Goal: Task Accomplishment & Management: Manage account settings

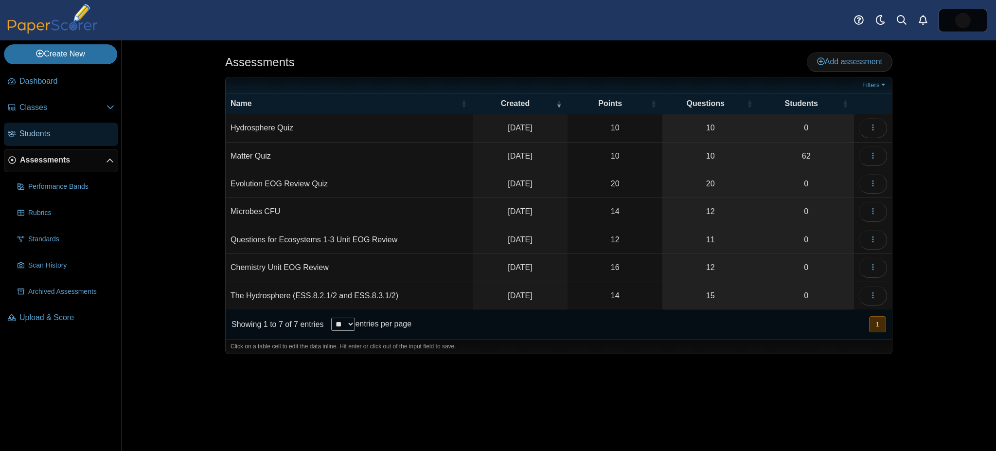
click at [32, 126] on link "Students" at bounding box center [61, 134] width 114 height 23
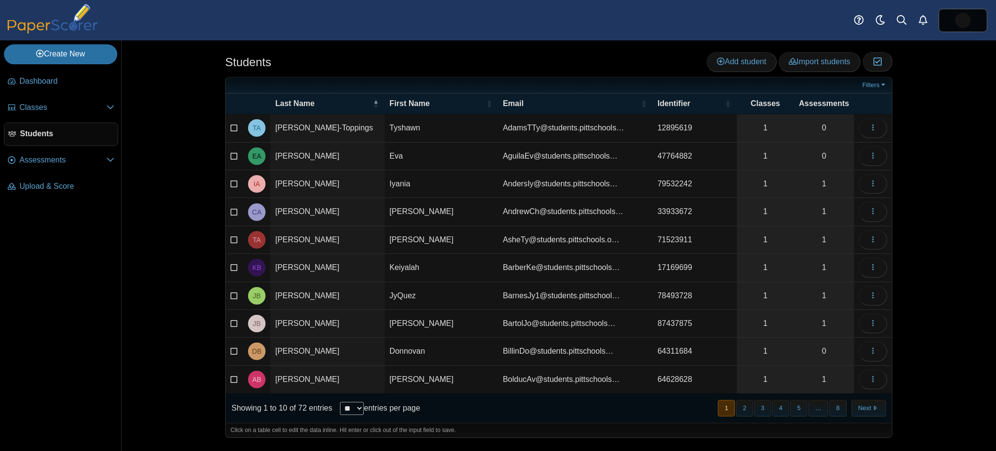
click at [341, 402] on select "** ** ** ***" at bounding box center [352, 408] width 24 height 13
select select "***"
click at [340, 402] on select "** ** ** ***" at bounding box center [352, 408] width 24 height 13
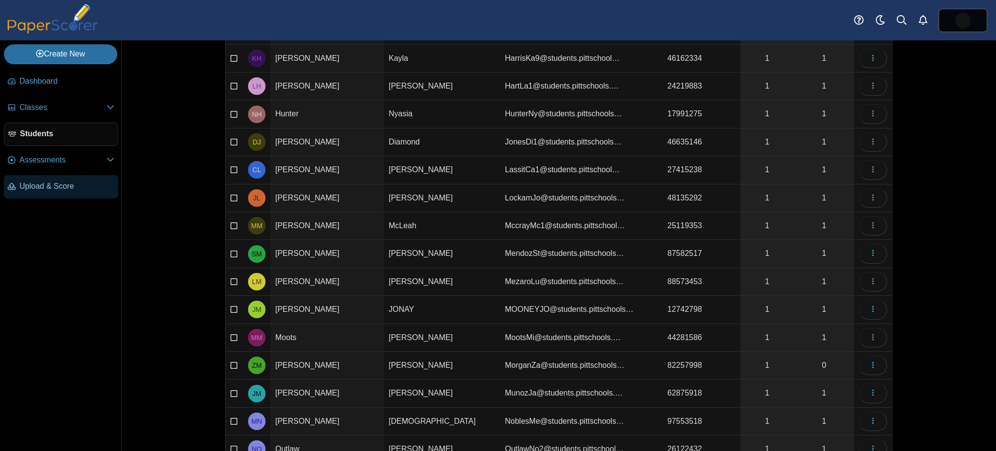
click at [62, 182] on span "Upload & Score" at bounding box center [66, 186] width 95 height 11
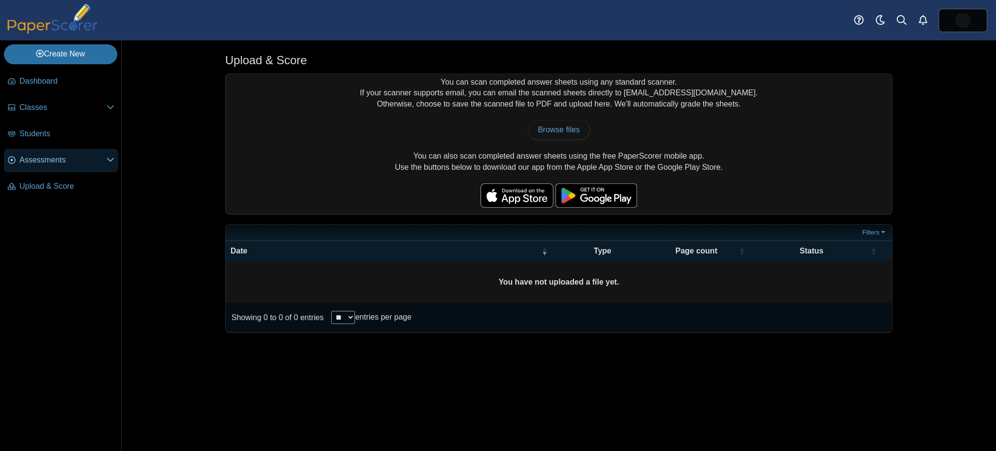
click at [51, 151] on link "Assessments" at bounding box center [61, 160] width 114 height 23
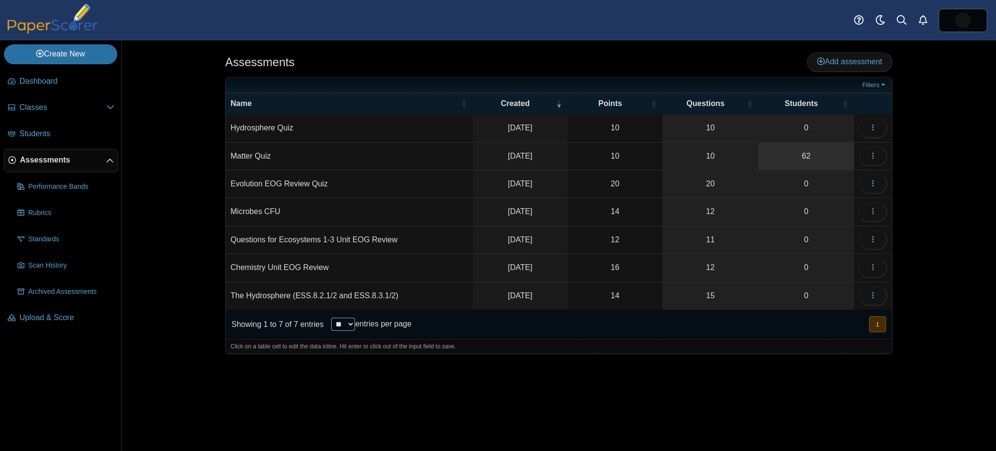
click at [786, 149] on link "62" at bounding box center [806, 155] width 96 height 27
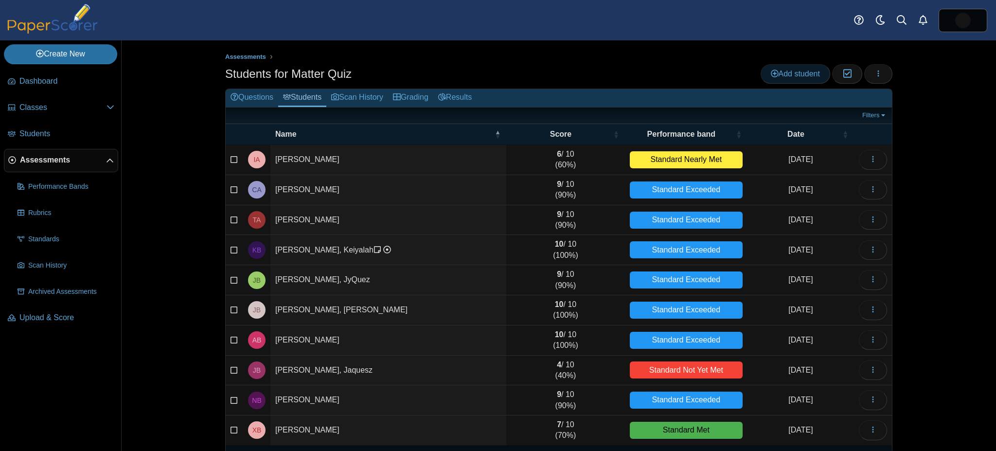
click at [776, 78] on link "Add student" at bounding box center [796, 73] width 70 height 19
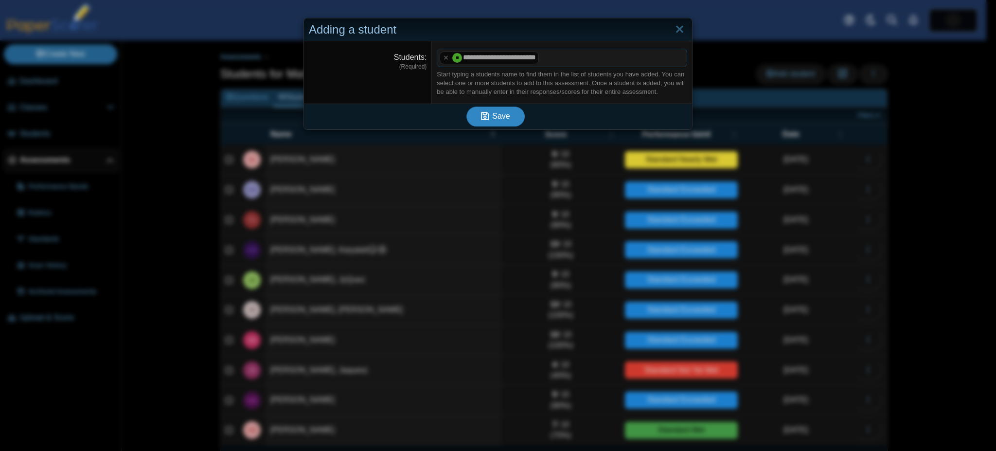
click at [475, 117] on button "Save" at bounding box center [495, 115] width 58 height 19
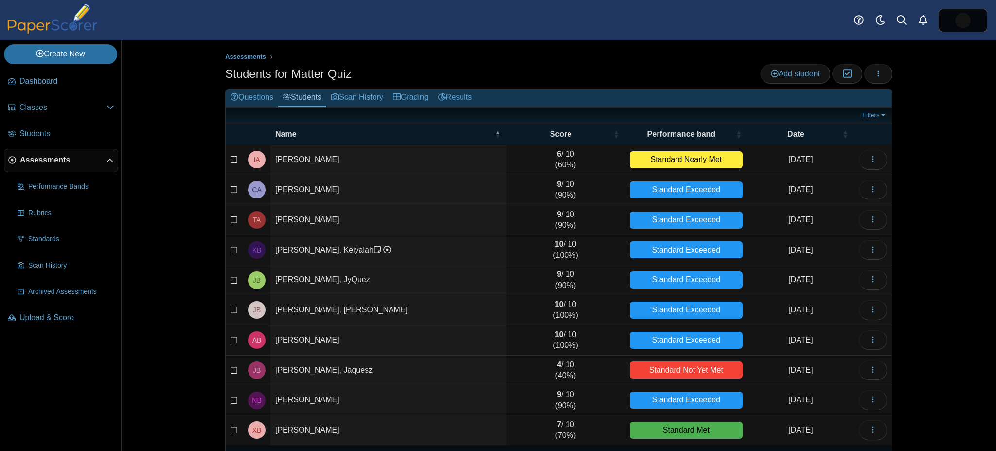
scroll to position [29, 0]
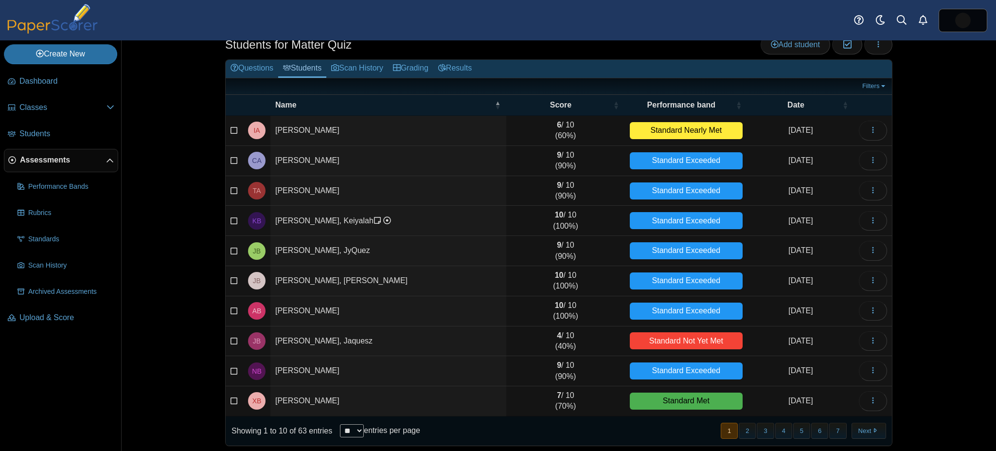
click at [344, 428] on select "** ** ** ***" at bounding box center [352, 430] width 24 height 13
select select "***"
click at [340, 424] on select "** ** ** ***" at bounding box center [352, 430] width 24 height 13
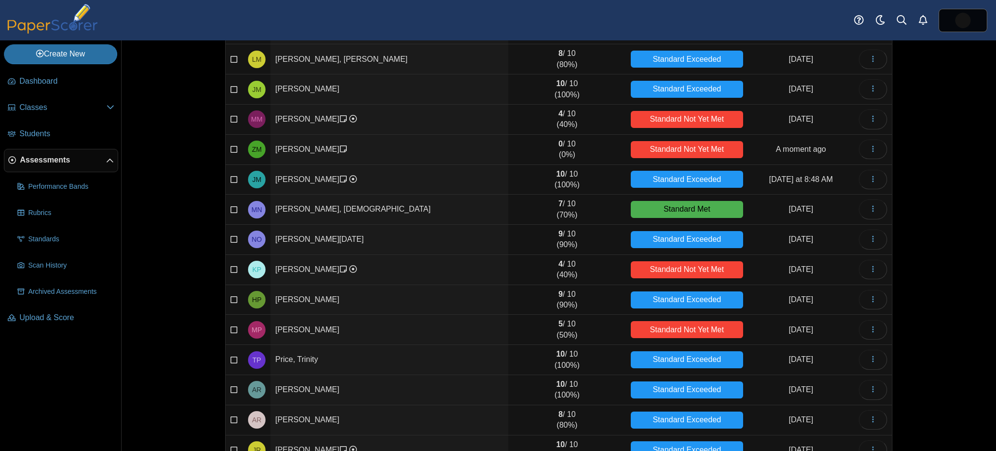
scroll to position [1157, 0]
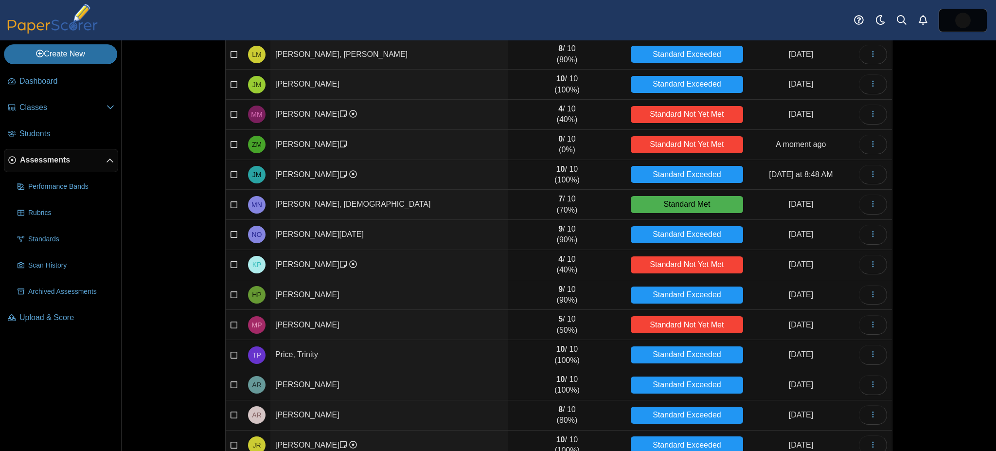
click at [388, 142] on td "Morgan, Zachary" at bounding box center [389, 145] width 238 height 30
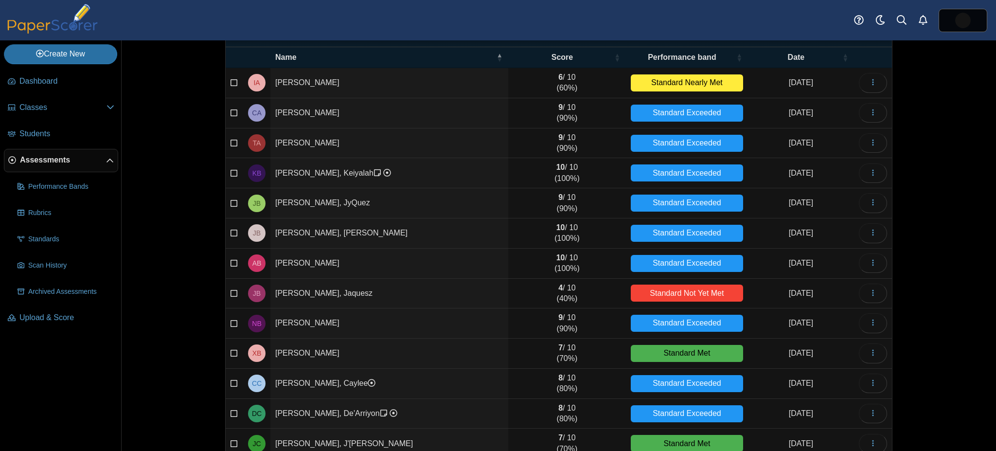
scroll to position [0, 0]
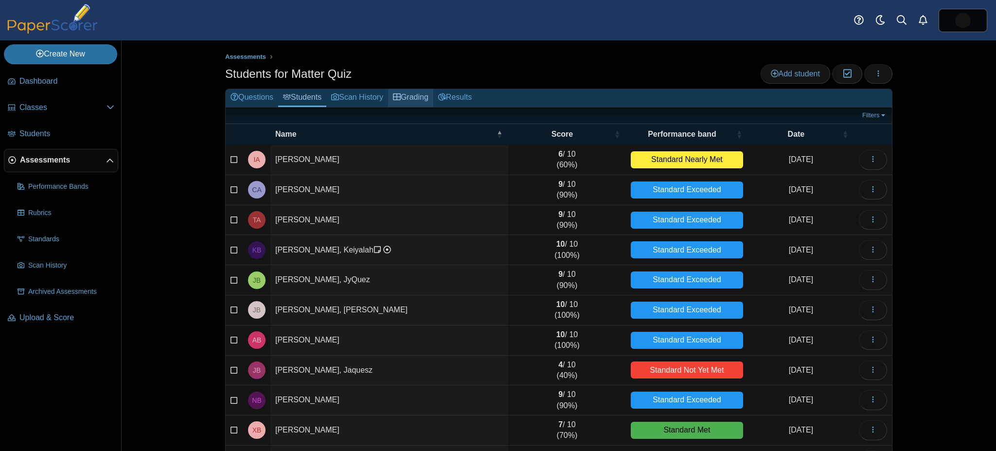
click at [416, 95] on link "Grading" at bounding box center [410, 98] width 45 height 18
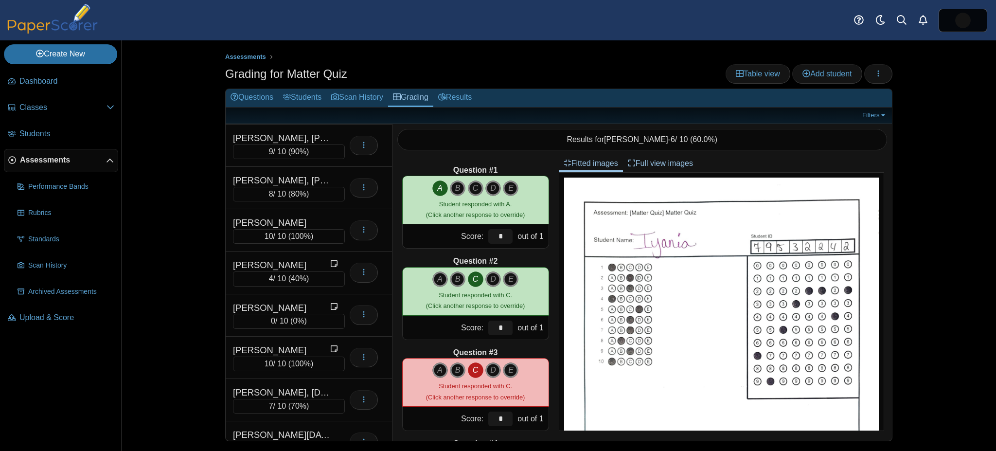
scroll to position [1439, 0]
click at [310, 302] on div "Morgan, Zachary" at bounding box center [281, 308] width 97 height 13
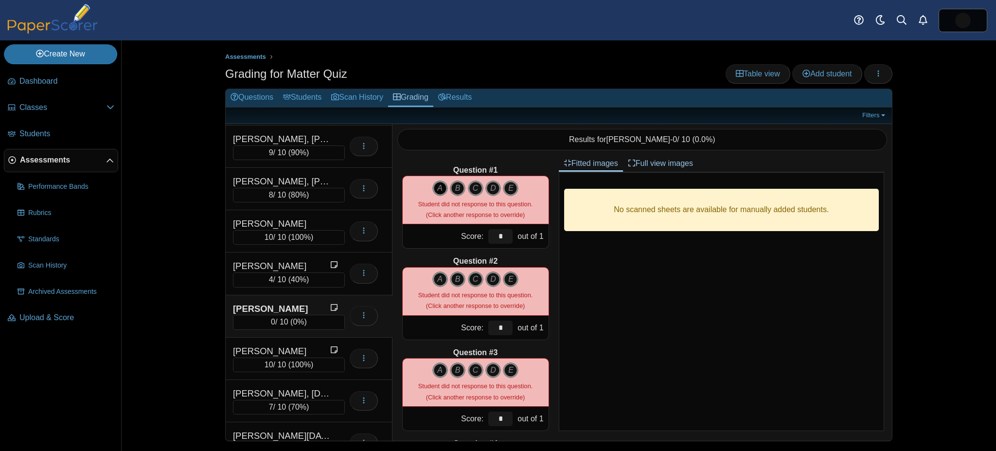
click at [432, 181] on icon "A" at bounding box center [440, 188] width 16 height 16
type input "*"
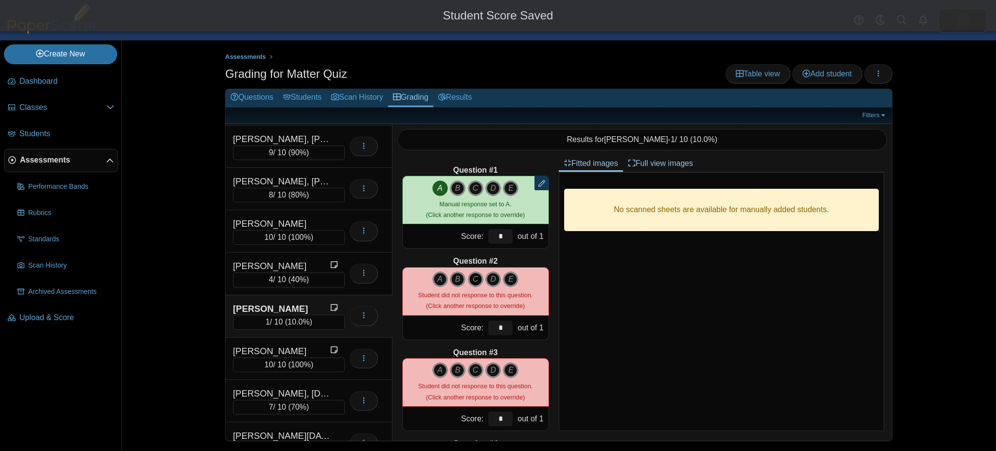
click at [469, 278] on icon "C" at bounding box center [476, 279] width 16 height 16
type input "*"
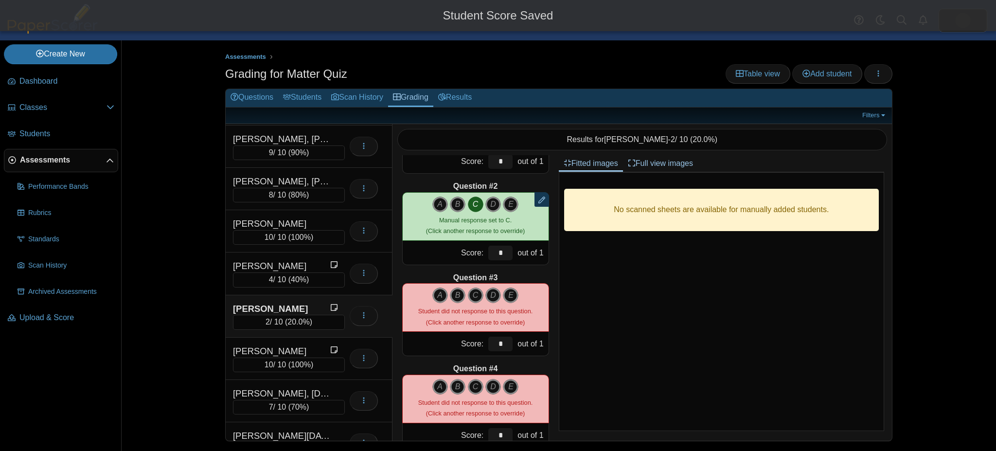
scroll to position [76, 0]
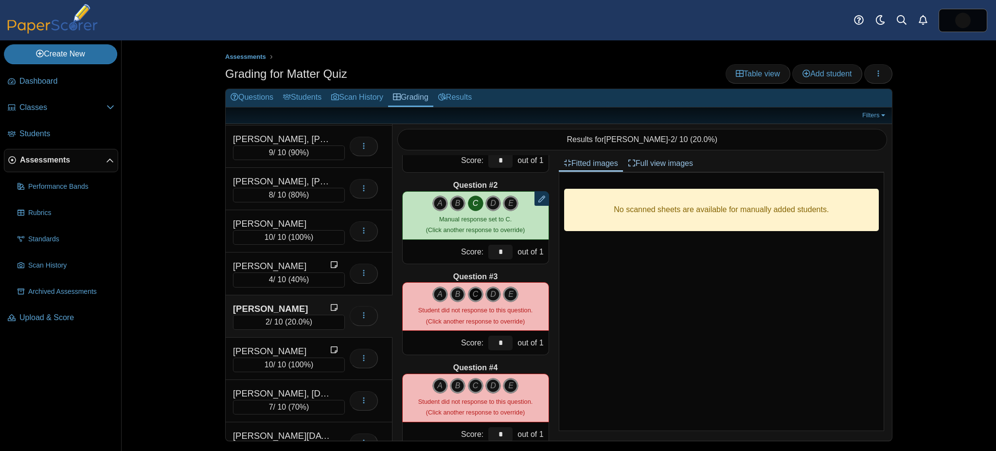
click at [475, 290] on icon "C" at bounding box center [476, 294] width 16 height 16
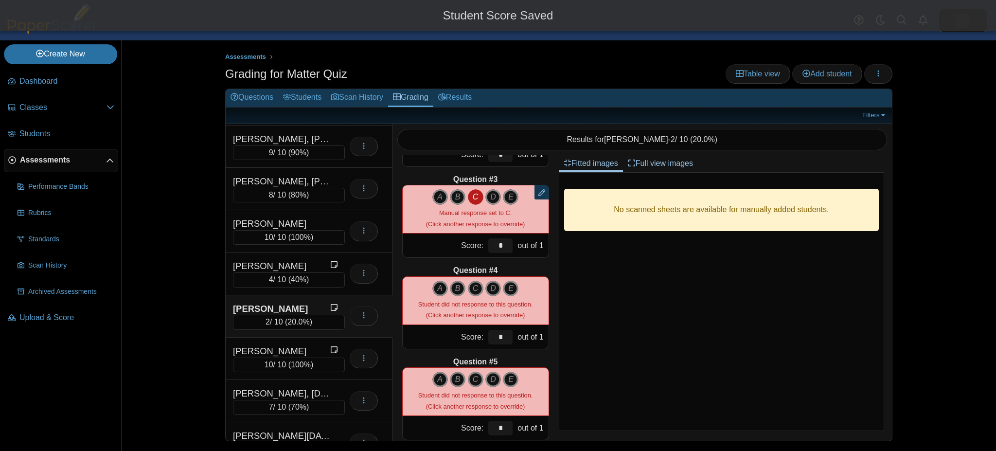
scroll to position [174, 0]
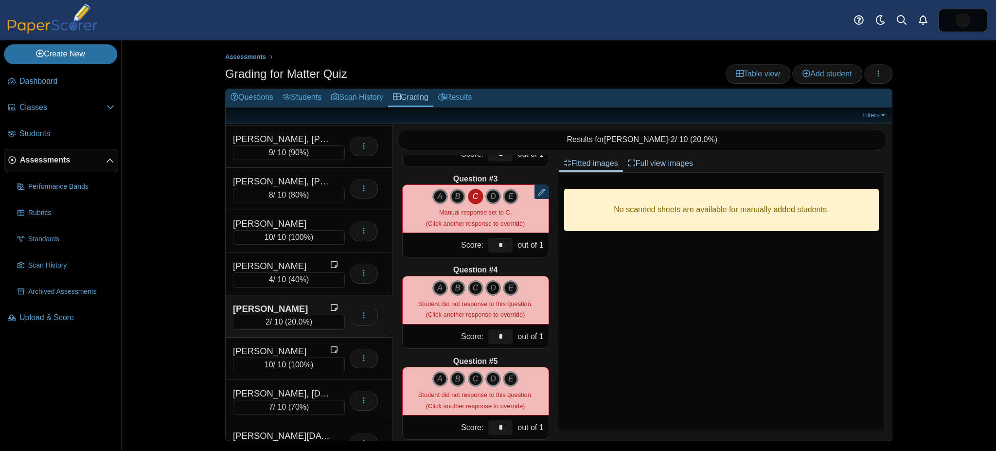
click at [490, 284] on icon "D" at bounding box center [493, 288] width 16 height 16
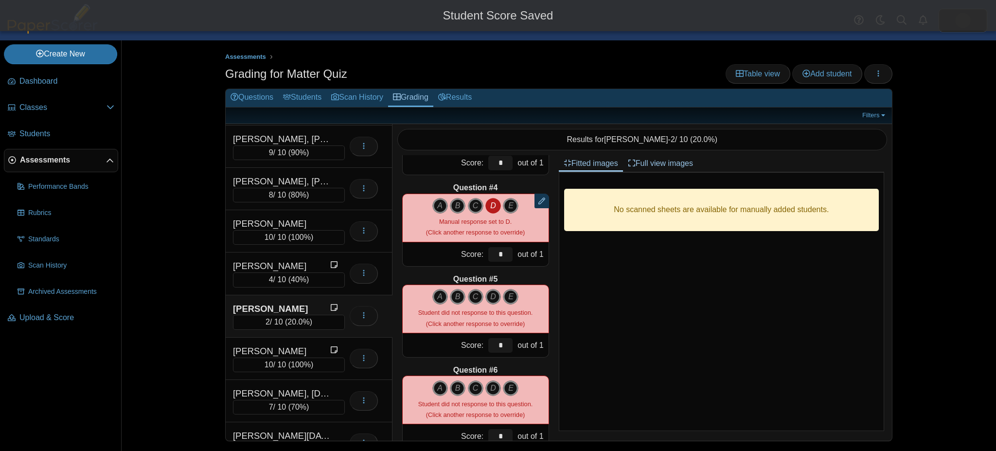
scroll to position [257, 0]
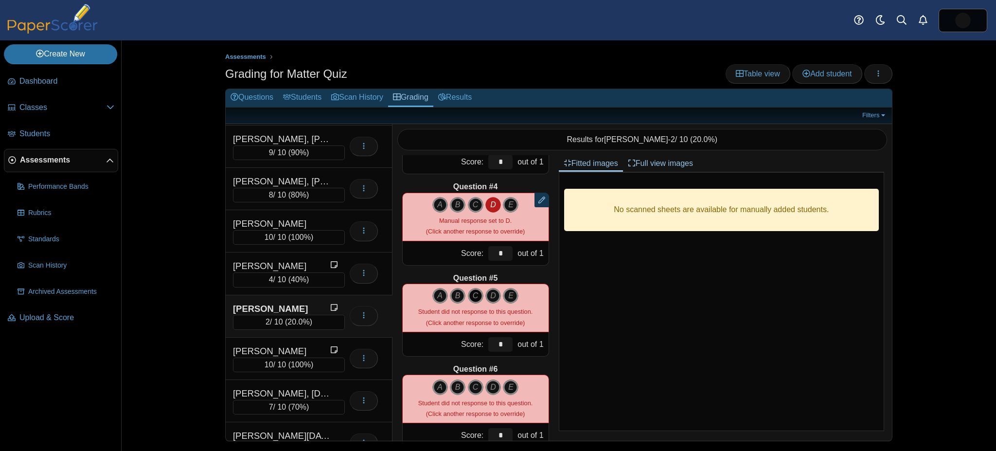
click at [468, 293] on icon "C" at bounding box center [476, 296] width 16 height 16
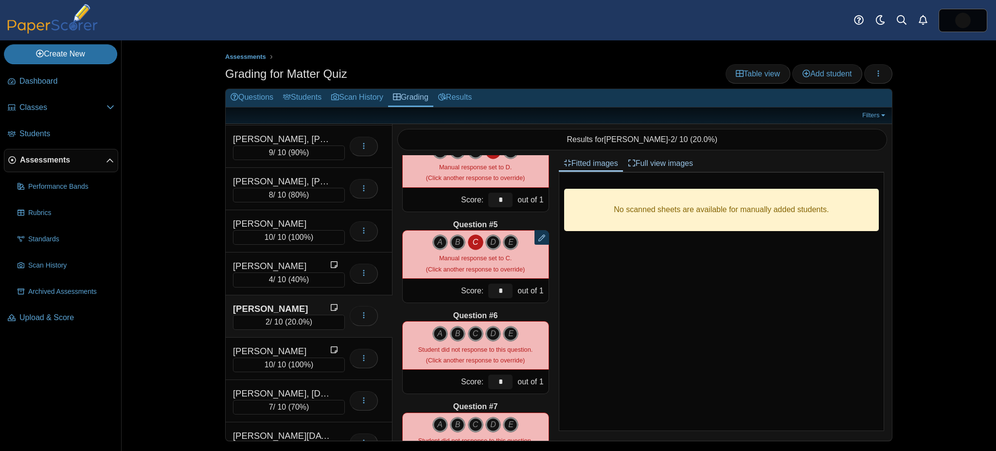
scroll to position [312, 0]
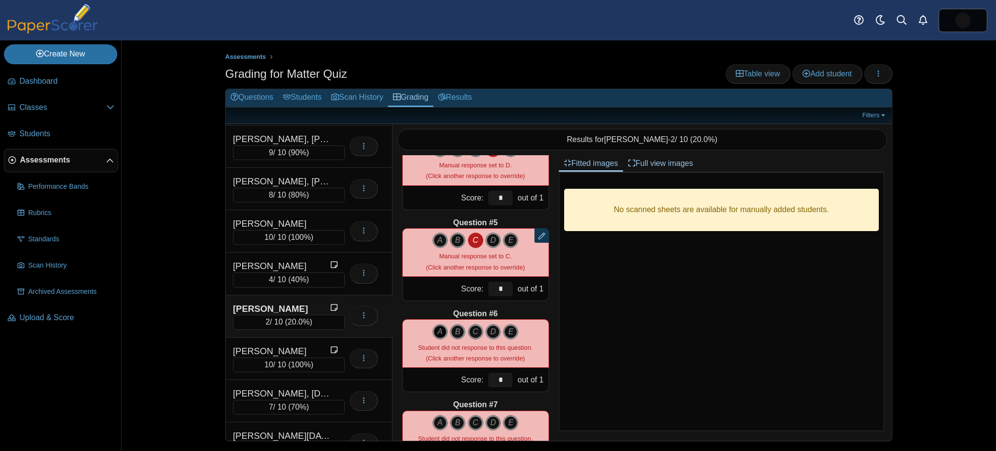
click at [441, 331] on icon "A" at bounding box center [440, 332] width 16 height 16
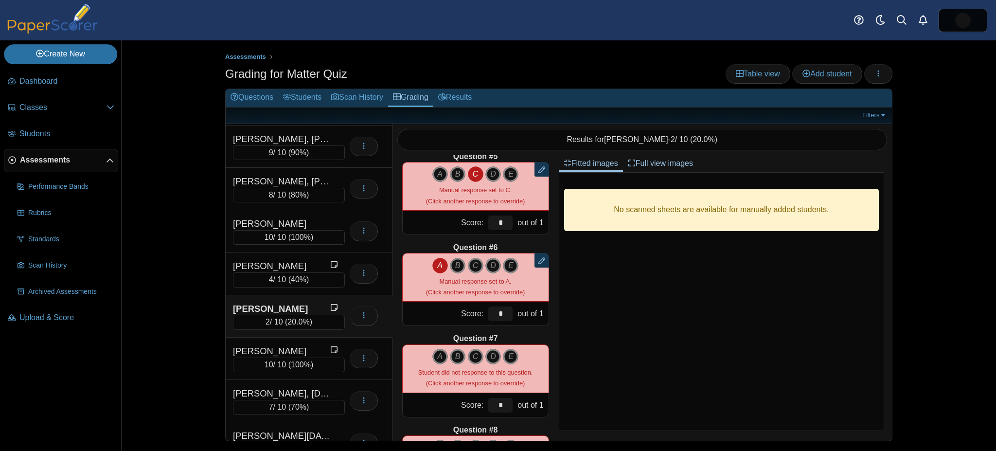
scroll to position [372, 0]
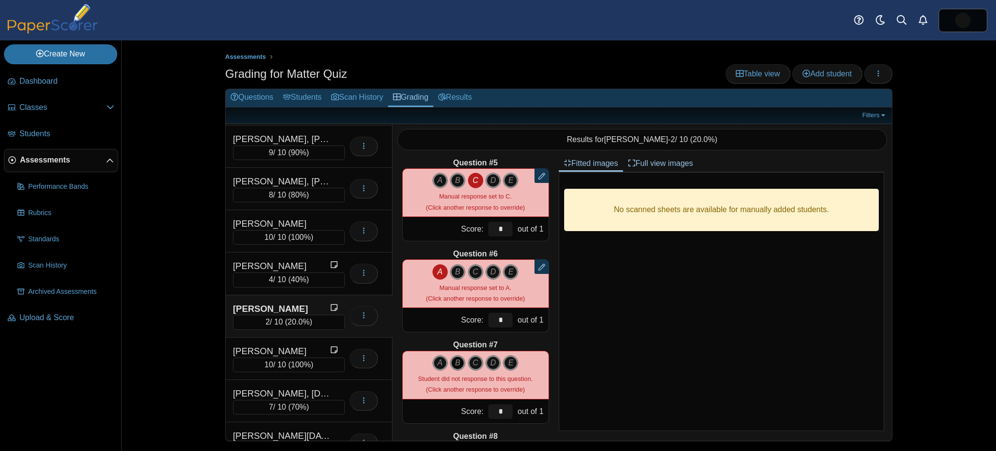
click at [458, 364] on icon "B" at bounding box center [458, 363] width 16 height 16
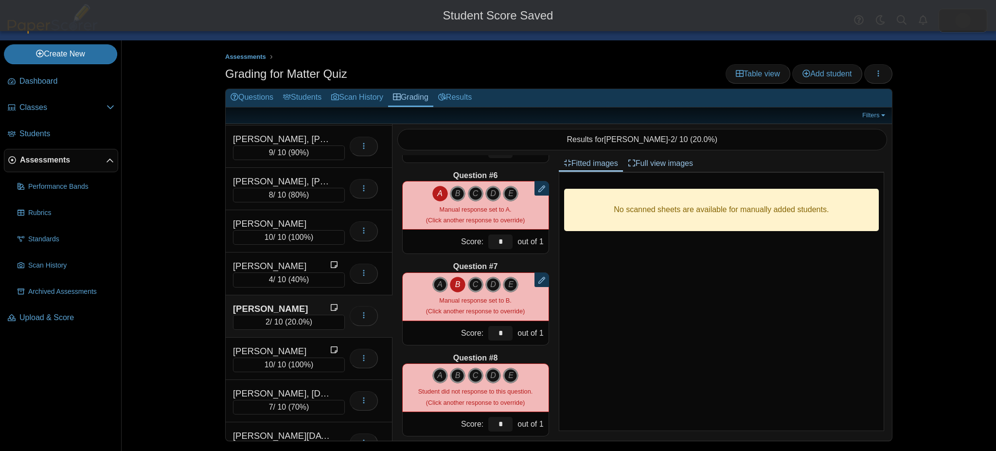
scroll to position [471, 0]
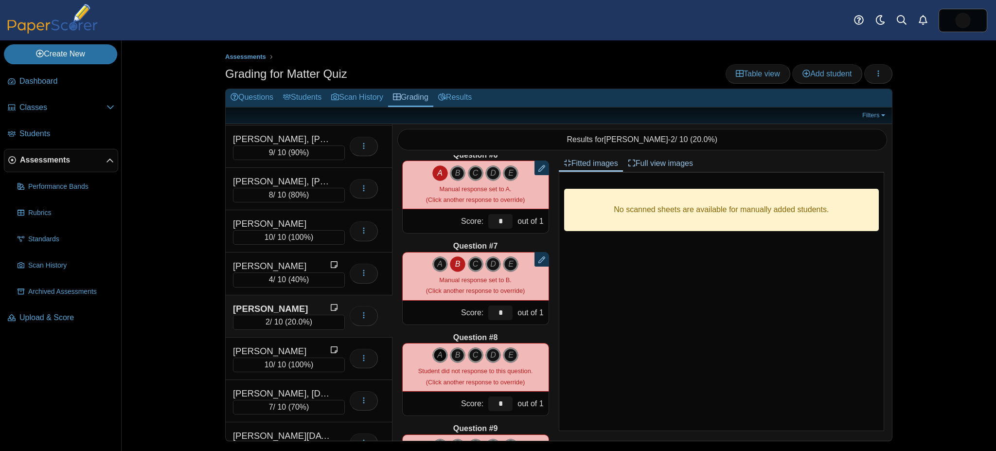
click at [432, 356] on icon "A" at bounding box center [440, 355] width 16 height 16
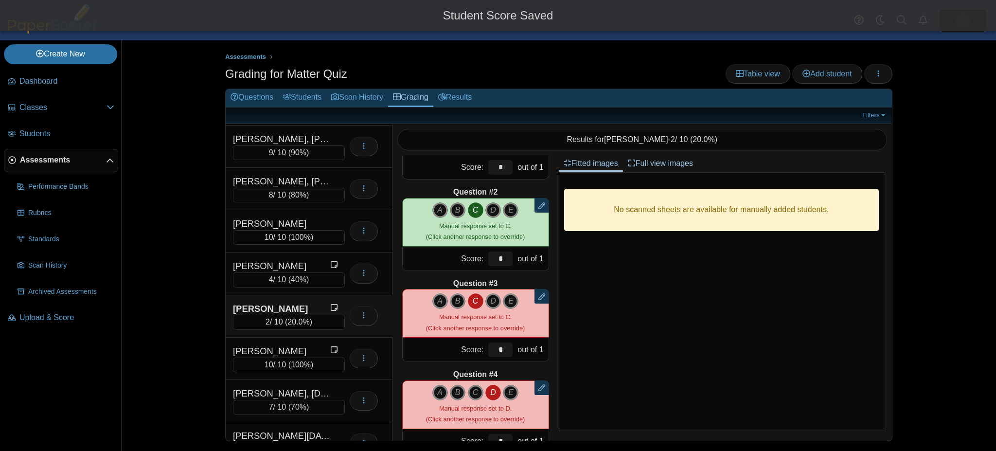
scroll to position [0, 0]
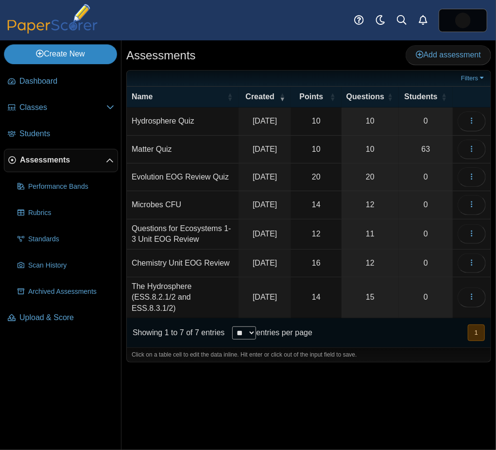
click at [50, 53] on link "Create New" at bounding box center [60, 53] width 113 height 19
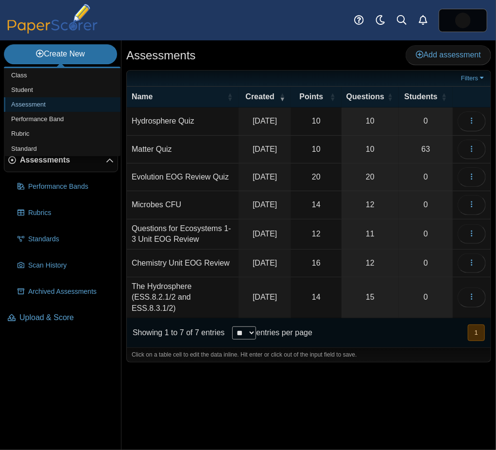
click at [36, 98] on link "Assessment" at bounding box center [62, 104] width 117 height 15
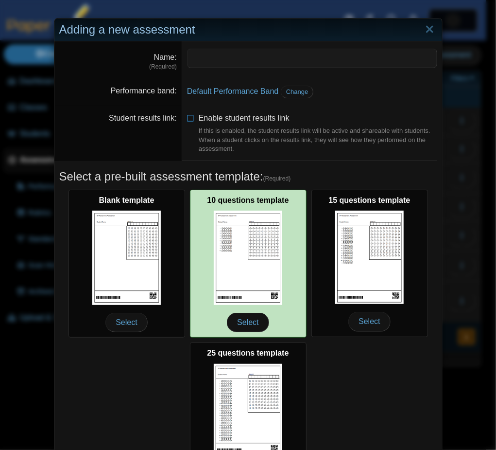
click at [248, 269] on img at bounding box center [248, 258] width 69 height 94
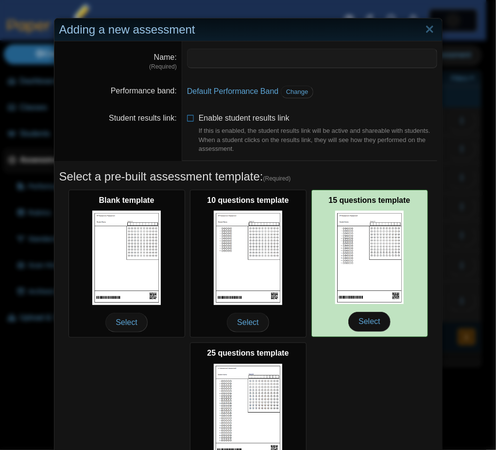
click at [349, 268] on img at bounding box center [370, 257] width 69 height 93
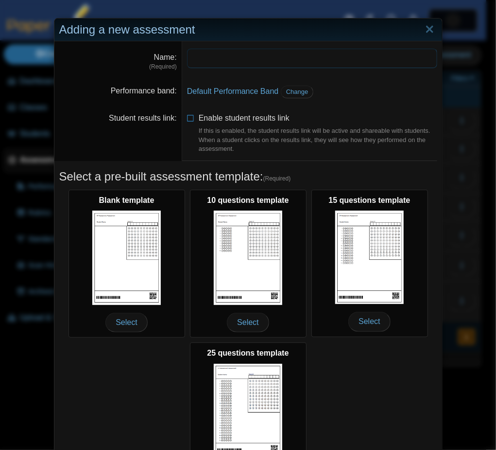
click at [226, 57] on input "Name" at bounding box center [312, 58] width 250 height 19
type input "**********"
click at [286, 89] on span "Change" at bounding box center [297, 91] width 22 height 7
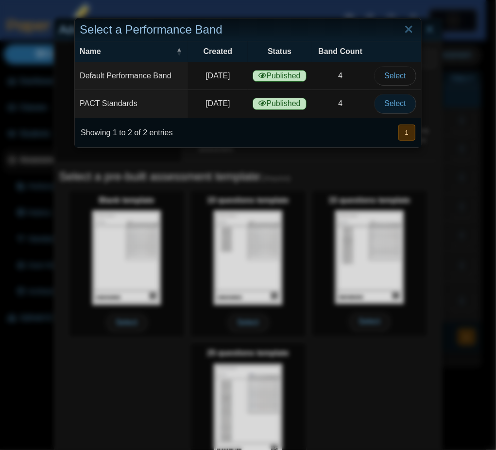
click at [374, 100] on button "Select" at bounding box center [395, 103] width 42 height 19
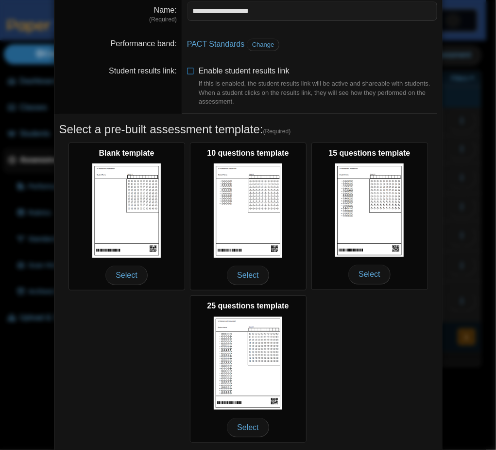
scroll to position [48, 0]
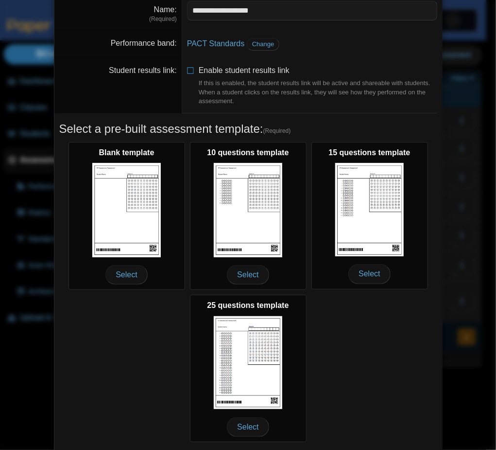
click at [192, 71] on li "Enable student results link If this is enabled, the student results link will b…" at bounding box center [312, 85] width 250 height 41
click at [187, 69] on icon at bounding box center [191, 68] width 8 height 7
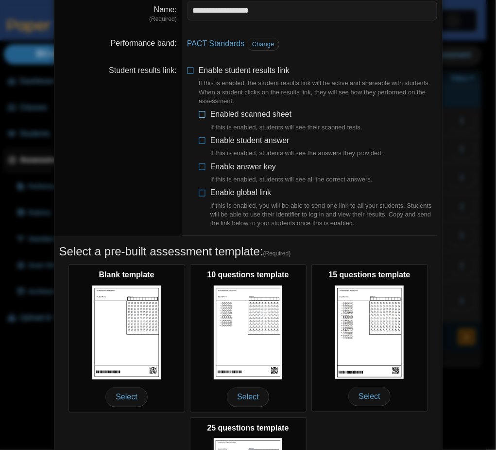
click at [200, 112] on icon at bounding box center [203, 112] width 8 height 7
click at [199, 141] on icon at bounding box center [203, 138] width 8 height 7
click at [199, 167] on icon at bounding box center [203, 164] width 8 height 7
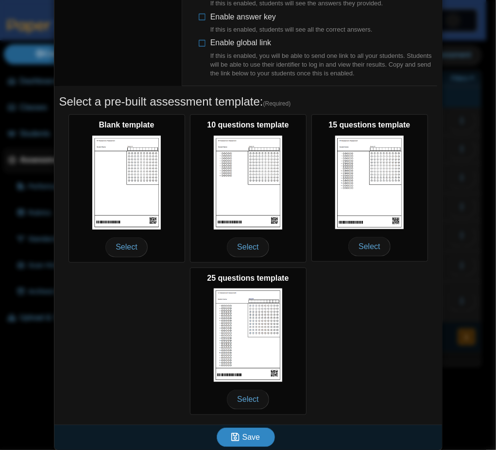
click at [236, 432] on icon "submit" at bounding box center [236, 437] width 11 height 11
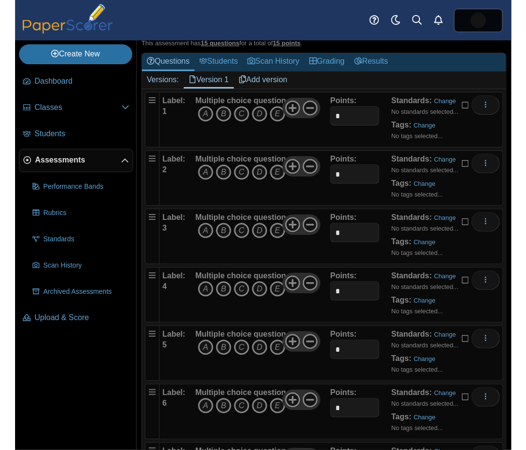
scroll to position [59, 0]
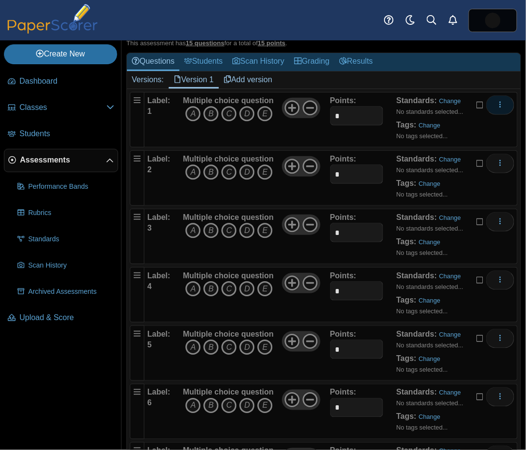
click at [496, 101] on icon "More options" at bounding box center [500, 105] width 8 height 8
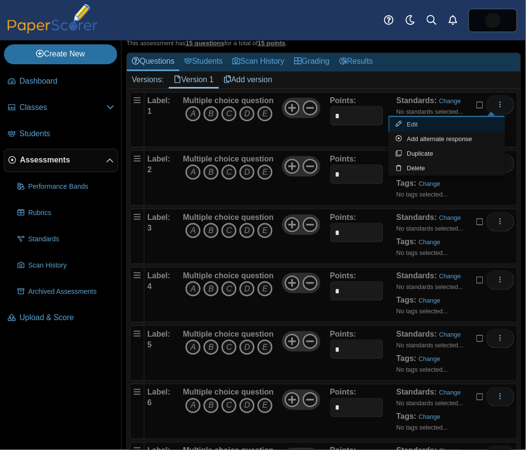
click at [449, 119] on link "Edit" at bounding box center [447, 124] width 117 height 15
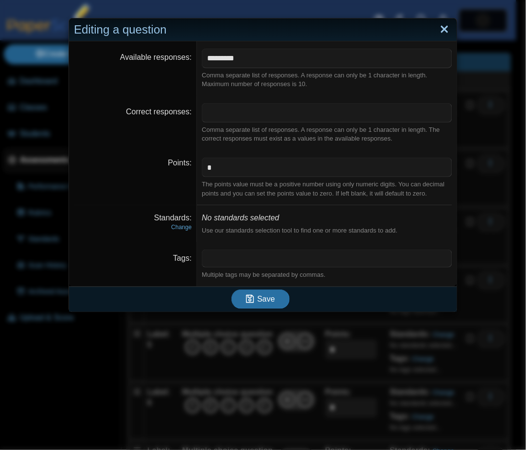
click at [442, 28] on link "Close" at bounding box center [444, 29] width 15 height 17
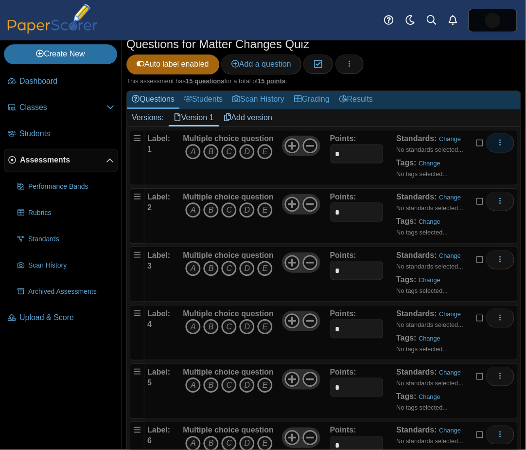
scroll to position [0, 0]
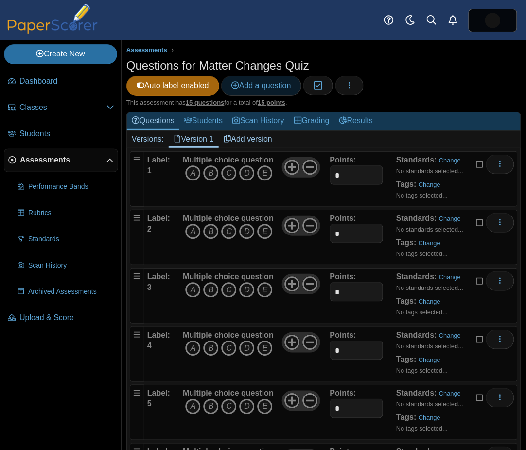
click at [257, 87] on span "Add a question" at bounding box center [261, 85] width 60 height 8
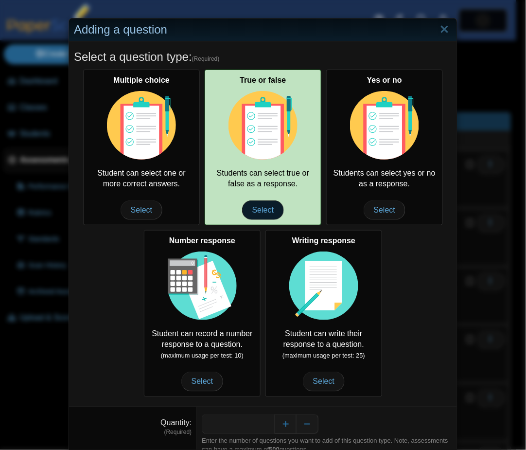
click at [258, 214] on span "Select" at bounding box center [263, 209] width 42 height 19
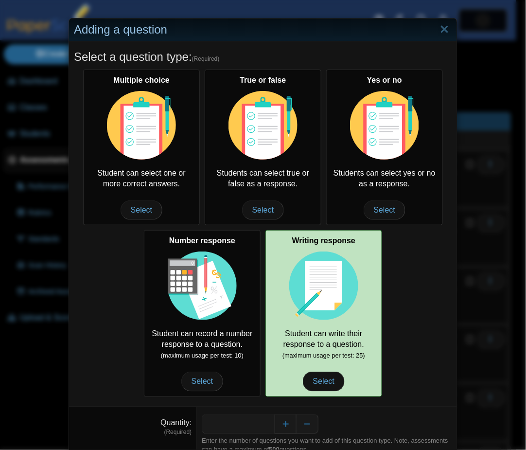
scroll to position [38, 0]
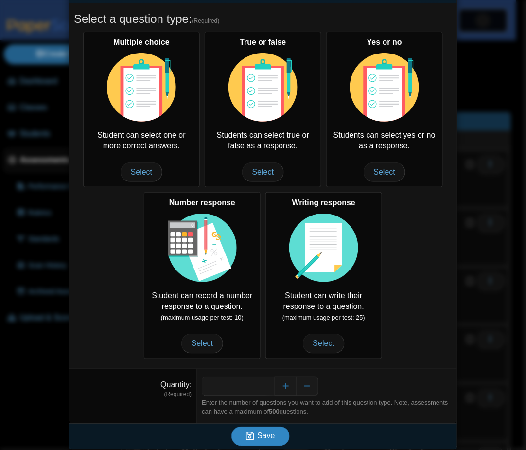
click at [262, 433] on span "Save" at bounding box center [266, 436] width 18 height 8
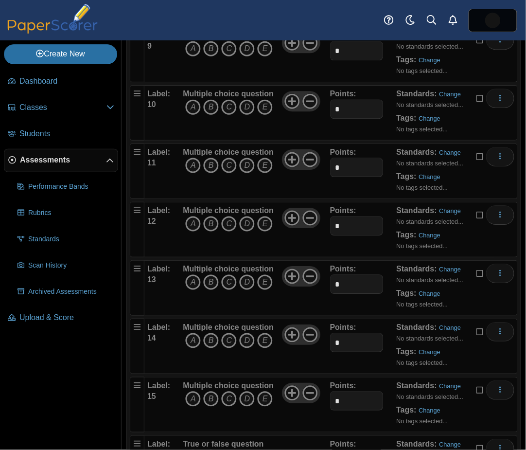
scroll to position [645, 0]
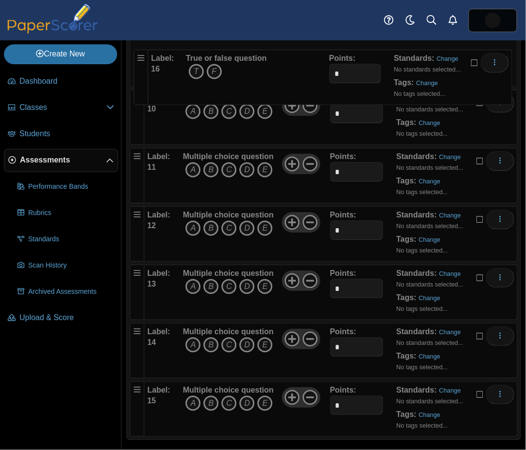
drag, startPoint x: 138, startPoint y: 380, endPoint x: 139, endPoint y: 50, distance: 330.2
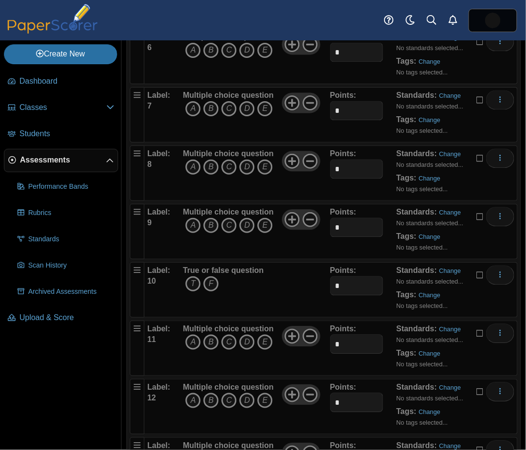
scroll to position [411, 0]
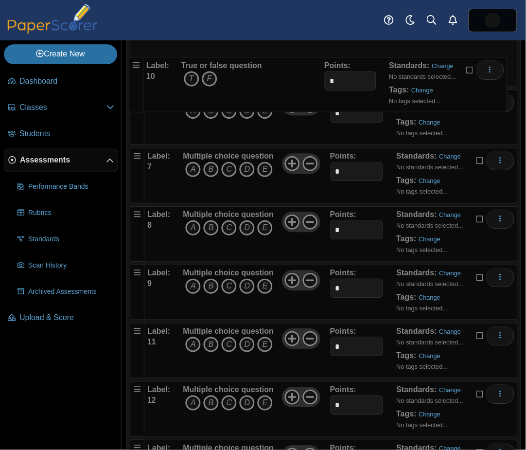
drag, startPoint x: 138, startPoint y: 273, endPoint x: 139, endPoint y: 55, distance: 217.9
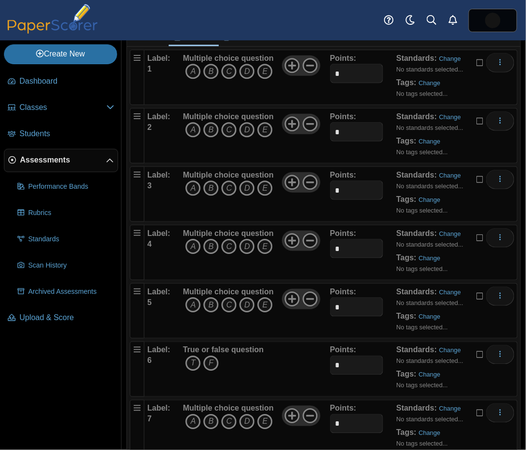
scroll to position [96, 0]
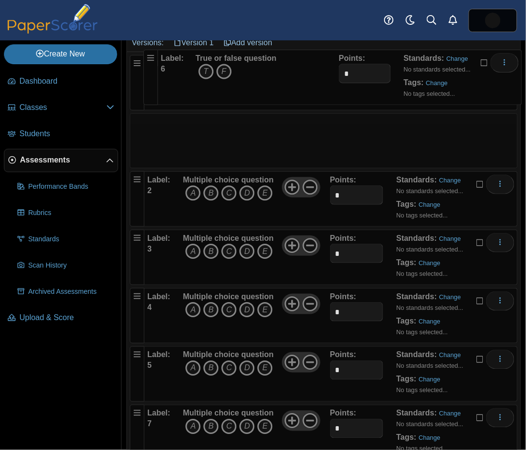
drag, startPoint x: 135, startPoint y: 351, endPoint x: 139, endPoint y: 51, distance: 300.1
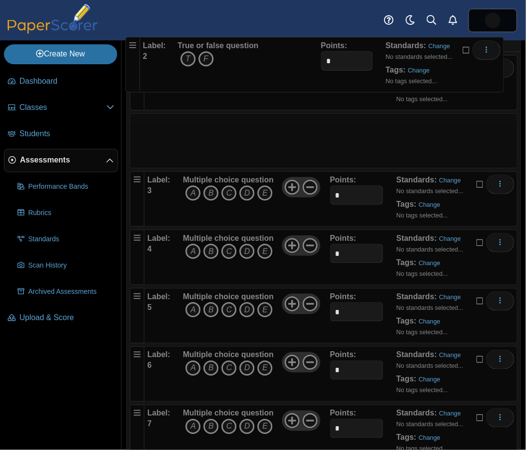
drag, startPoint x: 137, startPoint y: 117, endPoint x: 130, endPoint y: 35, distance: 81.9
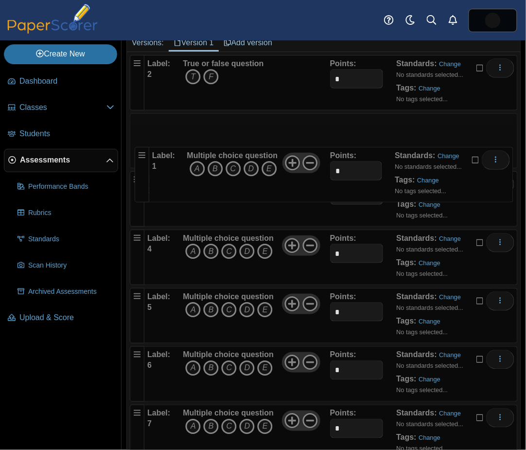
drag, startPoint x: 134, startPoint y: 62, endPoint x: 135, endPoint y: 142, distance: 79.8
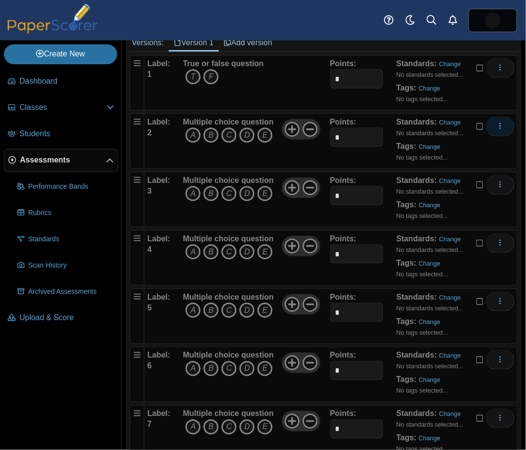
click at [496, 122] on icon "More options" at bounding box center [500, 126] width 8 height 8
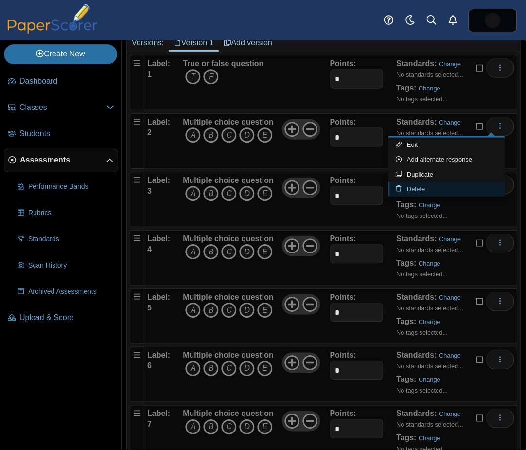
click at [423, 192] on link "Delete" at bounding box center [447, 189] width 117 height 15
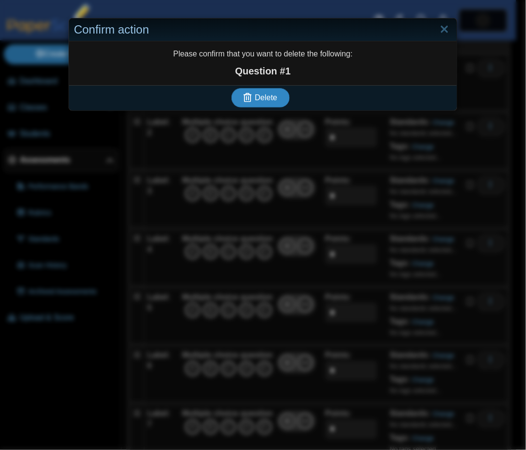
click at [249, 104] on button "Delete" at bounding box center [260, 97] width 58 height 19
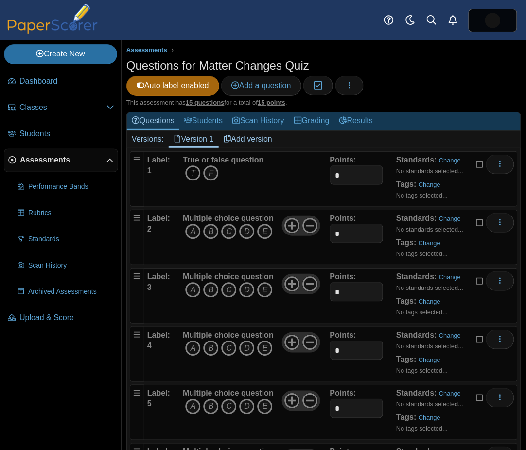
click at [191, 167] on icon "T" at bounding box center [193, 173] width 16 height 16
click at [197, 228] on icon "A" at bounding box center [193, 232] width 16 height 16
click at [32, 162] on span "Assessments" at bounding box center [63, 160] width 86 height 11
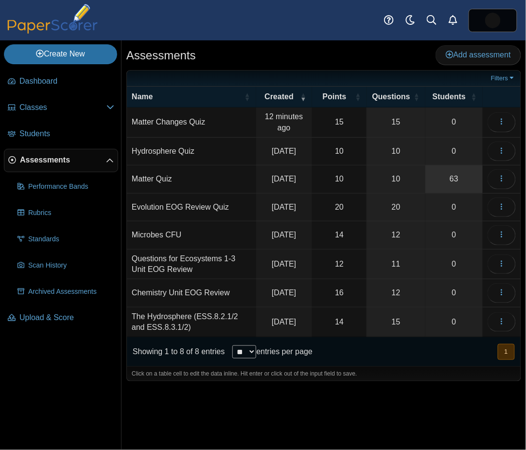
click at [443, 180] on link "63" at bounding box center [453, 178] width 57 height 27
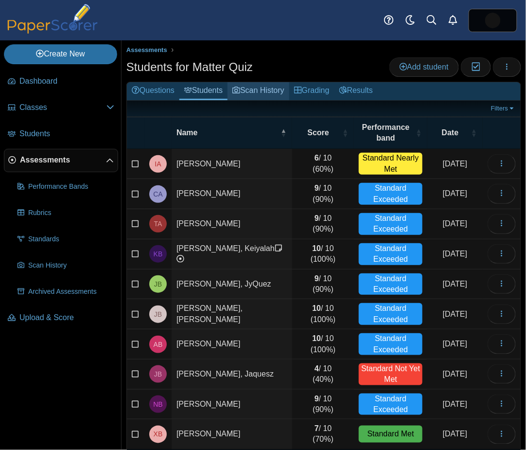
click at [248, 93] on link "Scan History" at bounding box center [259, 91] width 62 height 18
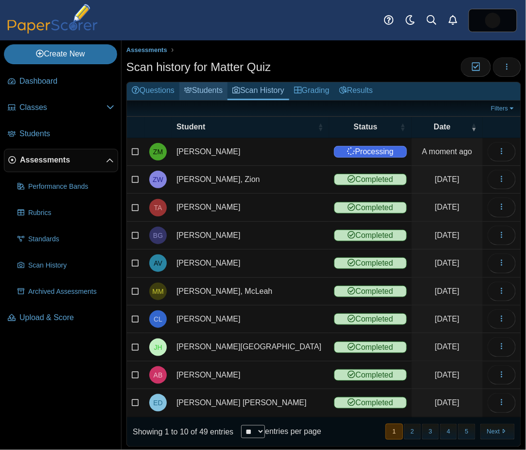
click at [212, 89] on link "Students" at bounding box center [203, 91] width 48 height 18
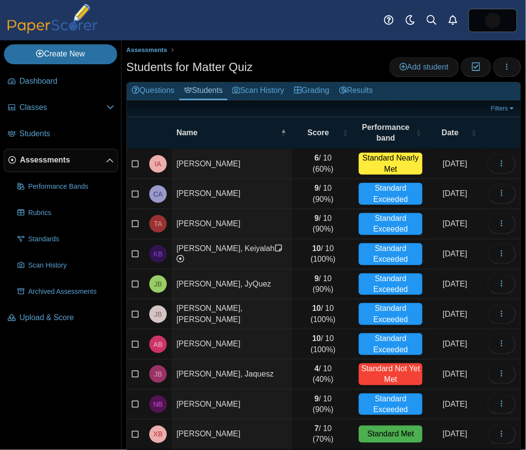
scroll to position [34, 0]
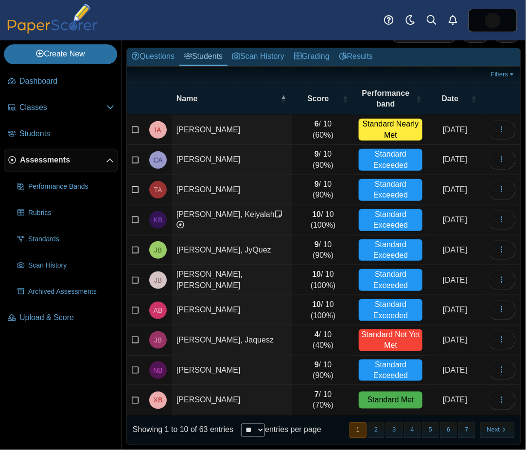
click at [258, 427] on select "** ** ** ***" at bounding box center [253, 430] width 24 height 13
select select "***"
click at [241, 424] on select "** ** ** ***" at bounding box center [253, 430] width 24 height 13
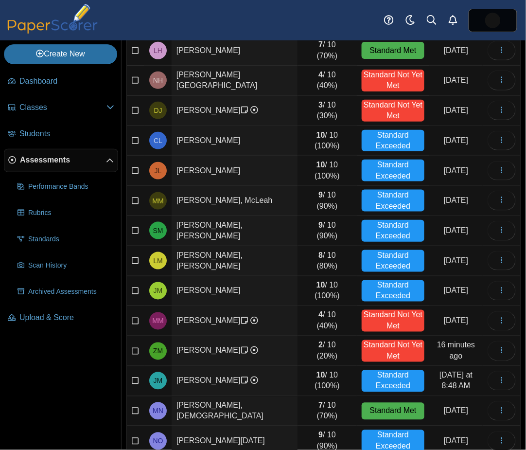
scroll to position [952, 0]
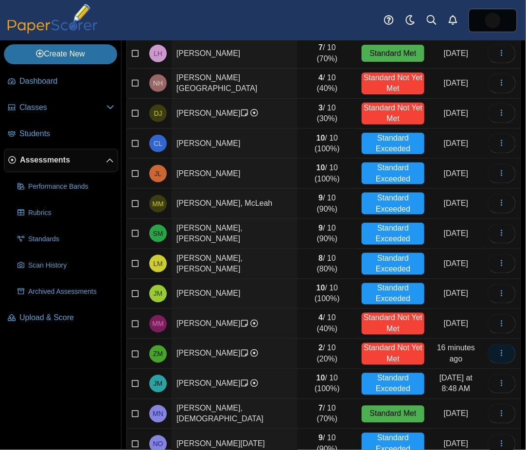
click at [498, 349] on icon "button" at bounding box center [502, 353] width 8 height 8
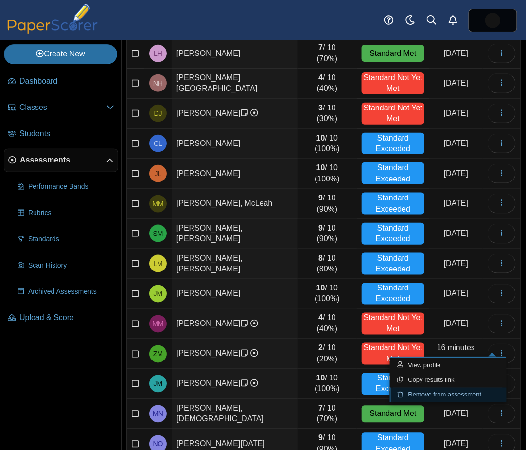
click at [443, 394] on link "Remove from assessment" at bounding box center [448, 395] width 117 height 15
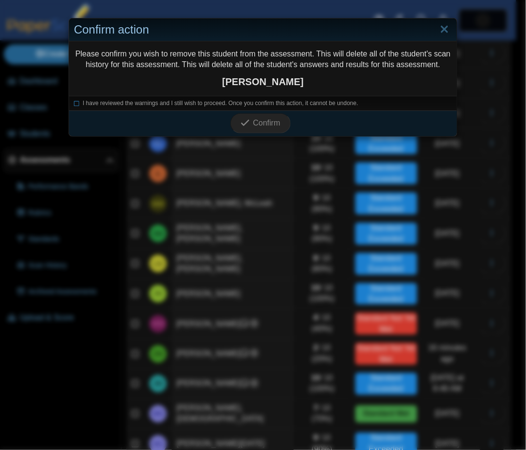
click at [174, 98] on div "I have reviewed the warnings and I still wish to proceed. Once you confirm this…" at bounding box center [263, 103] width 388 height 15
click at [168, 101] on span "I have reviewed the warnings and I still wish to proceed. Once you confirm this…" at bounding box center [221, 103] width 276 height 7
click at [255, 120] on span "Confirm" at bounding box center [266, 123] width 27 height 8
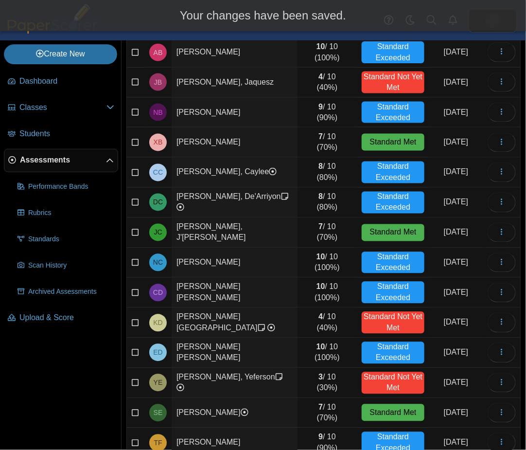
scroll to position [0, 0]
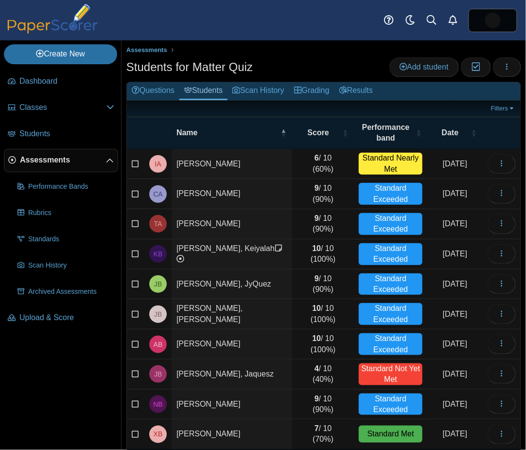
scroll to position [34, 0]
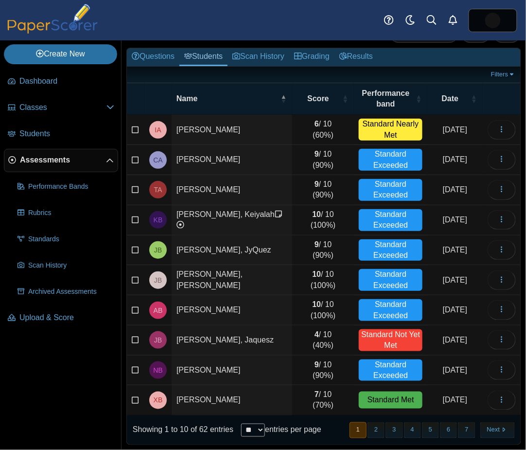
click at [261, 424] on select "** ** ** ***" at bounding box center [253, 430] width 24 height 13
select select "***"
click at [241, 424] on select "** ** ** ***" at bounding box center [253, 430] width 24 height 13
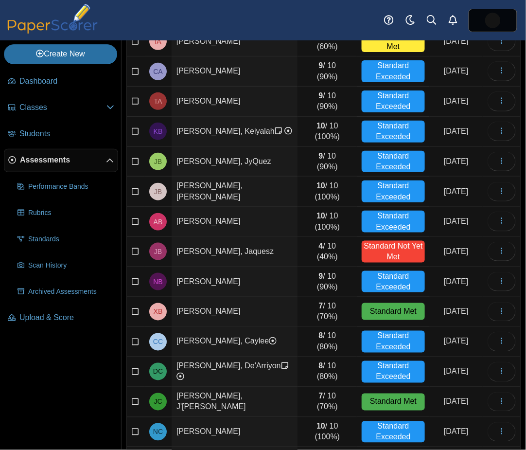
scroll to position [0, 0]
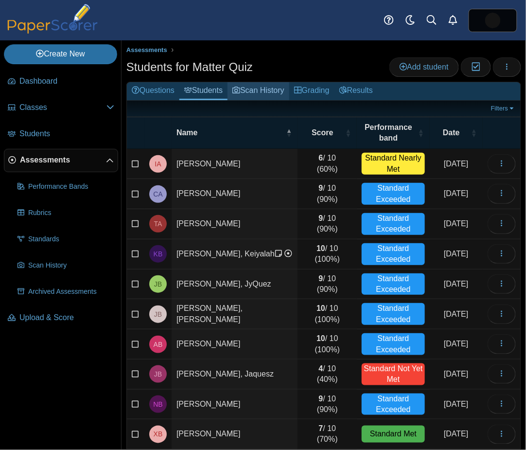
click at [257, 90] on link "Scan History" at bounding box center [259, 91] width 62 height 18
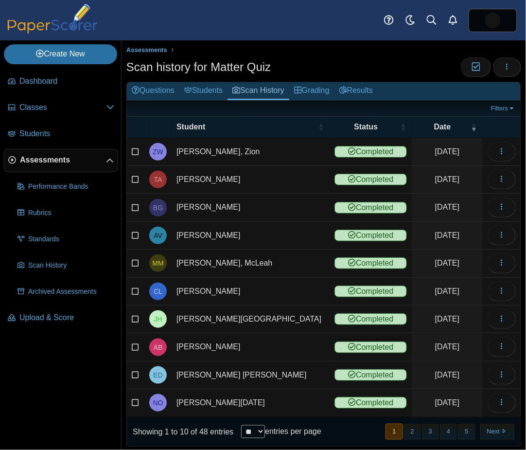
click at [255, 425] on select "** ** ** ***" at bounding box center [253, 431] width 24 height 13
select select "***"
click at [241, 425] on select "** ** ** ***" at bounding box center [253, 431] width 24 height 13
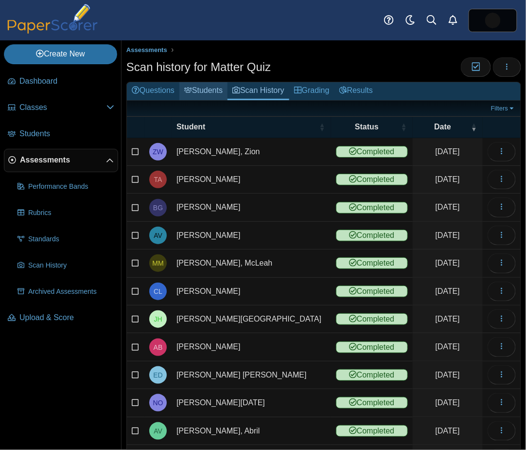
click at [195, 91] on link "Students" at bounding box center [203, 91] width 48 height 18
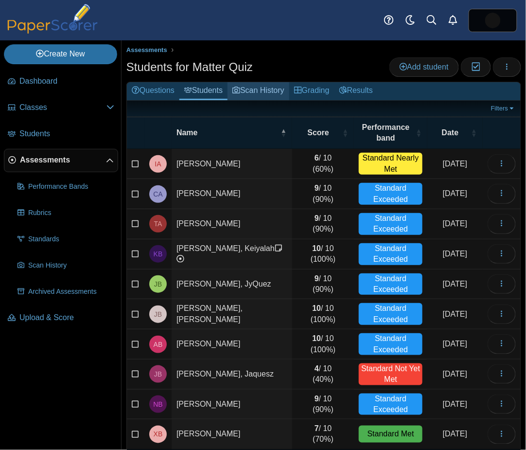
click at [256, 88] on link "Scan History" at bounding box center [259, 91] width 62 height 18
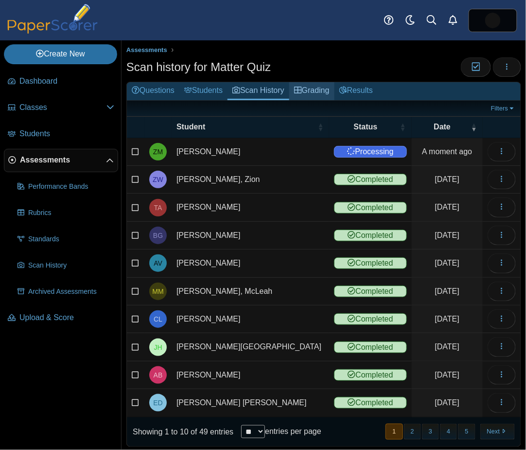
click at [312, 85] on link "Grading" at bounding box center [311, 91] width 45 height 18
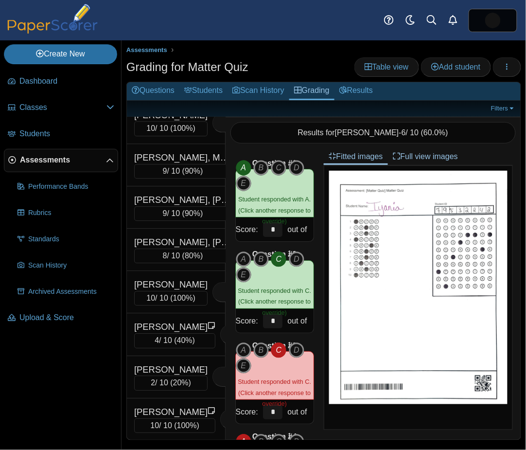
scroll to position [1372, 0]
click at [172, 380] on div "2 / 10 ( 20% )" at bounding box center [170, 382] width 73 height 15
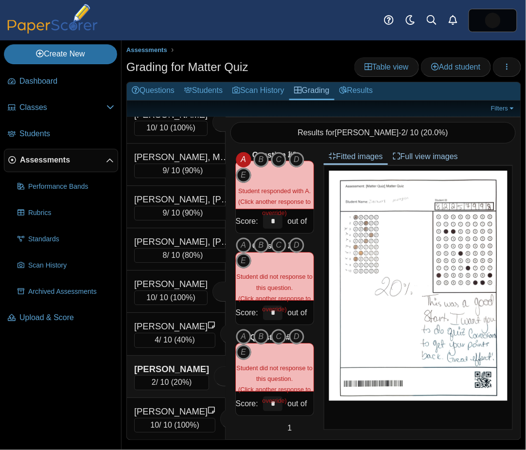
scroll to position [0, 0]
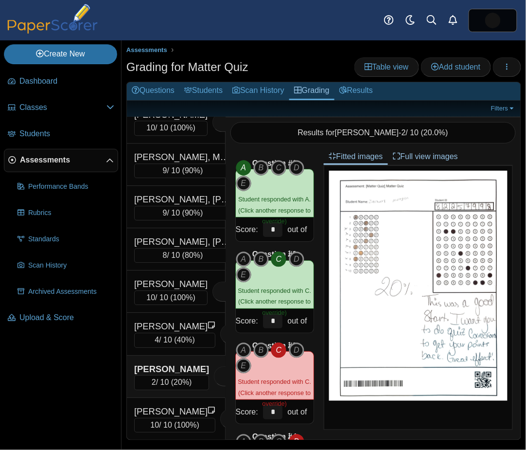
click at [43, 164] on span "Assessments" at bounding box center [63, 160] width 86 height 11
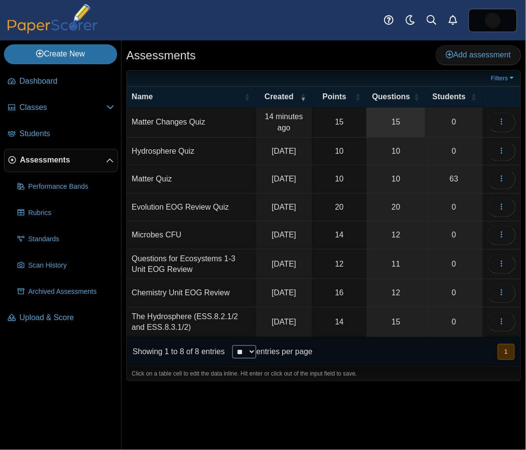
click at [385, 123] on link "15" at bounding box center [396, 122] width 59 height 30
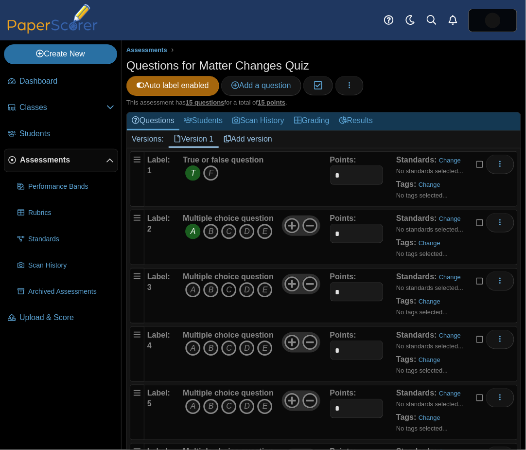
click at [230, 286] on icon "C" at bounding box center [229, 290] width 16 height 16
click at [351, 85] on icon "button" at bounding box center [350, 85] width 8 height 8
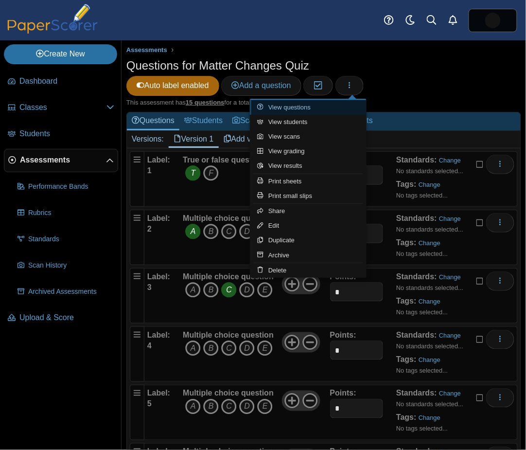
click at [306, 108] on link "View questions" at bounding box center [308, 107] width 117 height 15
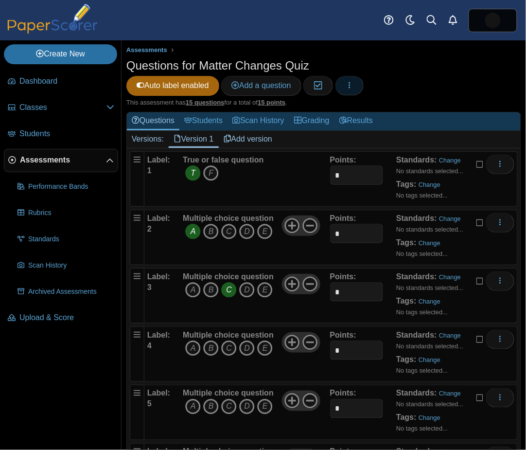
click at [352, 88] on icon "button" at bounding box center [350, 85] width 8 height 8
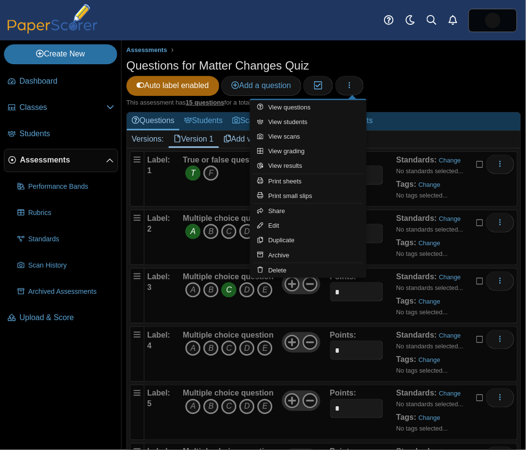
click at [426, 85] on div "Questions for Matter Changes Quiz Auto label enabled Add a question Moderation 0" at bounding box center [323, 77] width 395 height 41
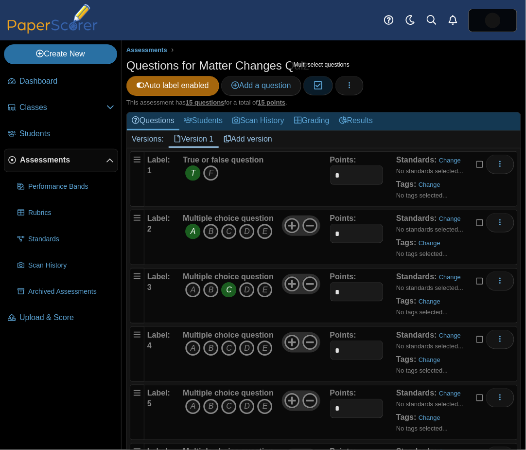
click at [320, 82] on icon "button" at bounding box center [318, 85] width 9 height 8
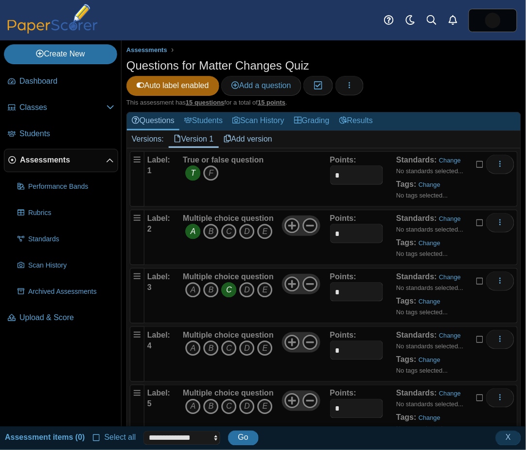
click at [93, 435] on icon at bounding box center [97, 436] width 8 height 7
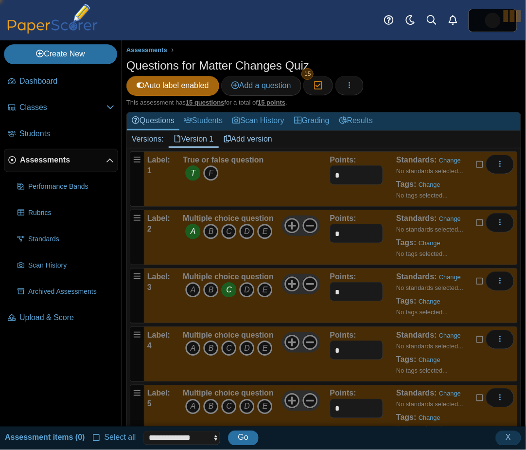
scroll to position [2, 0]
click at [477, 161] on icon at bounding box center [481, 163] width 8 height 7
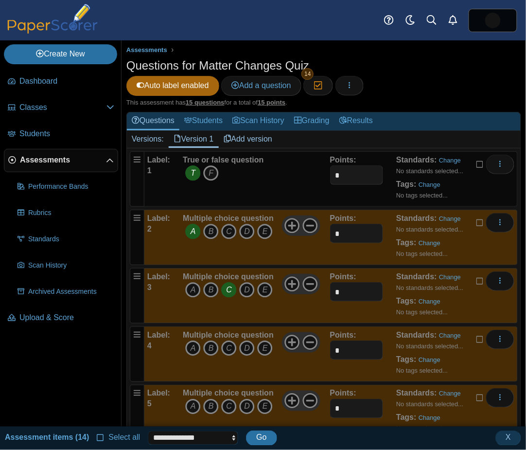
click at [205, 439] on select "**********" at bounding box center [193, 438] width 90 height 14
select select "******"
click at [148, 431] on select "**********" at bounding box center [193, 438] width 90 height 14
click at [260, 436] on span "Go" at bounding box center [261, 437] width 10 height 8
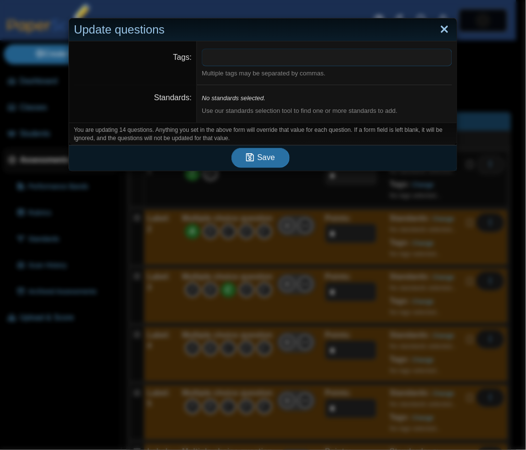
click at [437, 31] on link "Close" at bounding box center [444, 29] width 15 height 17
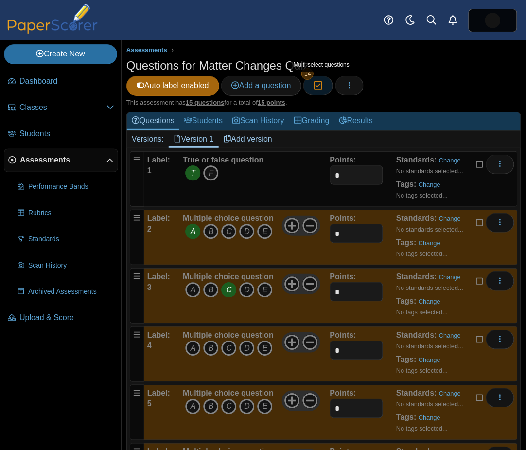
click at [323, 83] on icon "button" at bounding box center [318, 85] width 9 height 8
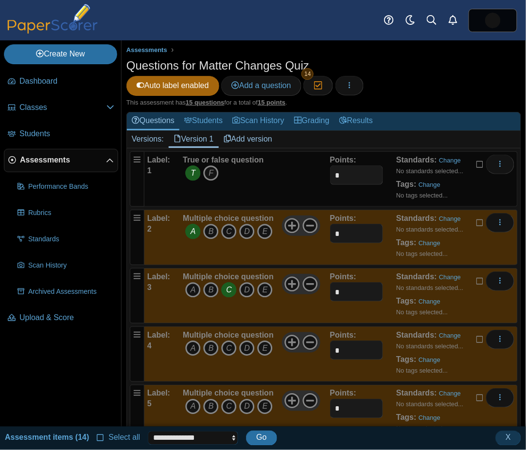
click at [194, 436] on select "**********" at bounding box center [193, 438] width 90 height 14
click at [351, 84] on icon "button" at bounding box center [350, 85] width 8 height 8
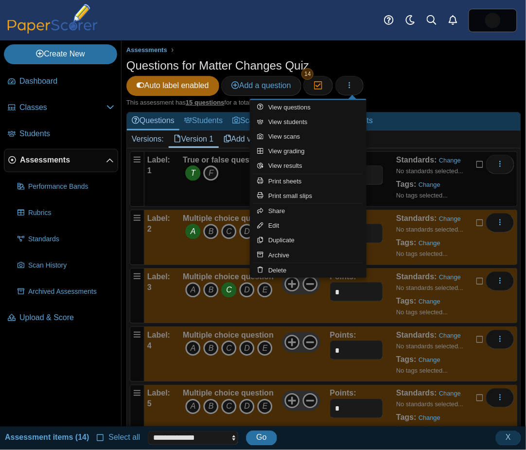
click at [404, 73] on div "Questions for Matter Changes Quiz Auto label enabled Add a question Moderation …" at bounding box center [323, 77] width 395 height 41
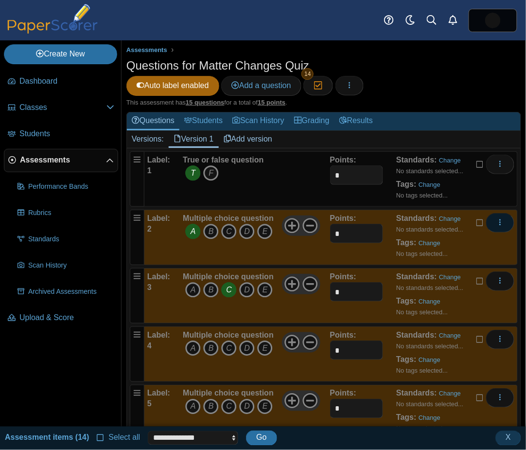
click at [496, 218] on icon "More options" at bounding box center [500, 222] width 8 height 8
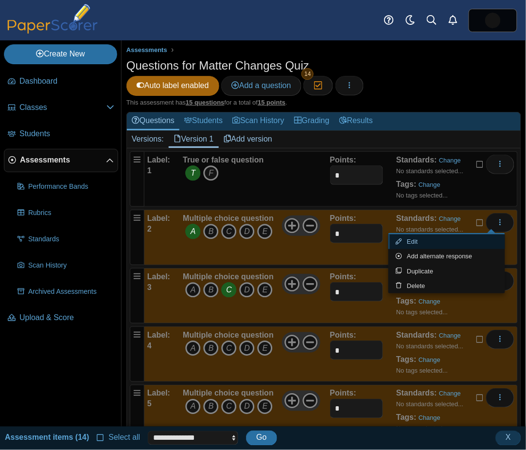
click at [439, 244] on link "Edit" at bounding box center [447, 241] width 117 height 15
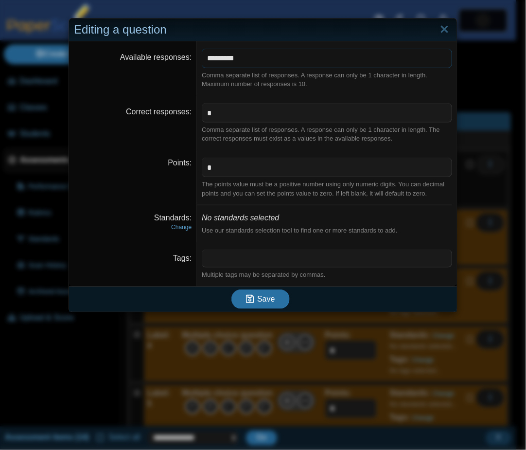
click at [253, 59] on input "*********" at bounding box center [327, 58] width 250 height 19
type input "*******"
click at [239, 290] on button "Save" at bounding box center [260, 298] width 58 height 19
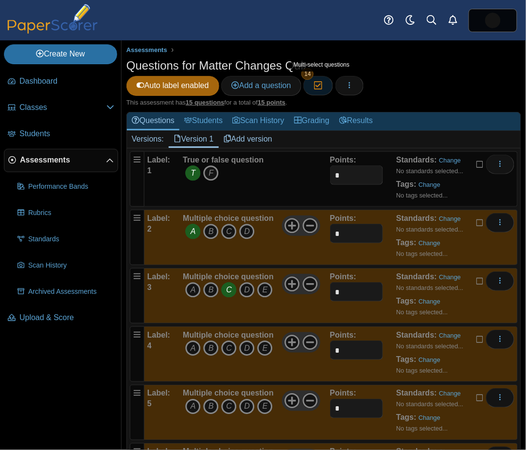
click at [319, 81] on icon "button" at bounding box center [318, 85] width 9 height 8
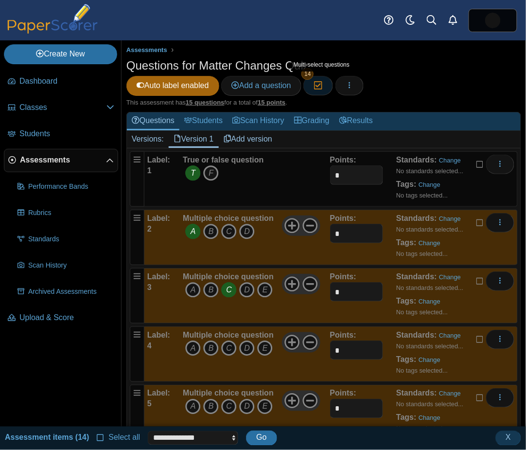
click at [319, 81] on icon "button" at bounding box center [318, 85] width 9 height 8
click at [173, 436] on select "**********" at bounding box center [193, 438] width 90 height 14
select select "********"
click at [148, 431] on select "**********" at bounding box center [193, 438] width 90 height 14
click at [256, 437] on span "Go" at bounding box center [261, 437] width 10 height 8
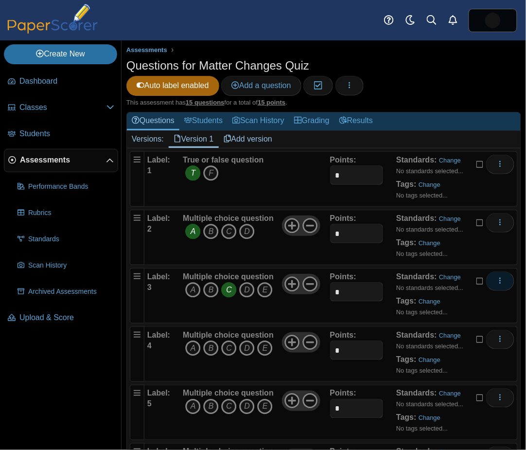
click at [496, 278] on button "More options" at bounding box center [500, 280] width 28 height 19
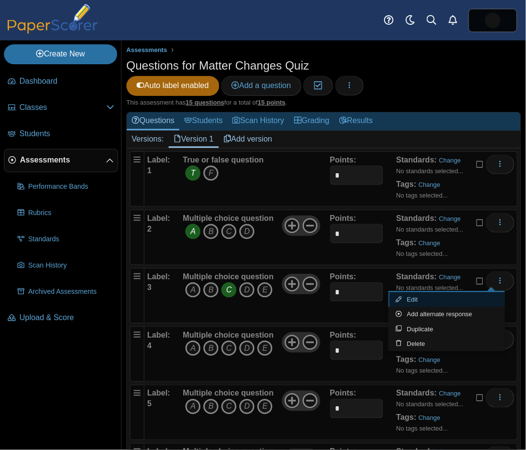
click at [439, 294] on link "Edit" at bounding box center [447, 299] width 117 height 15
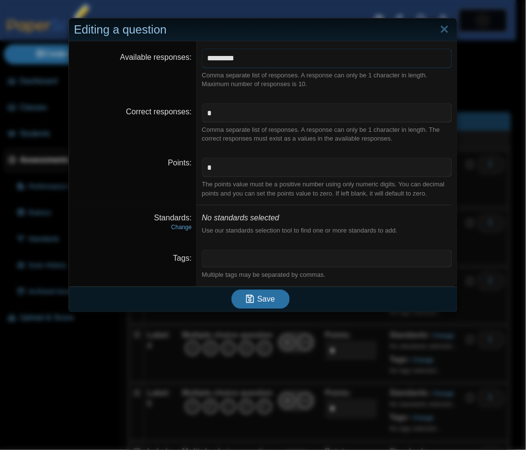
click at [246, 64] on input "*********" at bounding box center [327, 58] width 250 height 19
type input "*******"
click at [231, 299] on button "Save" at bounding box center [260, 298] width 58 height 19
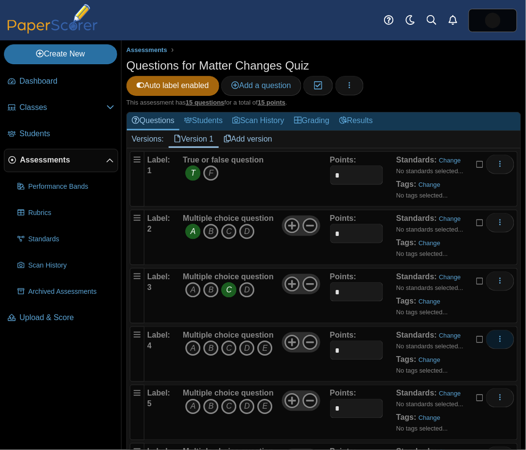
click at [496, 337] on icon "More options" at bounding box center [500, 339] width 8 height 8
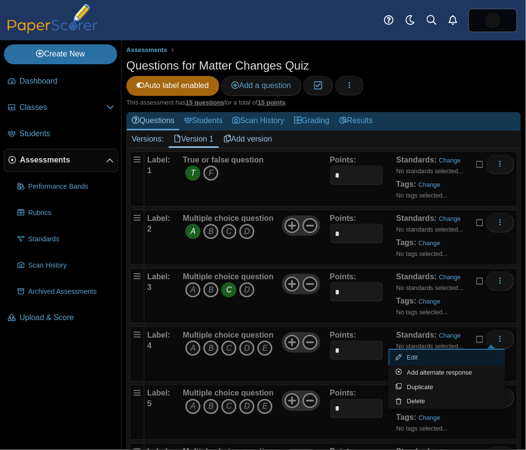
click at [450, 356] on link "Edit" at bounding box center [447, 357] width 117 height 15
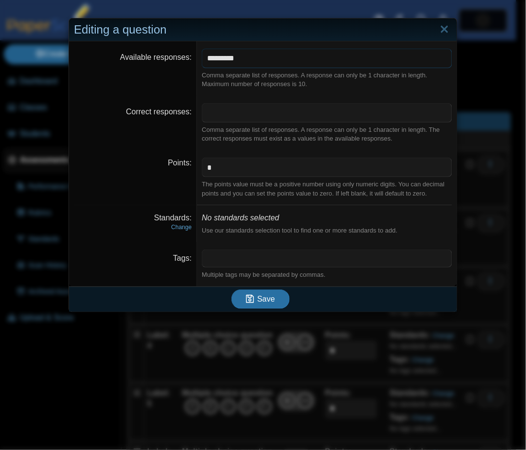
click at [250, 53] on input "*********" at bounding box center [327, 58] width 250 height 19
type input "*******"
click at [244, 291] on button "Save" at bounding box center [260, 298] width 58 height 19
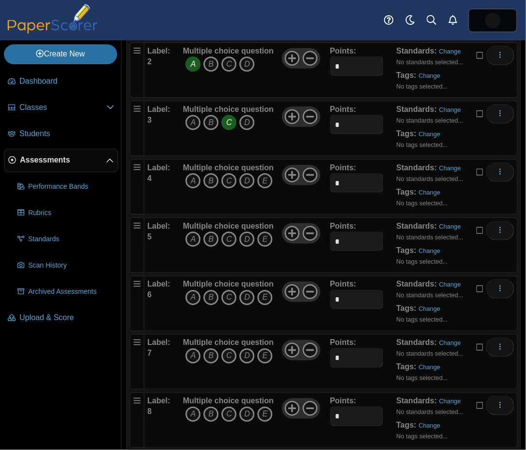
scroll to position [170, 0]
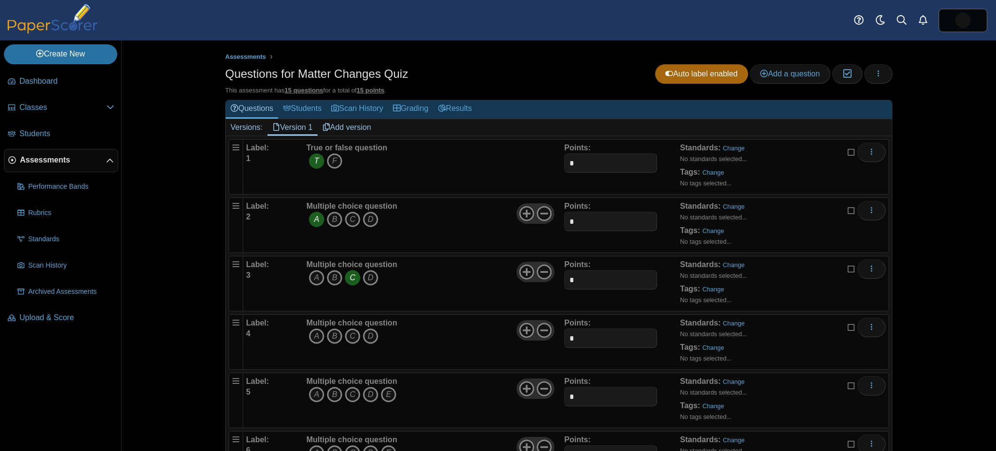
drag, startPoint x: 960, startPoint y: 1, endPoint x: 640, endPoint y: 21, distance: 320.6
click at [526, 21] on div "Dashboard Classes Archived classes Students" at bounding box center [498, 20] width 996 height 40
click at [526, 383] on use "More options" at bounding box center [870, 385] width 1 height 6
click at [526, 405] on link "Edit" at bounding box center [822, 403] width 117 height 15
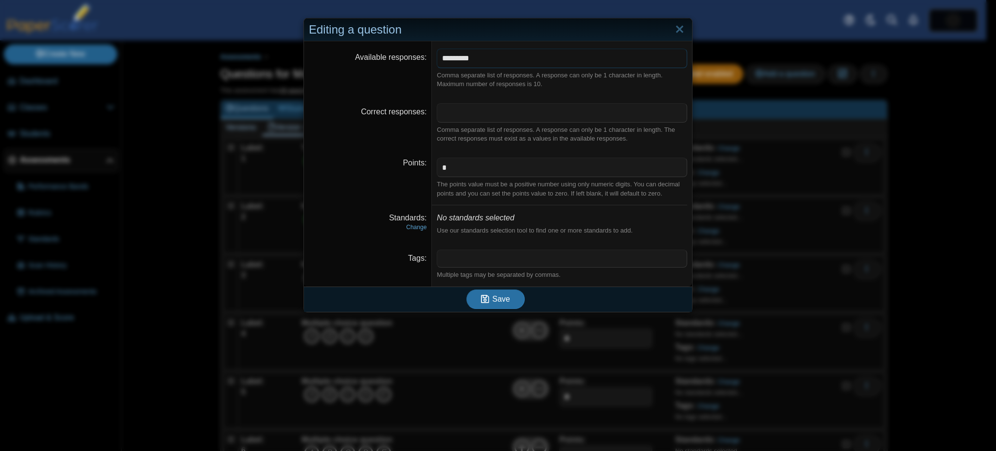
click at [491, 49] on input "*********" at bounding box center [562, 58] width 250 height 19
type input "*******"
click at [492, 297] on span "Save" at bounding box center [501, 299] width 18 height 8
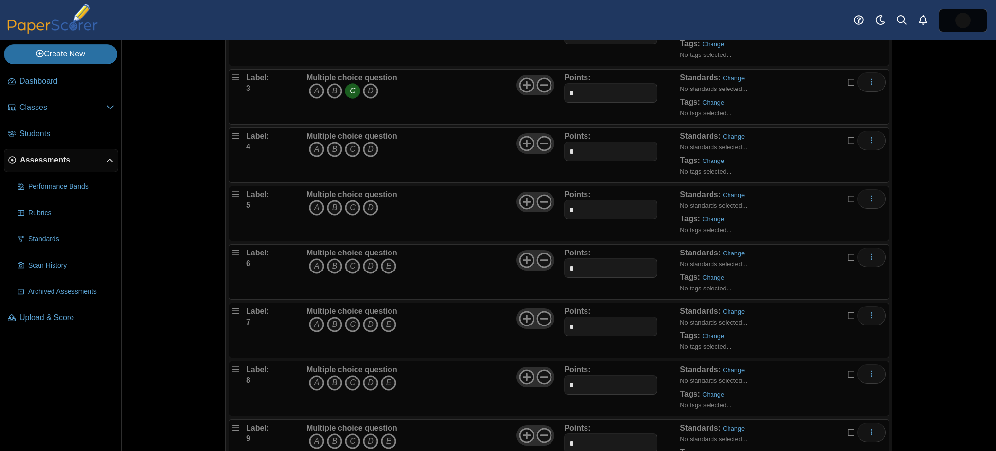
scroll to position [189, 0]
click at [866, 245] on button "More options" at bounding box center [871, 254] width 28 height 19
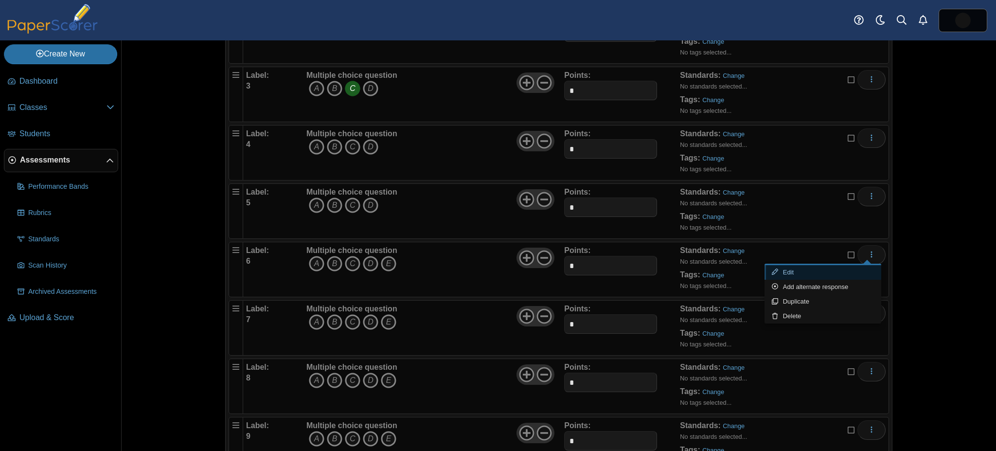
click at [839, 271] on link "Edit" at bounding box center [822, 272] width 117 height 15
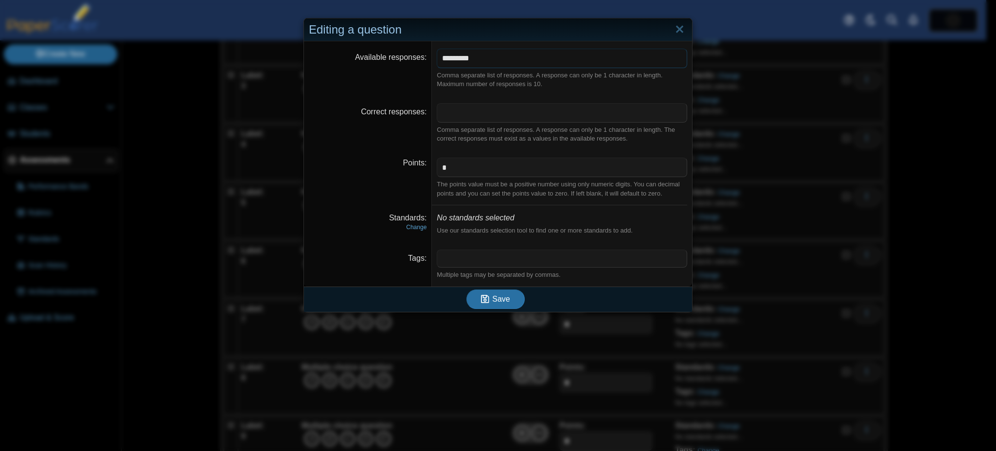
click at [498, 58] on input "*********" at bounding box center [562, 58] width 250 height 19
type input "*******"
click at [502, 306] on button "Save" at bounding box center [495, 298] width 58 height 19
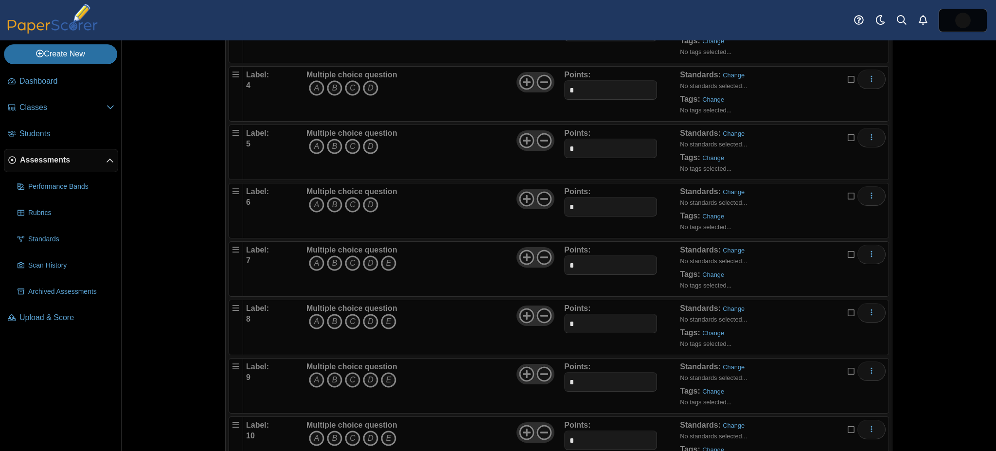
scroll to position [249, 0]
click at [868, 249] on icon "More options" at bounding box center [872, 253] width 8 height 8
click at [790, 268] on link "Edit" at bounding box center [822, 270] width 117 height 15
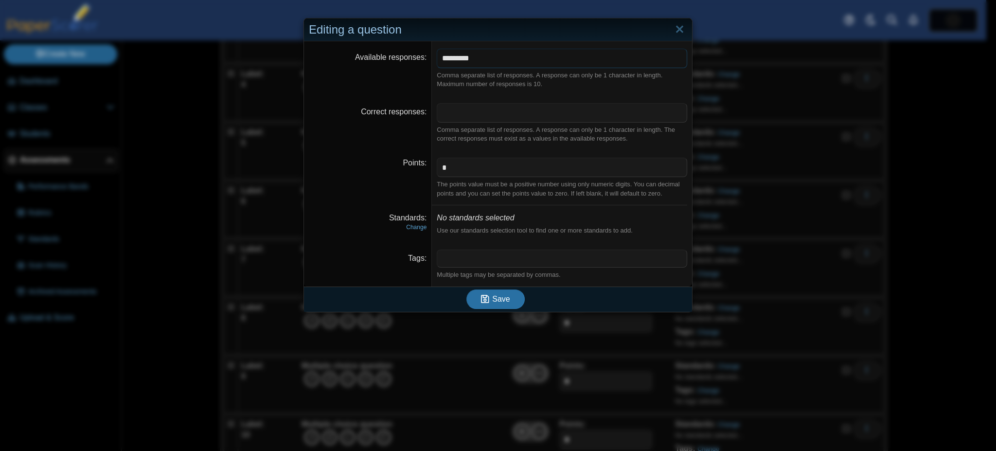
click at [533, 53] on input "*********" at bounding box center [562, 58] width 250 height 19
type input "*******"
click at [466, 289] on button "Save" at bounding box center [495, 298] width 58 height 19
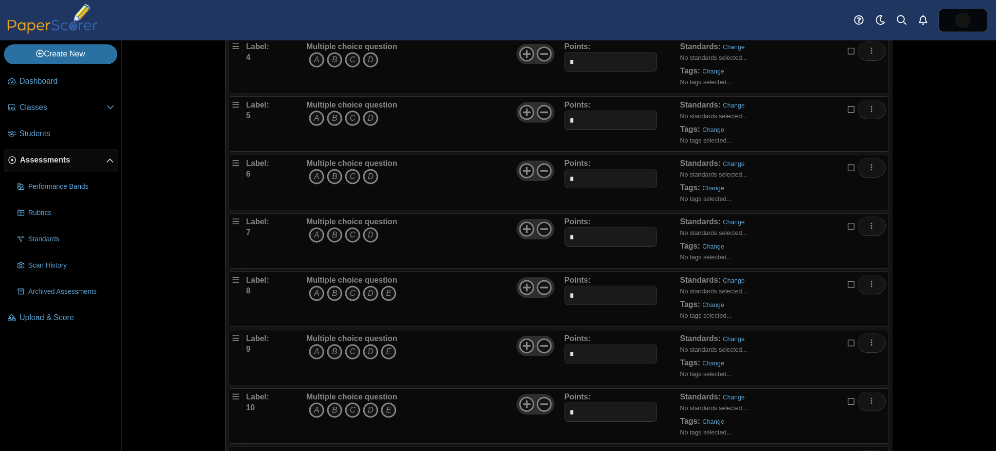
scroll to position [277, 0]
click at [870, 280] on icon "More options" at bounding box center [872, 284] width 8 height 8
click at [816, 302] on link "Edit" at bounding box center [822, 300] width 117 height 15
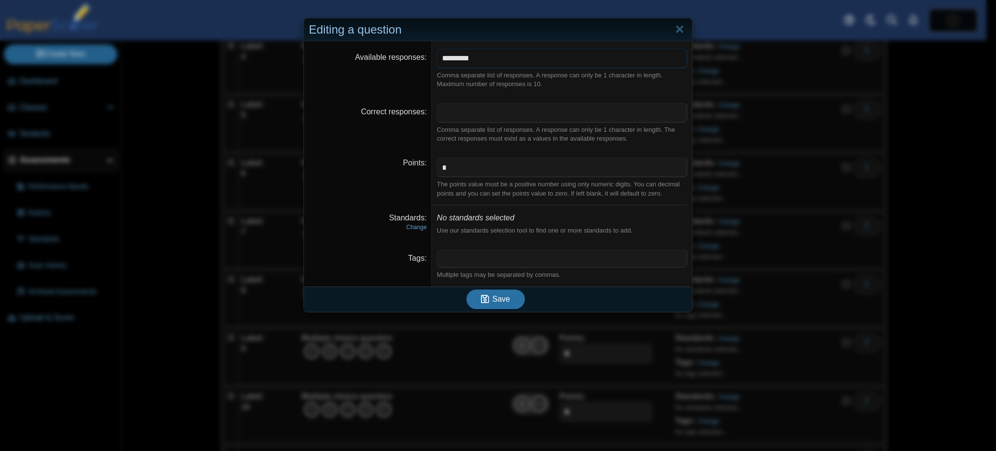
click at [551, 52] on input "*********" at bounding box center [562, 58] width 250 height 19
type input "*******"
click at [466, 289] on button "Save" at bounding box center [495, 298] width 58 height 19
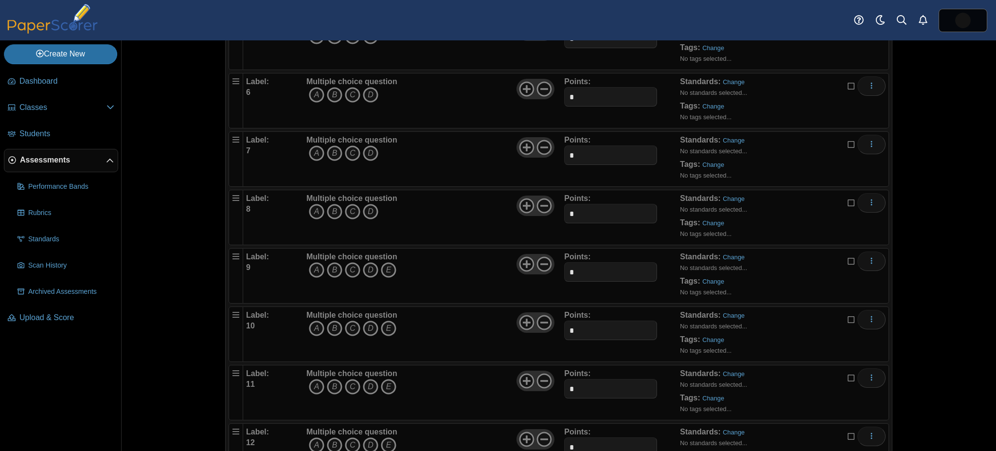
scroll to position [360, 0]
click at [870, 254] on icon "More options" at bounding box center [872, 258] width 8 height 8
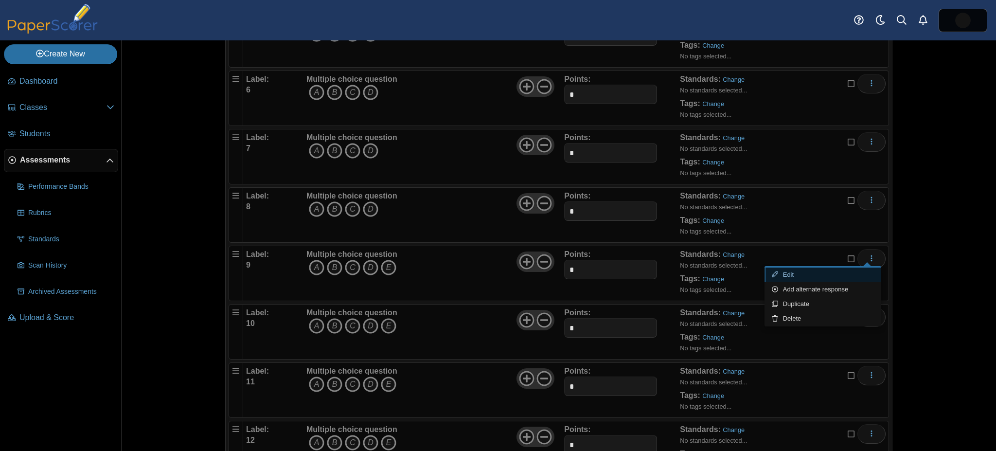
click at [808, 272] on link "Edit" at bounding box center [822, 274] width 117 height 15
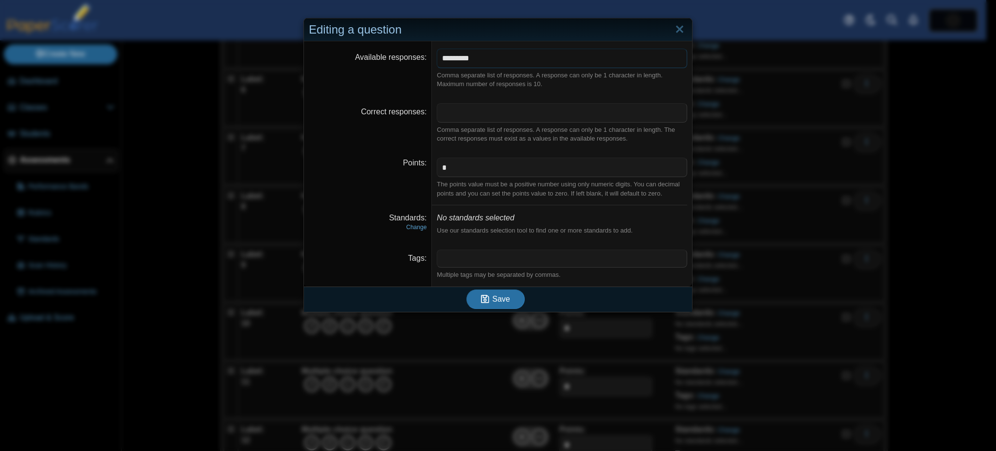
click at [550, 58] on input "*********" at bounding box center [562, 58] width 250 height 19
type input "*******"
click at [466, 289] on button "Save" at bounding box center [495, 298] width 58 height 19
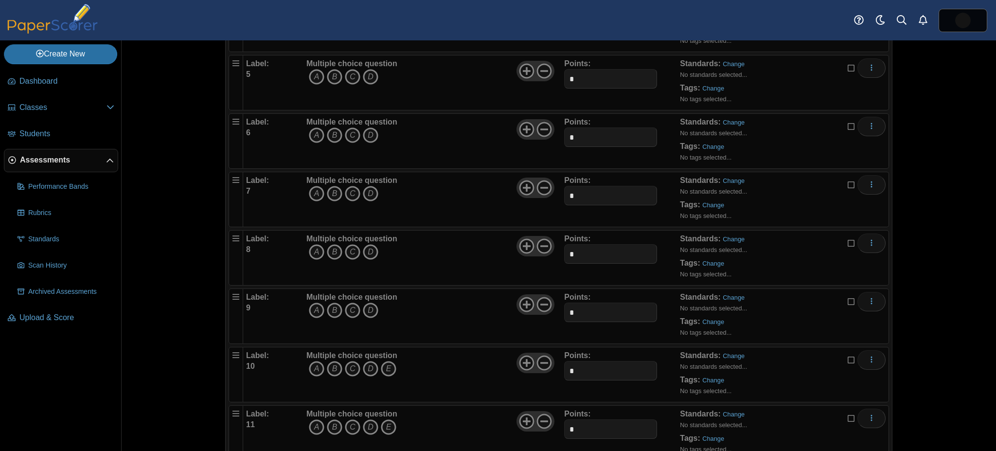
scroll to position [319, 0]
click at [870, 355] on use "More options" at bounding box center [870, 358] width 1 height 6
click at [817, 377] on link "Edit" at bounding box center [822, 374] width 117 height 15
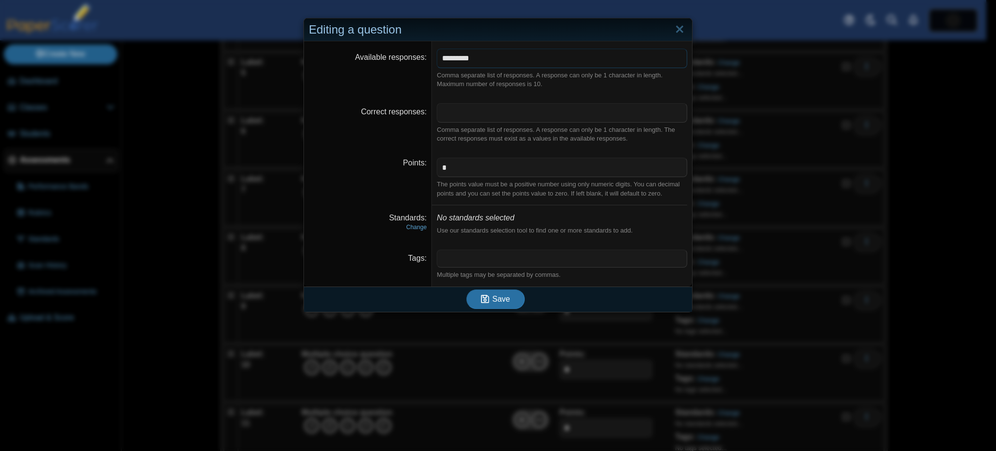
click at [515, 61] on input "*********" at bounding box center [562, 58] width 250 height 19
type input "*******"
click at [466, 289] on button "Save" at bounding box center [495, 298] width 58 height 19
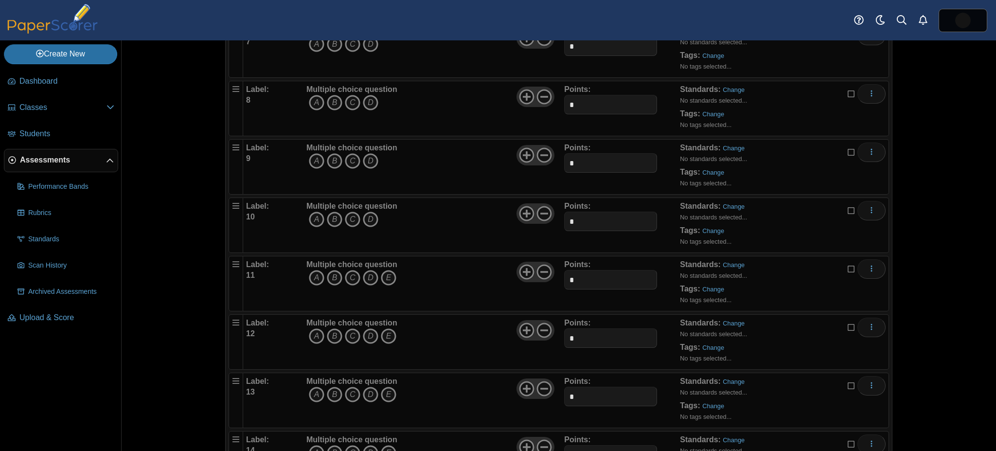
scroll to position [479, 0]
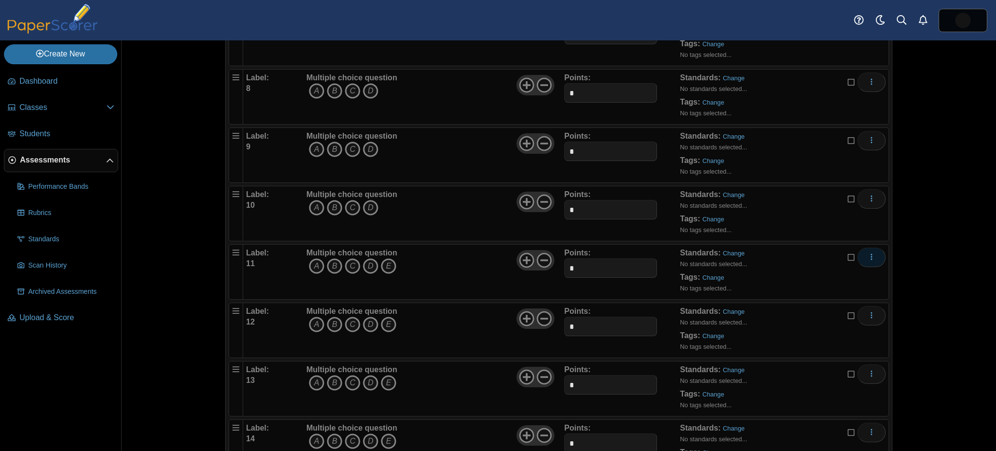
click at [868, 253] on icon "More options" at bounding box center [872, 257] width 8 height 8
click at [822, 275] on link "Edit" at bounding box center [822, 272] width 117 height 15
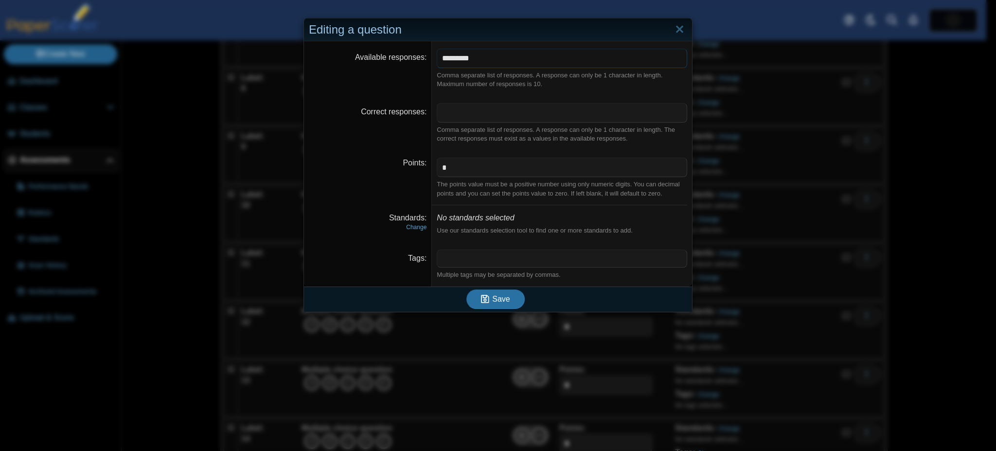
click at [522, 53] on input "*********" at bounding box center [562, 58] width 250 height 19
type input "*******"
click at [466, 289] on button "Save" at bounding box center [495, 298] width 58 height 19
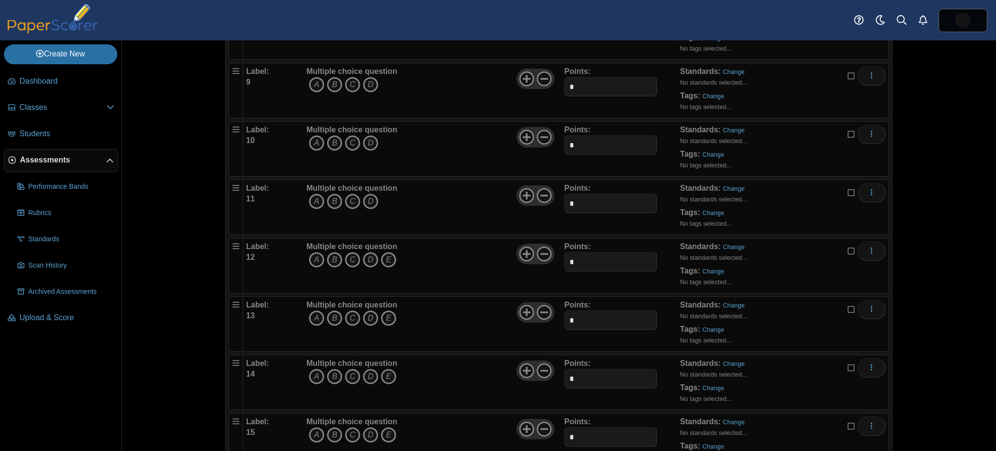
scroll to position [545, 0]
click at [868, 245] on icon "More options" at bounding box center [872, 249] width 8 height 8
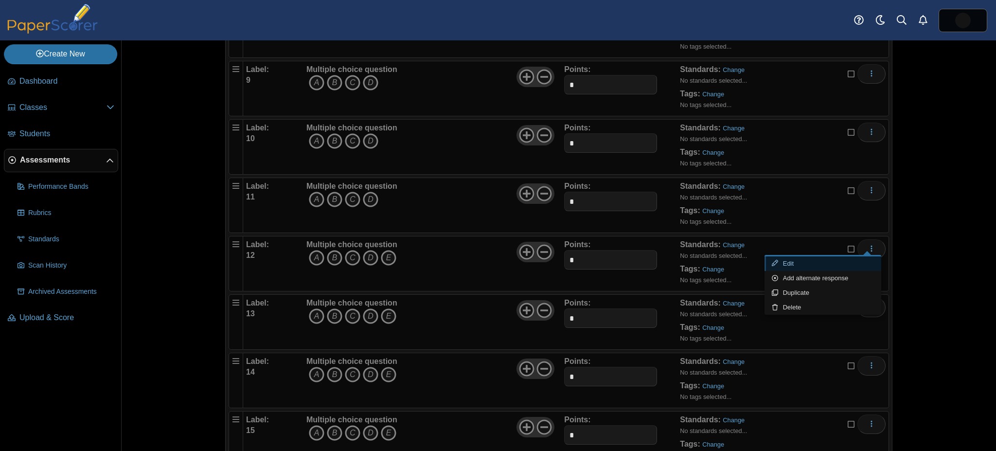
click at [836, 262] on link "Edit" at bounding box center [822, 263] width 117 height 15
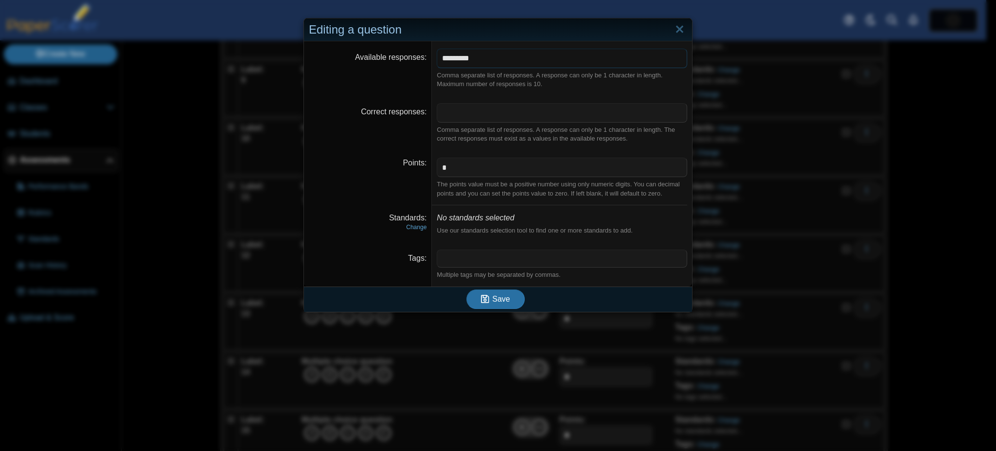
click at [540, 57] on input "*********" at bounding box center [562, 58] width 250 height 19
type input "*******"
click at [466, 289] on button "Save" at bounding box center [495, 298] width 58 height 19
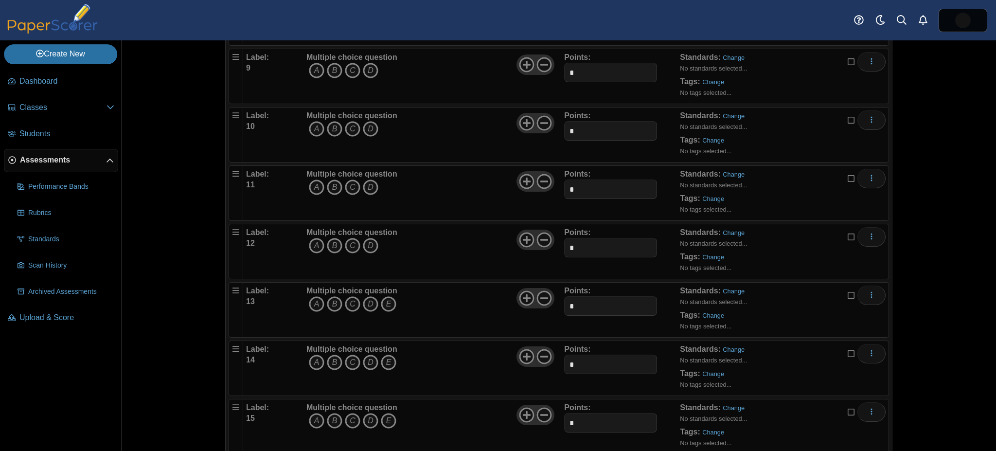
scroll to position [574, 0]
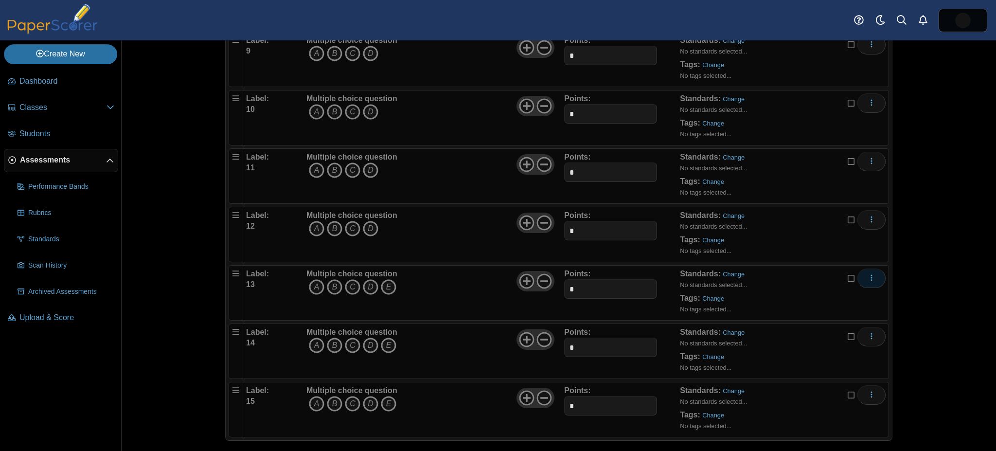
click at [865, 268] on button "More options" at bounding box center [871, 277] width 28 height 19
click at [822, 291] on link "Edit" at bounding box center [822, 292] width 117 height 15
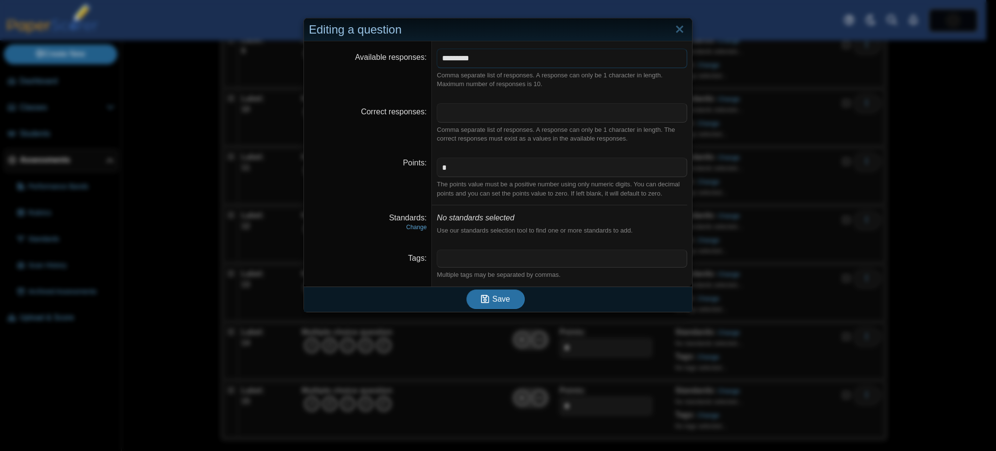
click at [521, 62] on input "*********" at bounding box center [562, 58] width 250 height 19
type input "*******"
click at [466, 289] on button "Save" at bounding box center [495, 298] width 58 height 19
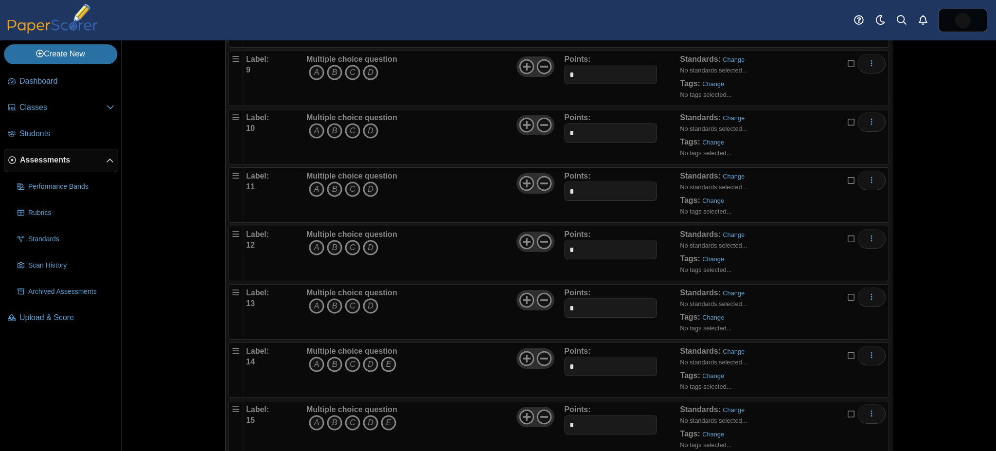
scroll to position [574, 0]
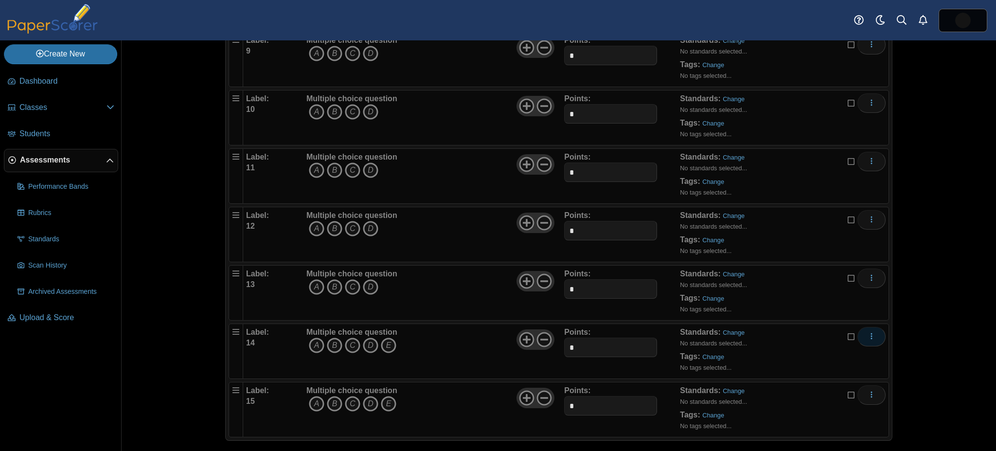
click at [872, 330] on button "More options" at bounding box center [871, 336] width 28 height 19
click at [795, 344] on link "Edit" at bounding box center [822, 350] width 117 height 15
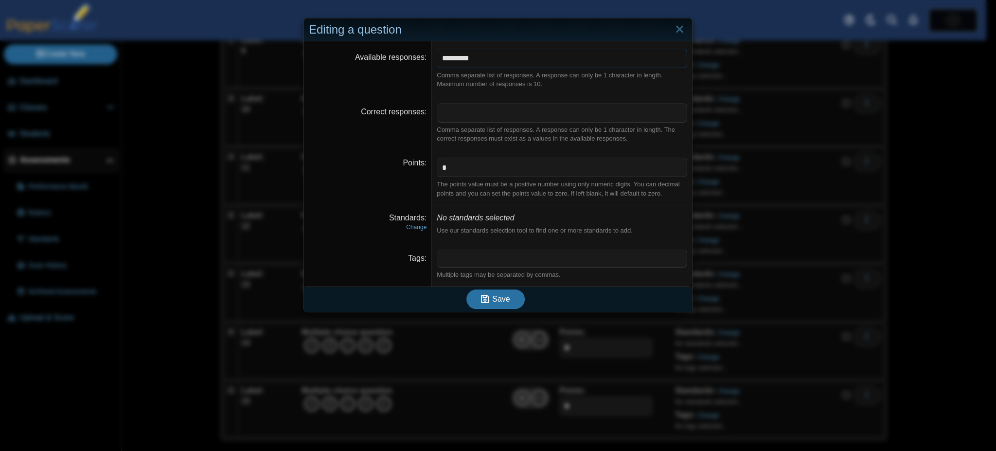
click at [542, 56] on input "*********" at bounding box center [562, 58] width 250 height 19
type input "*******"
click at [466, 289] on button "Save" at bounding box center [495, 298] width 58 height 19
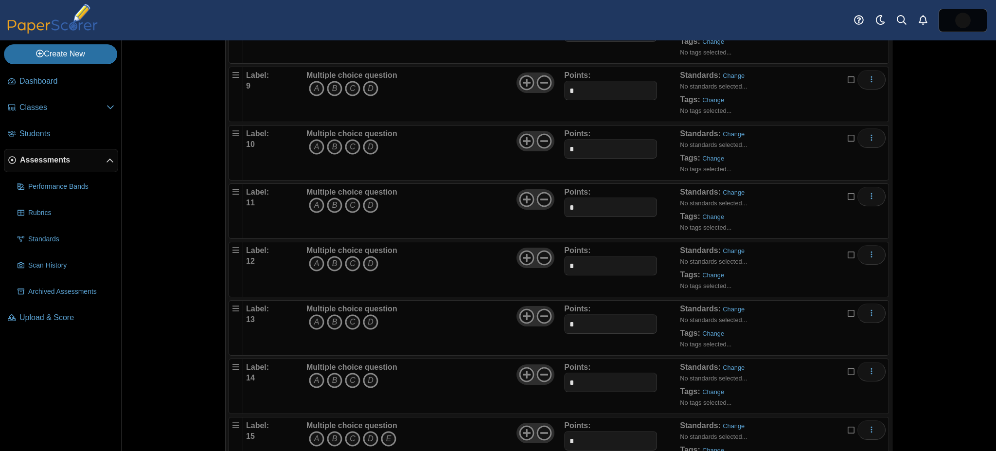
scroll to position [574, 0]
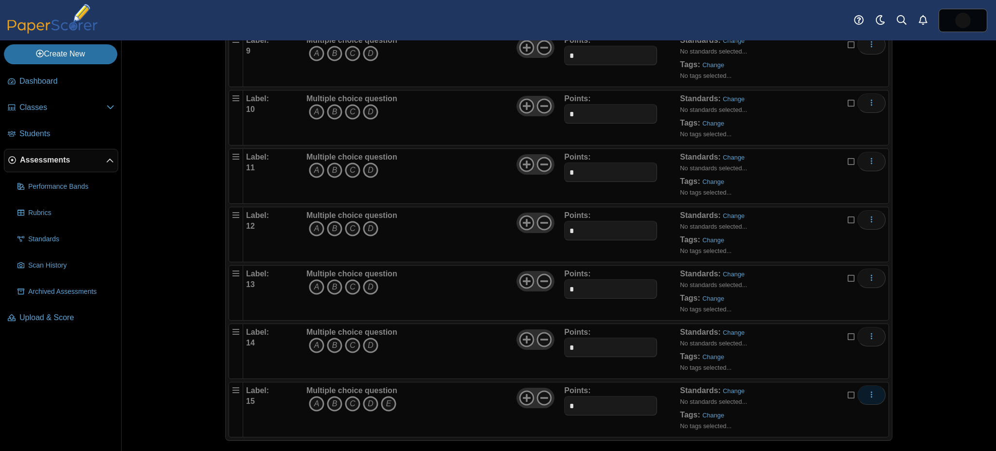
click at [870, 391] on use "More options" at bounding box center [870, 394] width 1 height 6
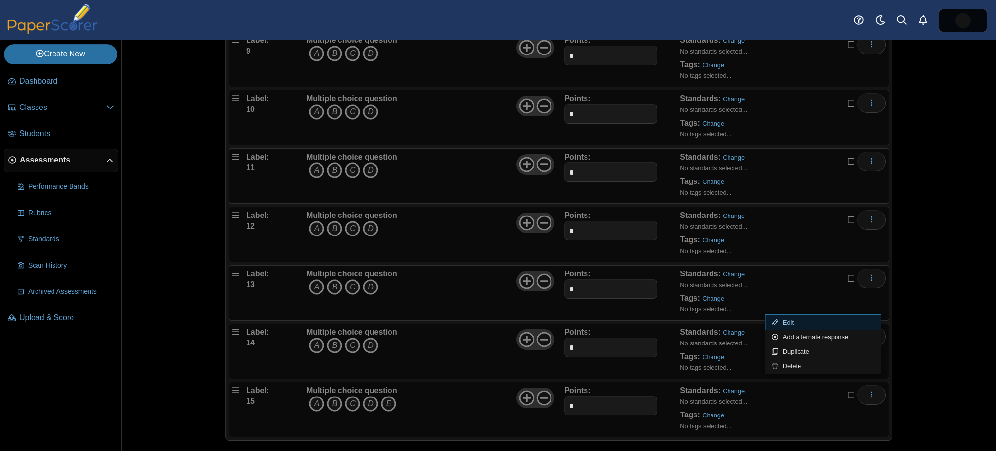
click at [827, 326] on link "Edit" at bounding box center [822, 322] width 117 height 15
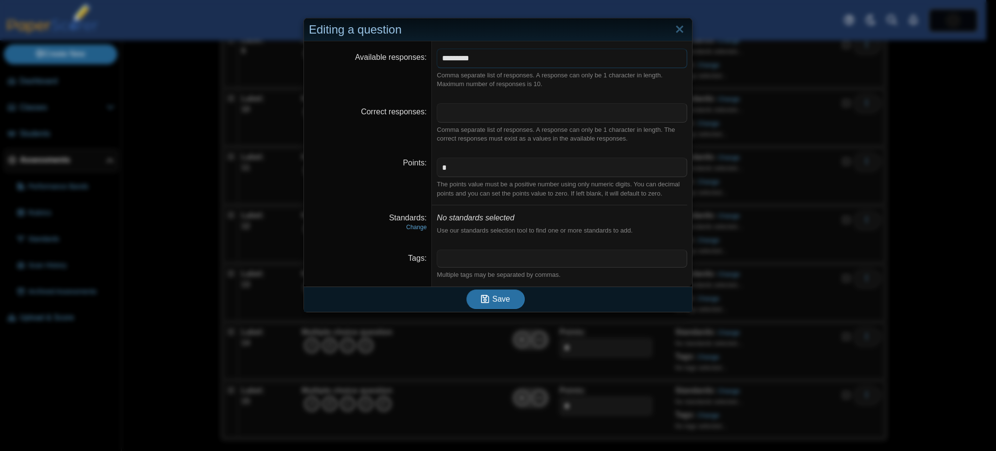
click at [547, 60] on input "*********" at bounding box center [562, 58] width 250 height 19
type input "*******"
click at [466, 289] on button "Save" at bounding box center [495, 298] width 58 height 19
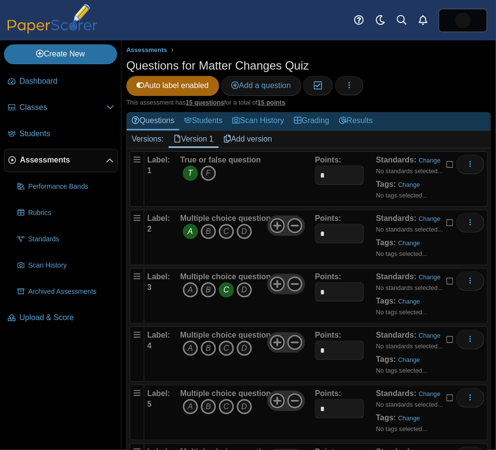
click at [208, 349] on icon "B" at bounding box center [209, 348] width 16 height 16
click at [238, 96] on div "Questions for Matter Changes Quiz Auto label enabled Add a question Moderation …" at bounding box center [308, 77] width 365 height 41
click at [239, 93] on link "Add a question" at bounding box center [261, 85] width 80 height 19
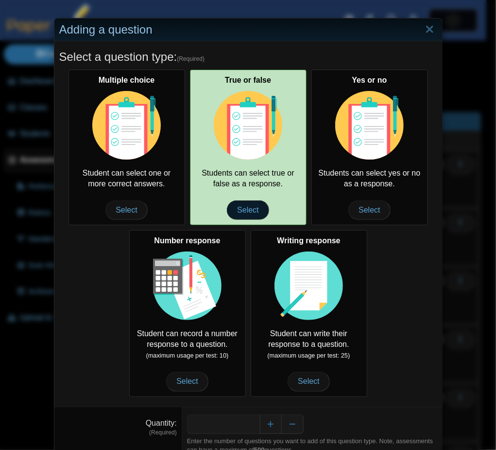
click at [235, 200] on span "Select" at bounding box center [248, 209] width 42 height 19
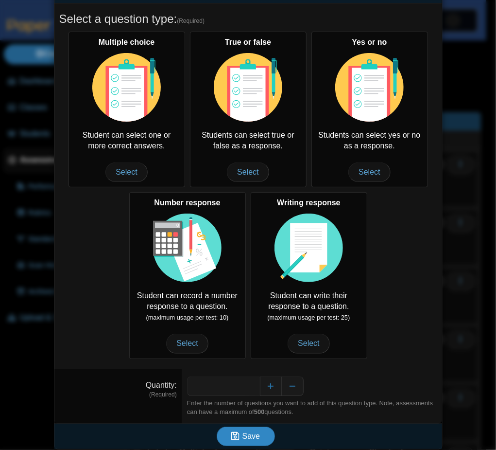
click at [247, 432] on span "Save" at bounding box center [252, 436] width 18 height 8
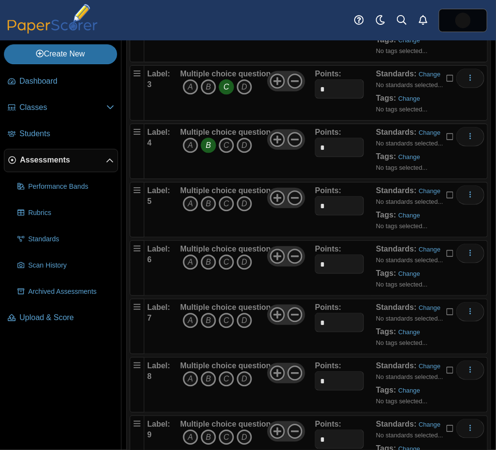
scroll to position [301, 0]
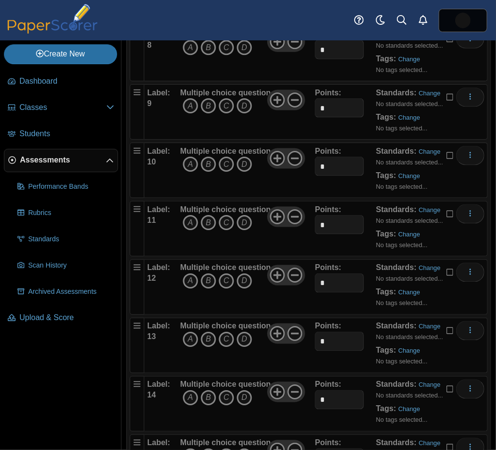
scroll to position [645, 0]
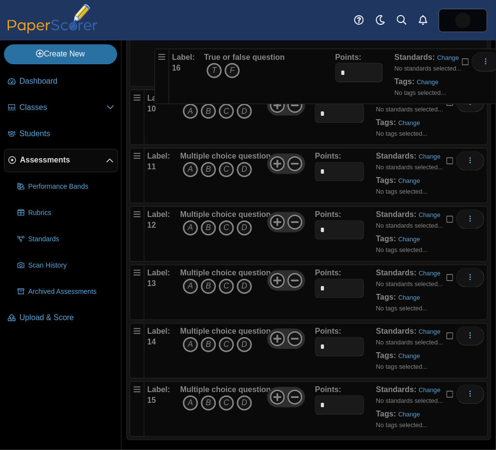
drag, startPoint x: 134, startPoint y: 385, endPoint x: 161, endPoint y: 59, distance: 326.9
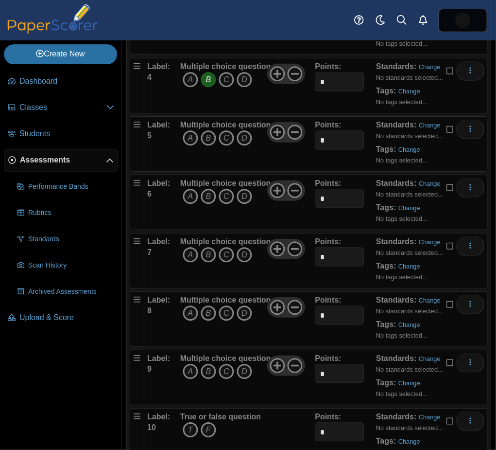
scroll to position [267, 0]
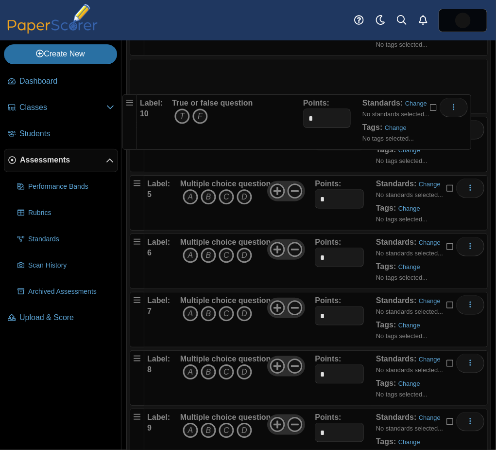
drag, startPoint x: 139, startPoint y: 416, endPoint x: 132, endPoint y: 105, distance: 311.3
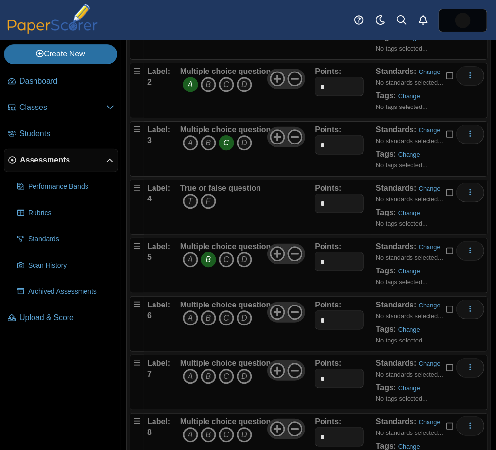
scroll to position [145, 0]
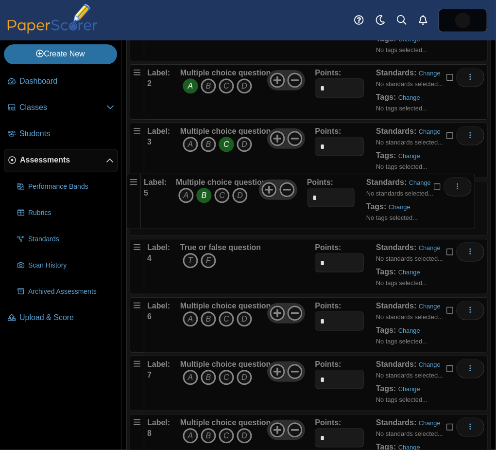
drag, startPoint x: 137, startPoint y: 244, endPoint x: 131, endPoint y: 175, distance: 69.3
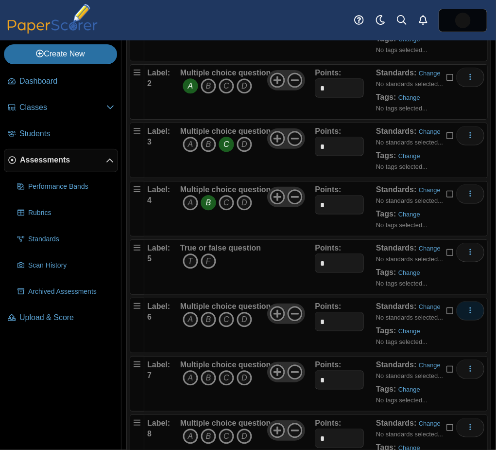
click at [467, 306] on icon "More options" at bounding box center [471, 310] width 8 height 8
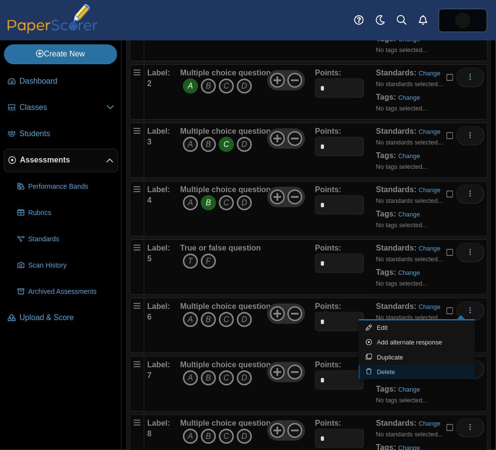
click at [421, 365] on link "Delete" at bounding box center [417, 372] width 117 height 15
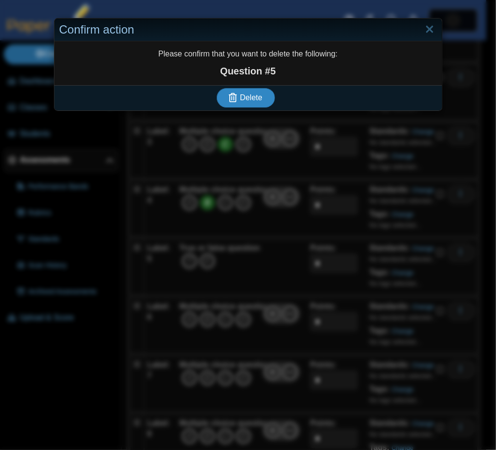
click at [229, 93] on use "submit" at bounding box center [233, 97] width 8 height 9
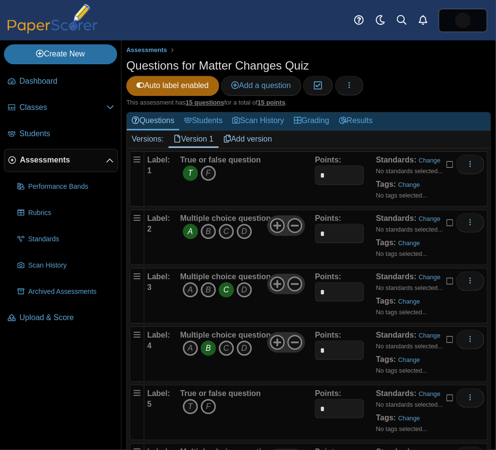
click at [211, 399] on icon "F" at bounding box center [209, 407] width 16 height 16
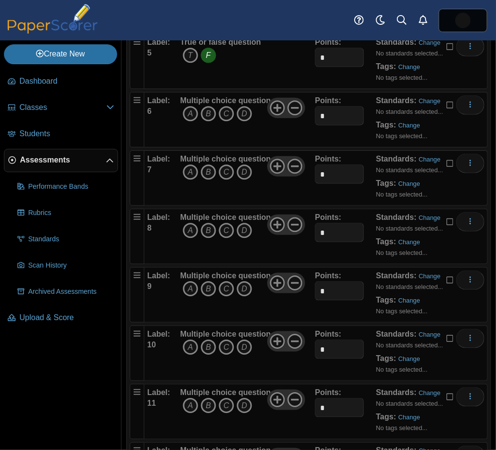
scroll to position [352, 0]
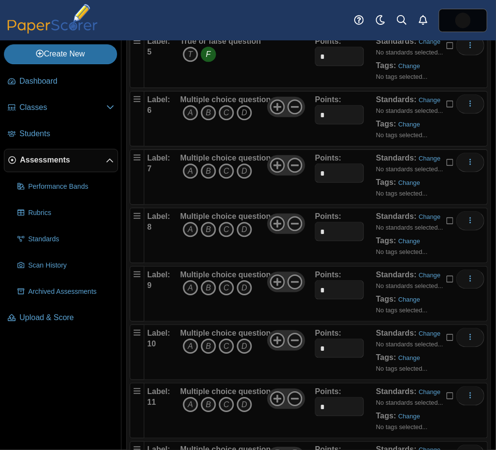
click at [240, 105] on icon "D" at bounding box center [245, 113] width 16 height 16
click at [221, 164] on icon "C" at bounding box center [227, 171] width 16 height 16
click at [188, 226] on icon "A" at bounding box center [191, 230] width 16 height 16
click at [221, 280] on icon "C" at bounding box center [227, 288] width 16 height 16
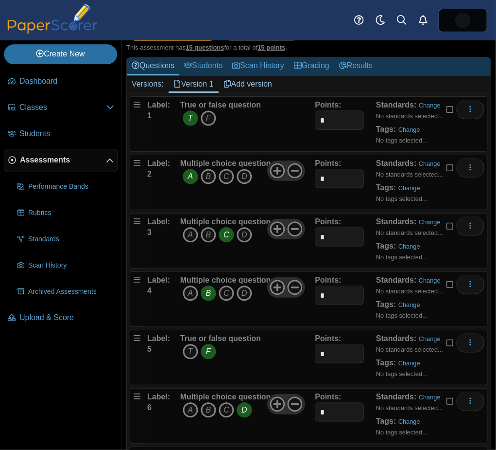
scroll to position [0, 0]
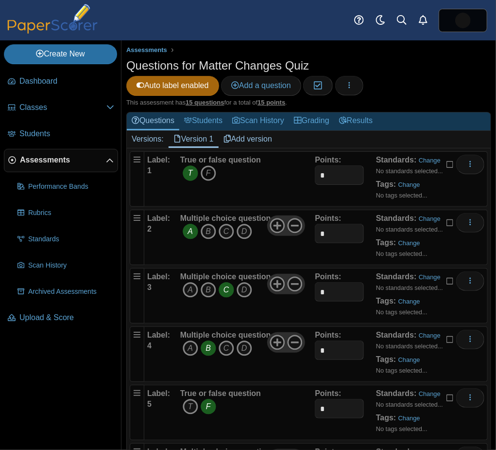
click at [203, 165] on icon "F" at bounding box center [209, 173] width 16 height 16
click at [186, 173] on icon "T" at bounding box center [191, 173] width 16 height 16
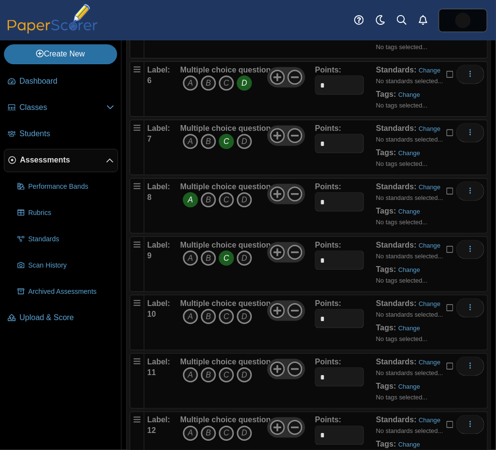
scroll to position [382, 0]
click at [221, 310] on icon "C" at bounding box center [227, 316] width 16 height 16
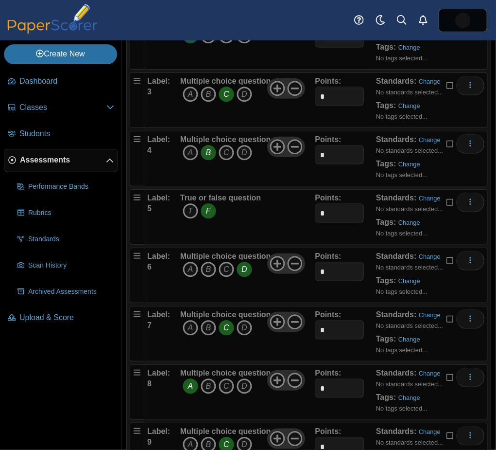
scroll to position [0, 0]
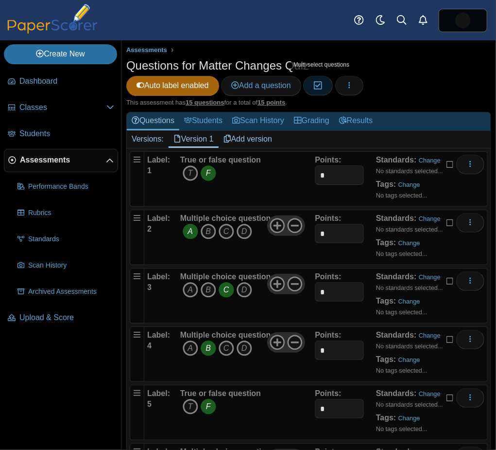
click at [313, 81] on button "Moderation 0" at bounding box center [318, 85] width 30 height 19
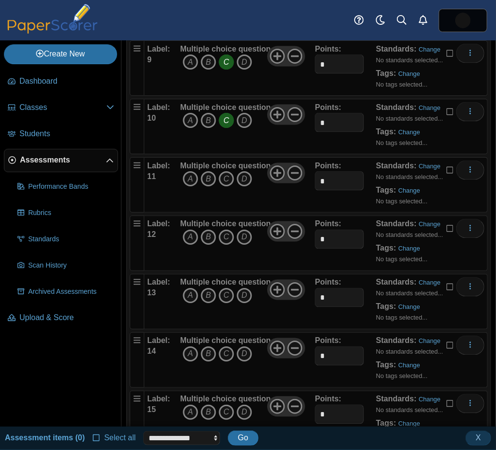
scroll to position [610, 0]
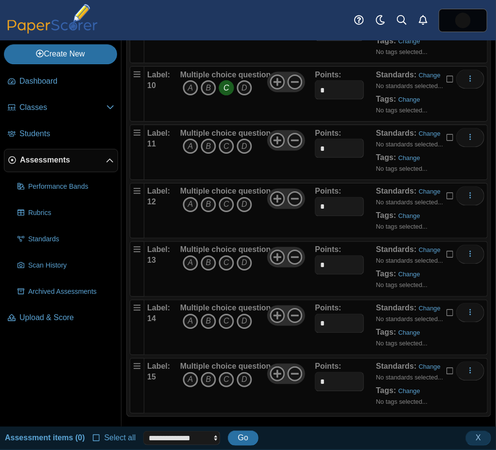
click at [447, 133] on icon at bounding box center [451, 136] width 8 height 7
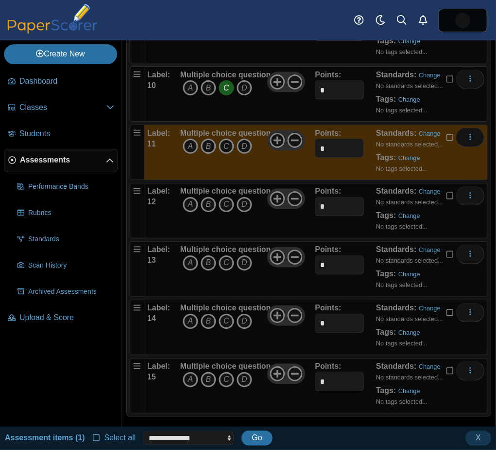
click at [447, 191] on icon at bounding box center [451, 194] width 8 height 7
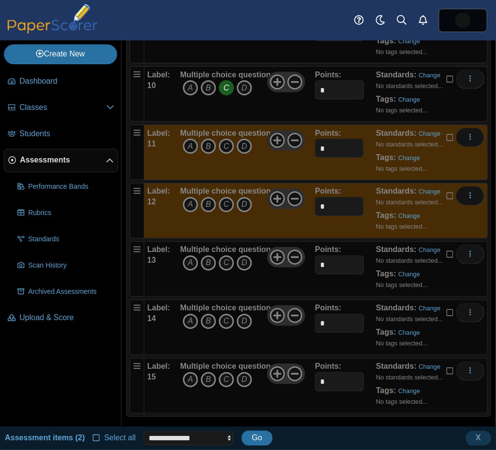
click at [447, 249] on icon at bounding box center [451, 252] width 8 height 7
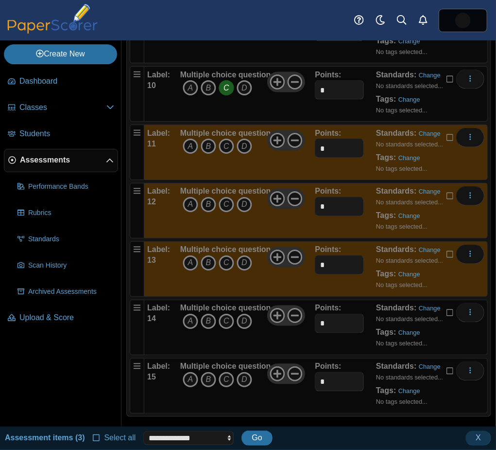
click at [447, 308] on icon at bounding box center [451, 311] width 8 height 7
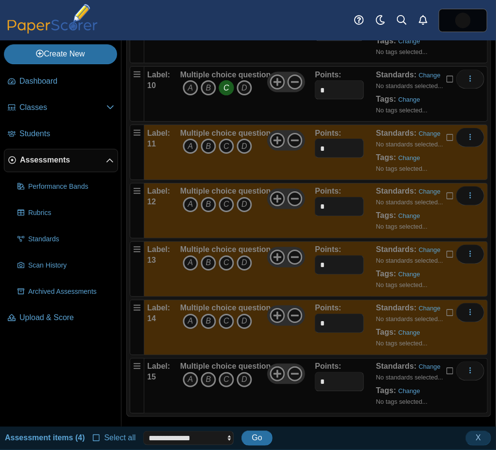
click at [447, 366] on label at bounding box center [451, 371] width 8 height 11
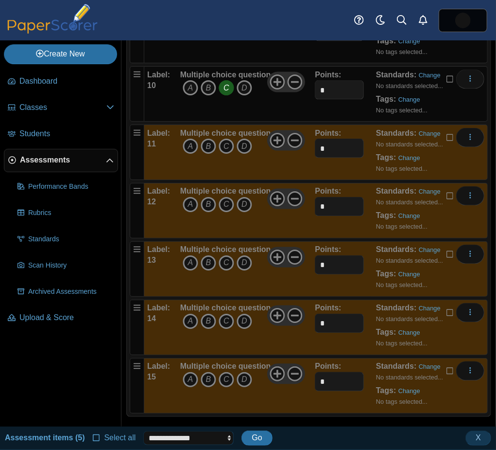
click at [145, 437] on select "**********" at bounding box center [188, 438] width 90 height 14
select select "******"
click at [143, 431] on select "**********" at bounding box center [188, 438] width 90 height 14
click at [252, 443] on button "Go" at bounding box center [257, 437] width 31 height 15
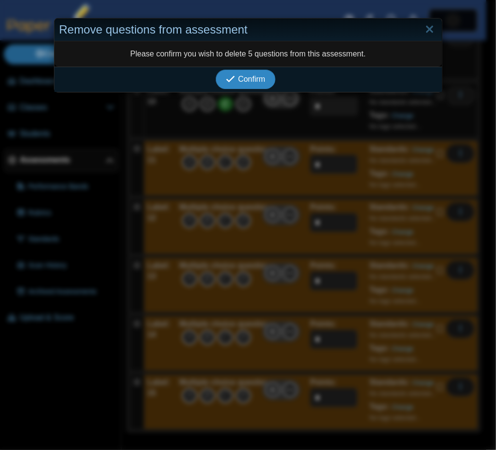
scroll to position [587, 0]
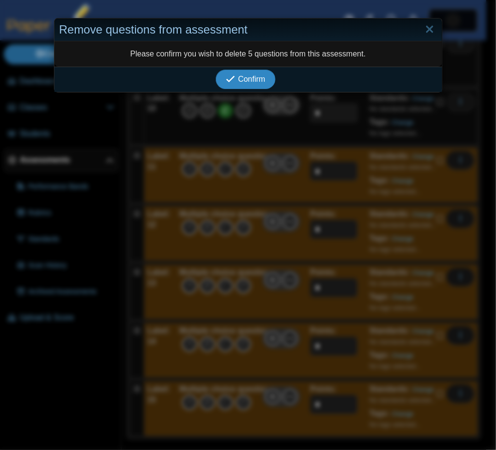
click at [240, 75] on span "Confirm" at bounding box center [251, 79] width 27 height 8
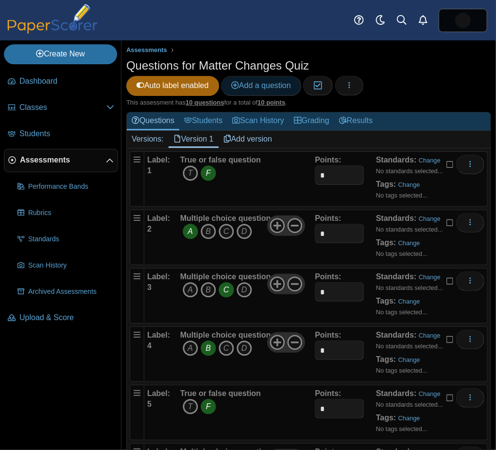
click at [254, 84] on span "Add a question" at bounding box center [261, 85] width 60 height 8
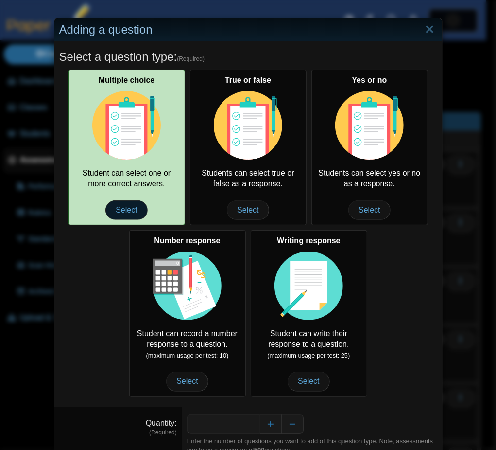
click at [112, 212] on span "Select" at bounding box center [127, 209] width 42 height 19
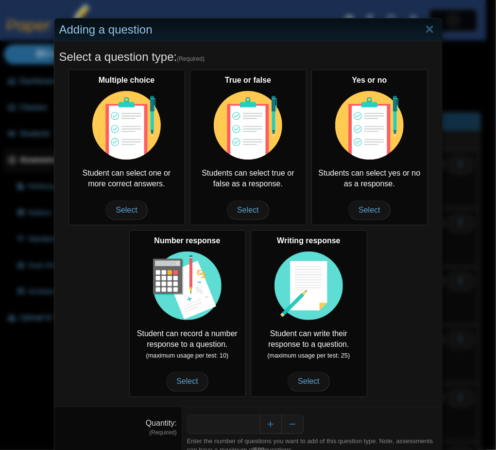
scroll to position [38, 0]
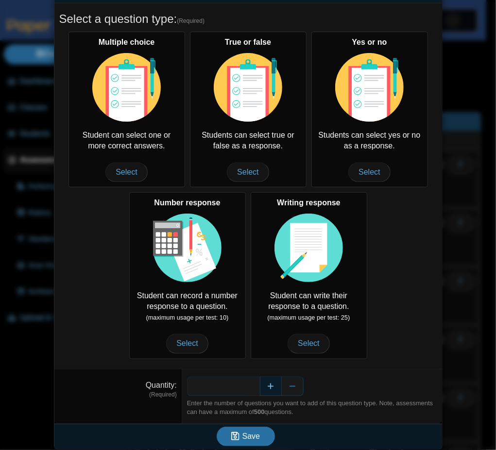
click at [260, 377] on button "Increase" at bounding box center [271, 385] width 22 height 19
click at [266, 377] on button "Increase" at bounding box center [271, 385] width 22 height 19
type input "*"
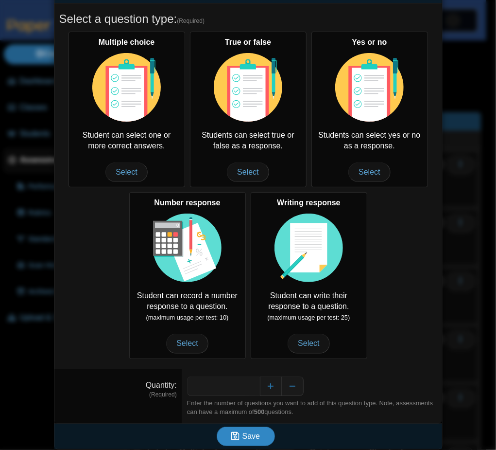
click at [255, 435] on button "Save" at bounding box center [246, 435] width 58 height 19
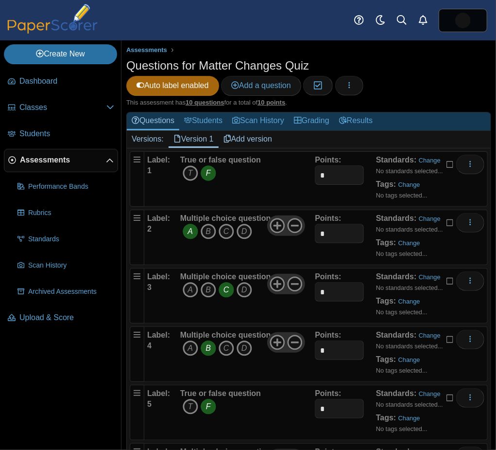
scroll to position [298, 0]
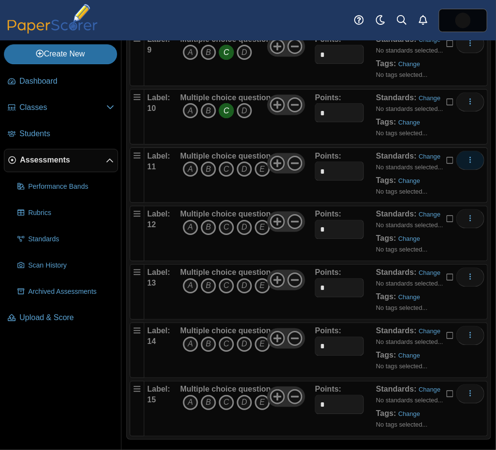
click at [461, 160] on button "More options" at bounding box center [471, 160] width 28 height 19
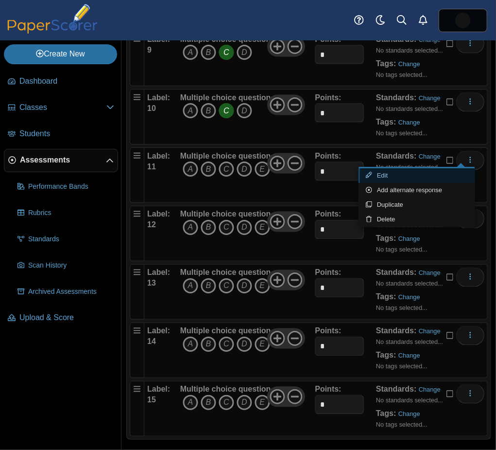
click at [414, 179] on link "Edit" at bounding box center [417, 175] width 117 height 15
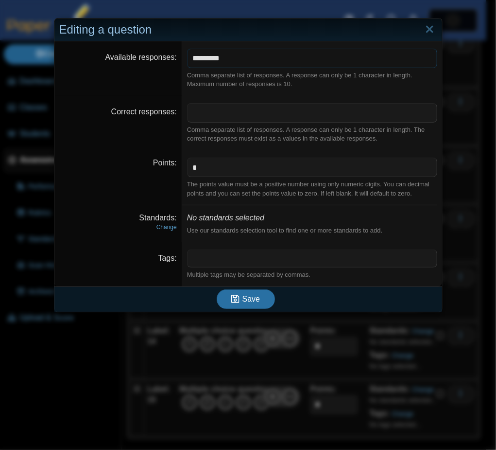
click at [253, 64] on input "*********" at bounding box center [312, 58] width 250 height 19
type input "*******"
click at [217, 289] on button "Save" at bounding box center [246, 298] width 58 height 19
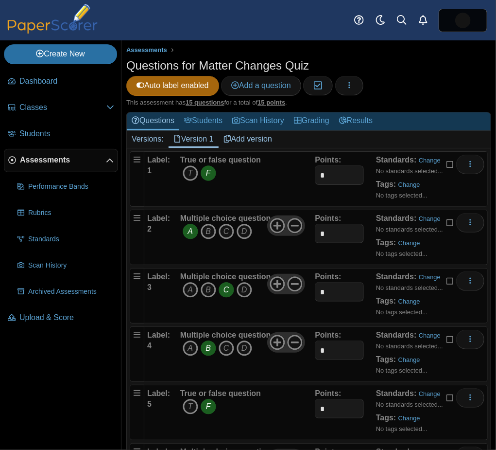
scroll to position [587, 0]
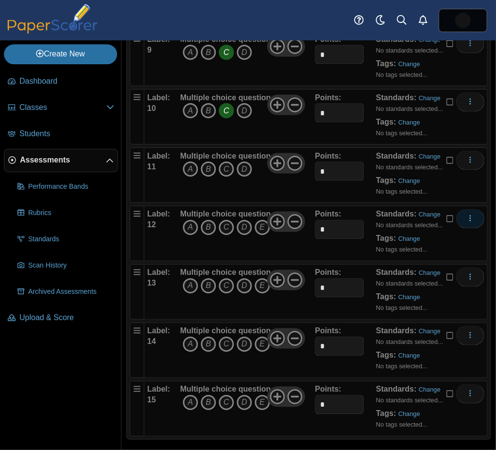
click at [467, 214] on icon "More options" at bounding box center [471, 218] width 8 height 8
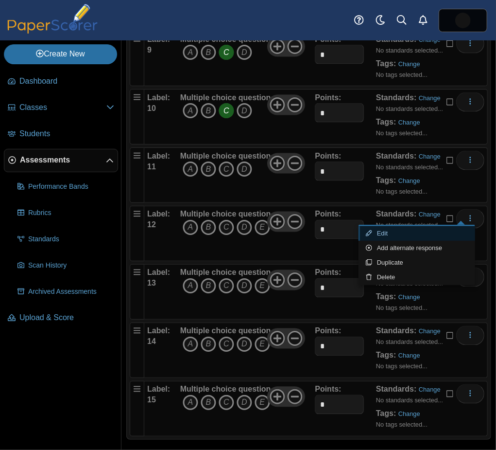
click at [419, 234] on link "Edit" at bounding box center [417, 233] width 117 height 15
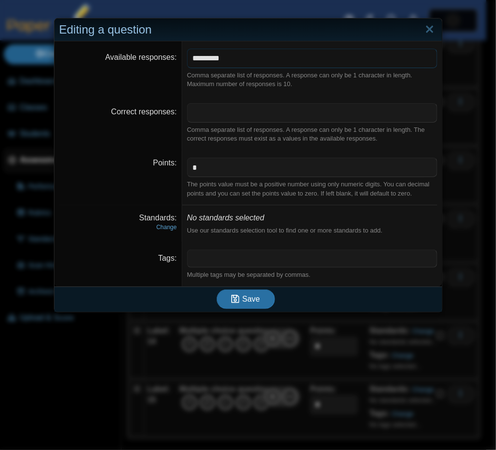
click at [256, 61] on input "*********" at bounding box center [312, 58] width 250 height 19
type input "*******"
click at [217, 289] on button "Save" at bounding box center [246, 298] width 58 height 19
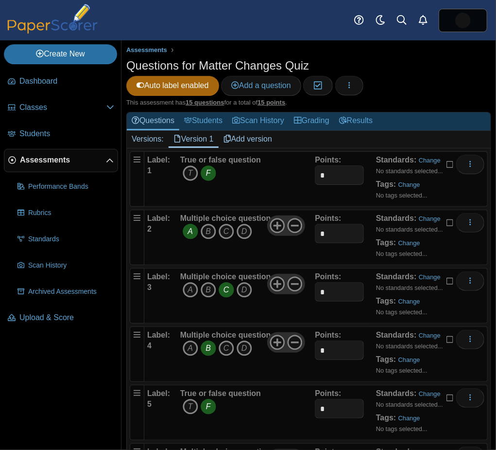
scroll to position [587, 0]
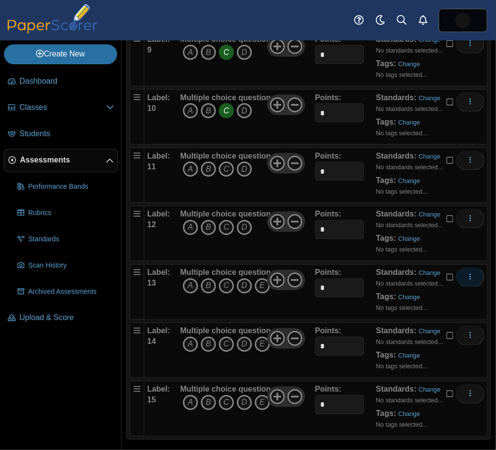
click at [468, 272] on button "More options" at bounding box center [471, 276] width 28 height 19
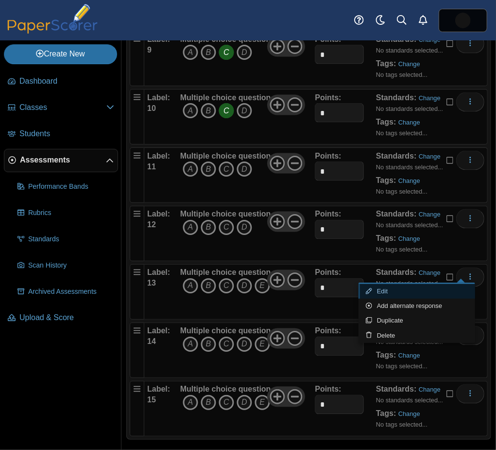
click at [408, 294] on link "Edit" at bounding box center [417, 291] width 117 height 15
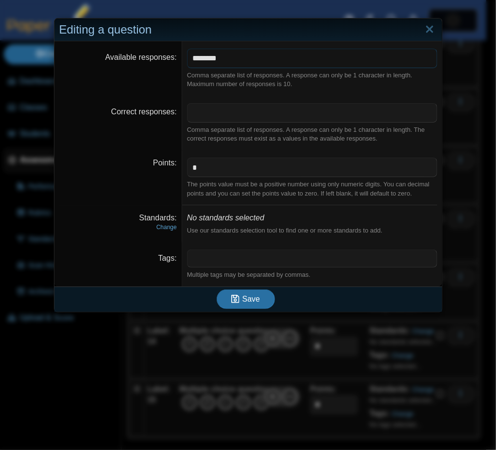
click at [289, 56] on input "********" at bounding box center [312, 58] width 250 height 19
type input "*******"
click at [217, 289] on button "Save" at bounding box center [246, 298] width 58 height 19
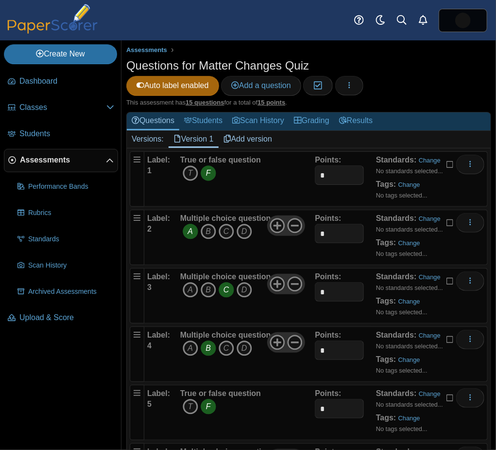
scroll to position [587, 0]
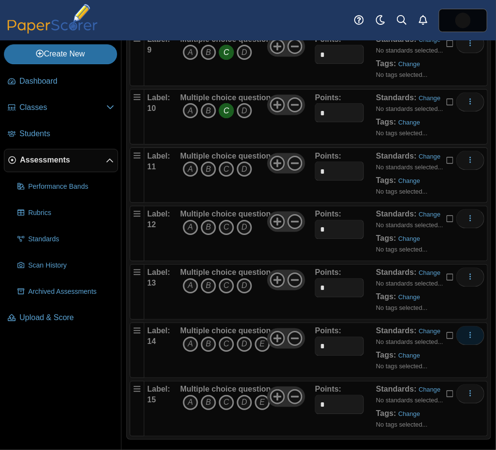
click at [470, 332] on use "More options" at bounding box center [470, 335] width 1 height 6
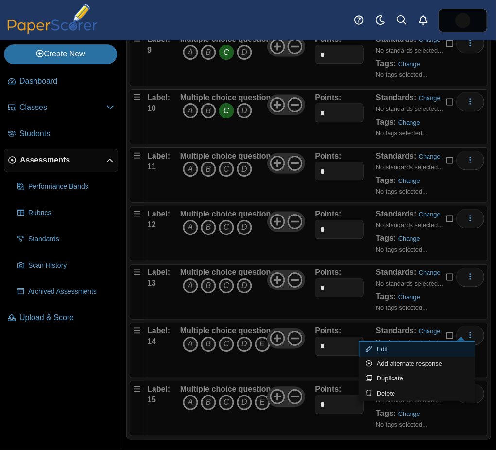
click at [402, 351] on link "Edit" at bounding box center [417, 349] width 117 height 15
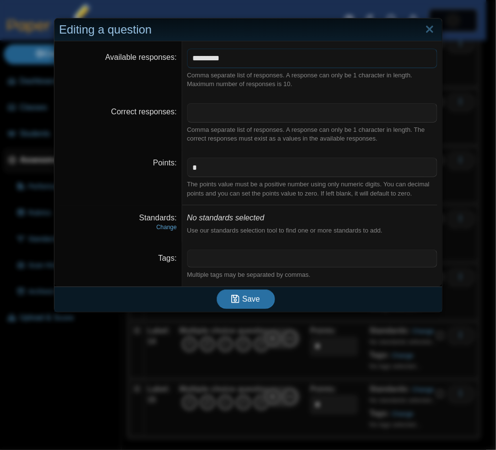
click at [271, 67] on input "*********" at bounding box center [312, 58] width 250 height 19
type input "*******"
click at [217, 289] on button "Save" at bounding box center [246, 298] width 58 height 19
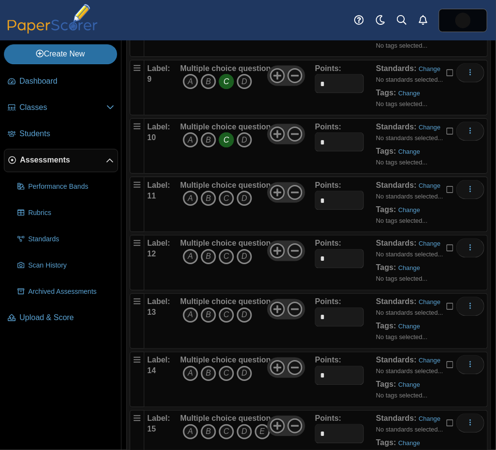
scroll to position [587, 0]
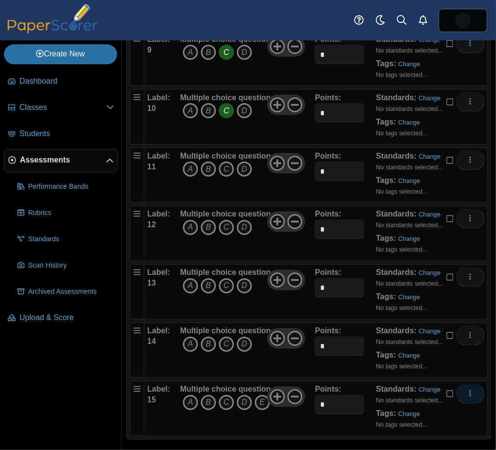
click at [467, 390] on icon "More options" at bounding box center [471, 394] width 8 height 8
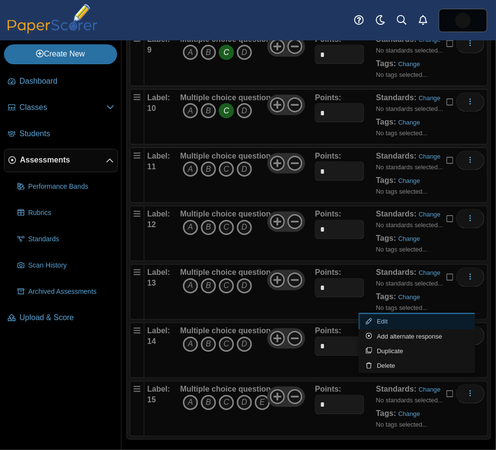
click at [391, 322] on link "Edit" at bounding box center [417, 321] width 117 height 15
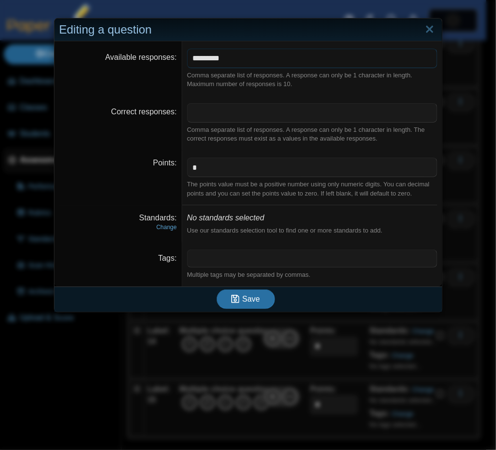
click at [230, 58] on input "*********" at bounding box center [312, 58] width 250 height 19
type input "*******"
click at [217, 289] on button "Save" at bounding box center [246, 298] width 58 height 19
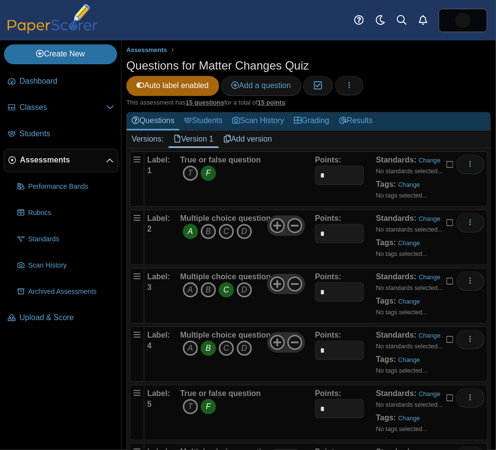
scroll to position [587, 0]
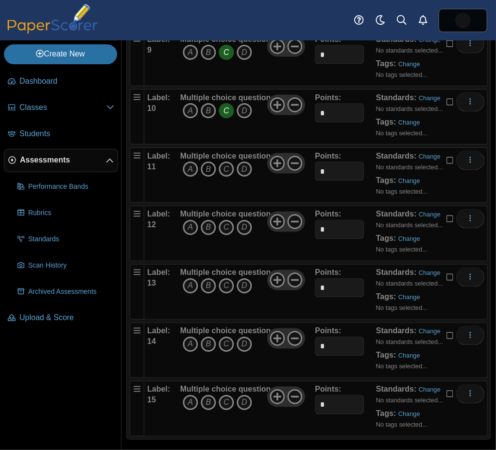
click at [209, 161] on icon "B" at bounding box center [209, 169] width 16 height 16
click at [189, 225] on icon "A" at bounding box center [191, 228] width 16 height 16
click at [228, 283] on icon "C" at bounding box center [227, 286] width 16 height 16
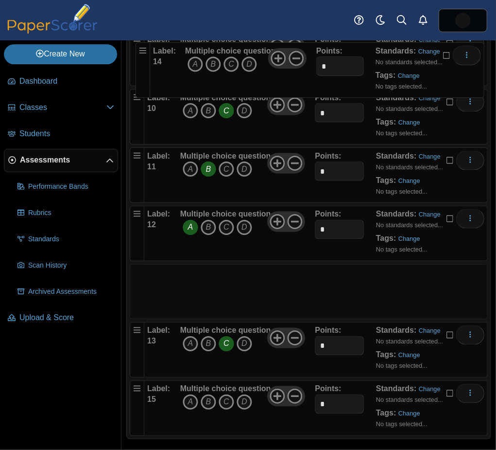
drag, startPoint x: 143, startPoint y: 327, endPoint x: 145, endPoint y: 62, distance: 265.0
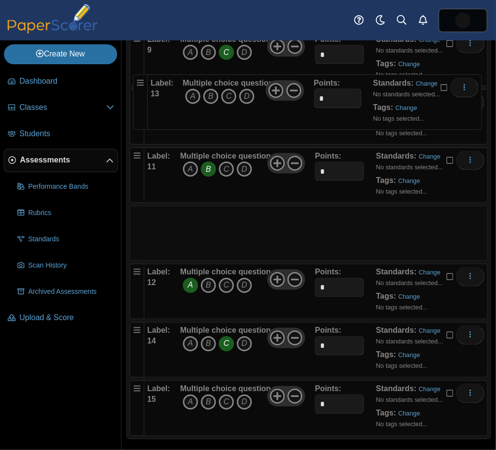
drag, startPoint x: 141, startPoint y: 269, endPoint x: 141, endPoint y: 83, distance: 185.8
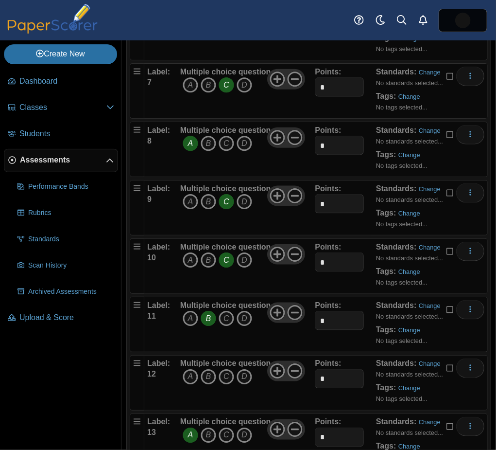
scroll to position [438, 0]
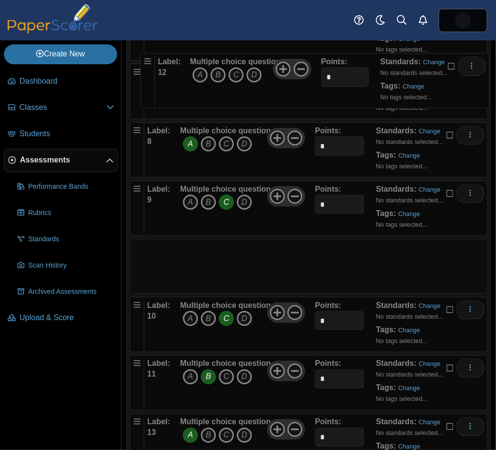
drag, startPoint x: 137, startPoint y: 360, endPoint x: 144, endPoint y: 60, distance: 300.1
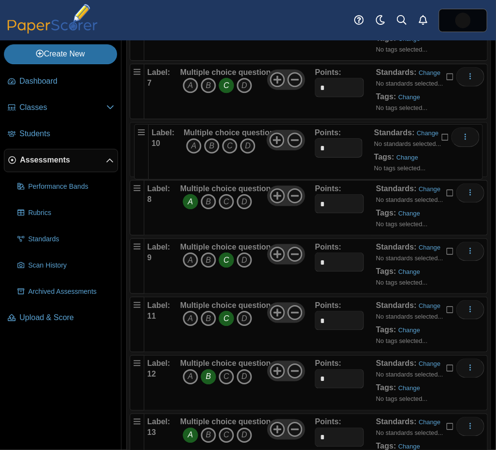
drag, startPoint x: 140, startPoint y: 239, endPoint x: 142, endPoint y: 123, distance: 116.2
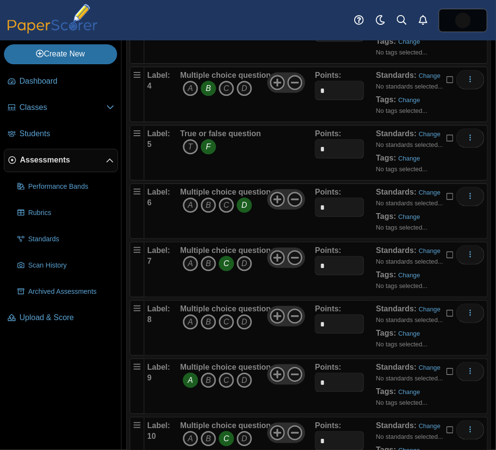
scroll to position [255, 0]
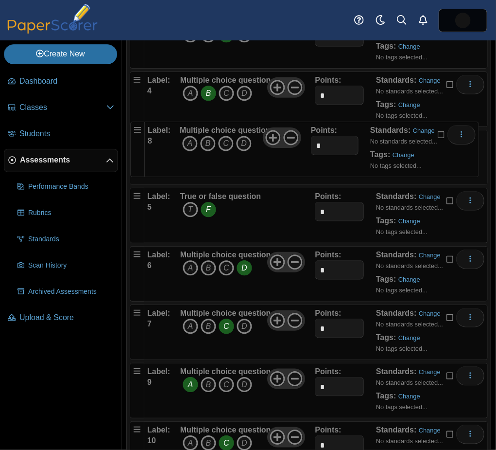
drag, startPoint x: 139, startPoint y: 312, endPoint x: 136, endPoint y: 126, distance: 185.8
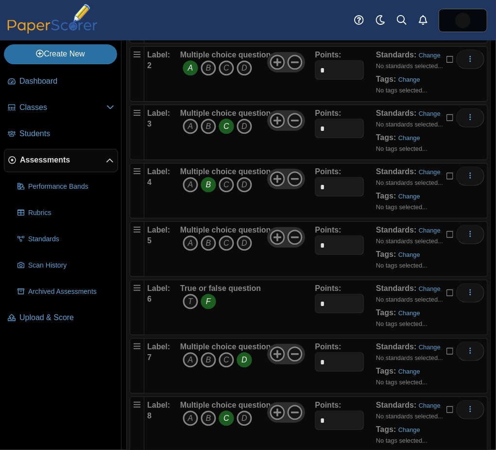
scroll to position [162, 0]
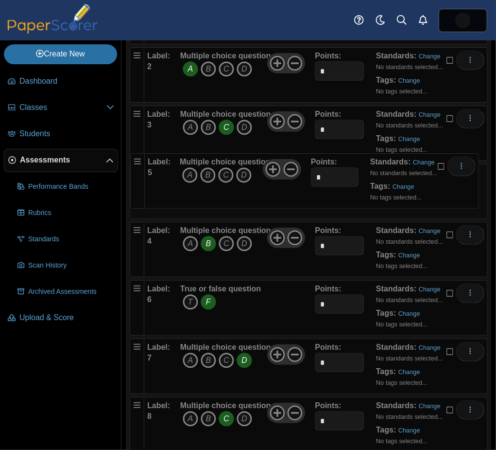
drag, startPoint x: 138, startPoint y: 227, endPoint x: 135, endPoint y: 155, distance: 72.5
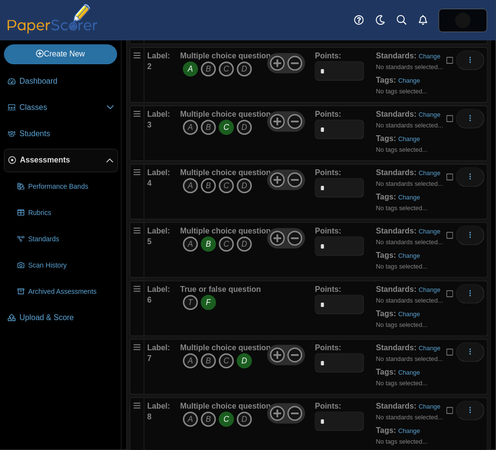
click at [204, 186] on icon "B" at bounding box center [209, 186] width 16 height 16
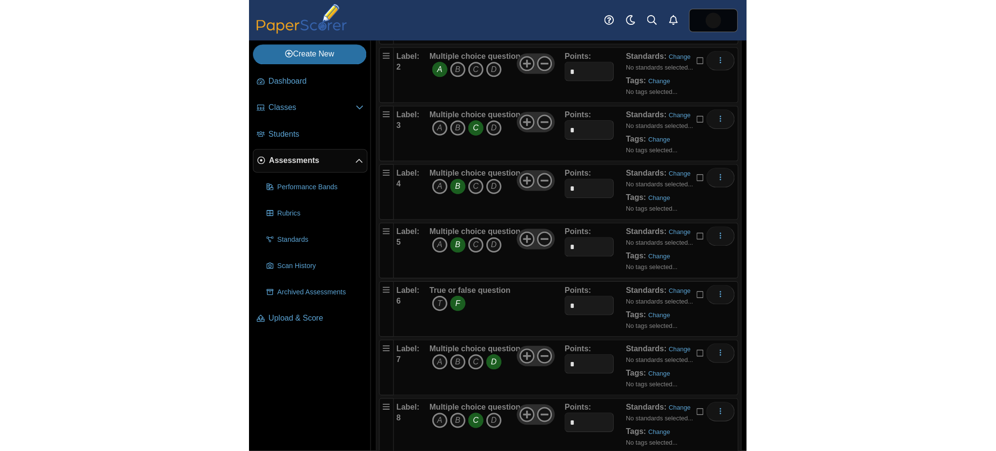
scroll to position [587, 0]
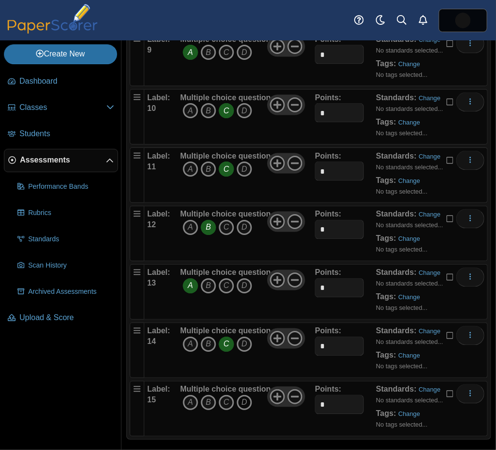
click at [239, 395] on icon "D" at bounding box center [245, 403] width 16 height 16
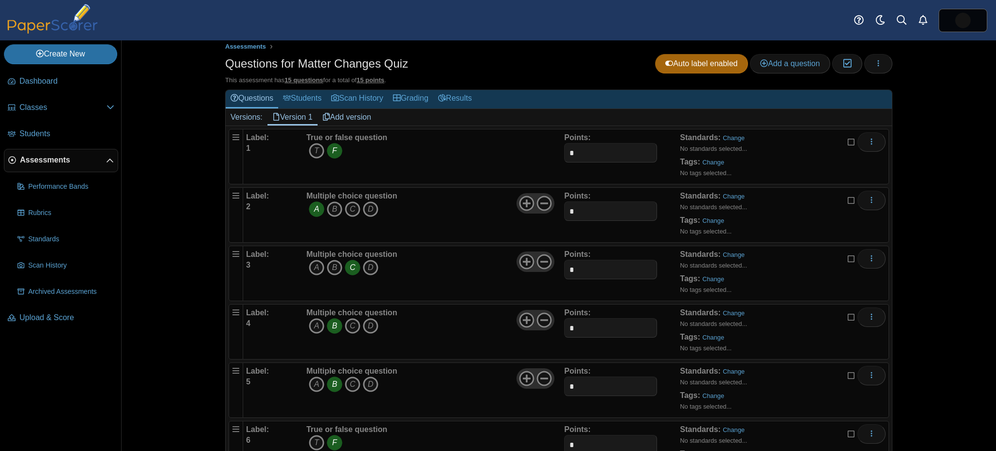
scroll to position [0, 0]
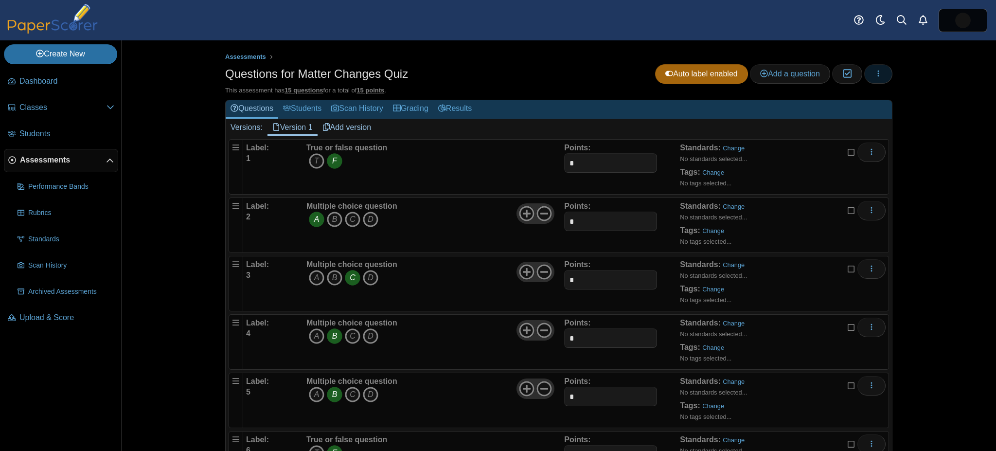
click at [496, 66] on button "button" at bounding box center [878, 73] width 28 height 19
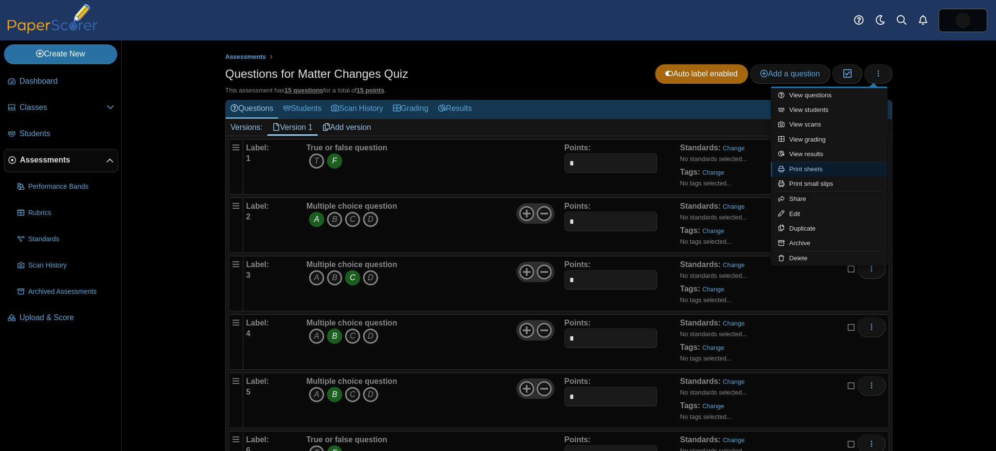
click at [496, 167] on link "Print sheets" at bounding box center [829, 169] width 117 height 15
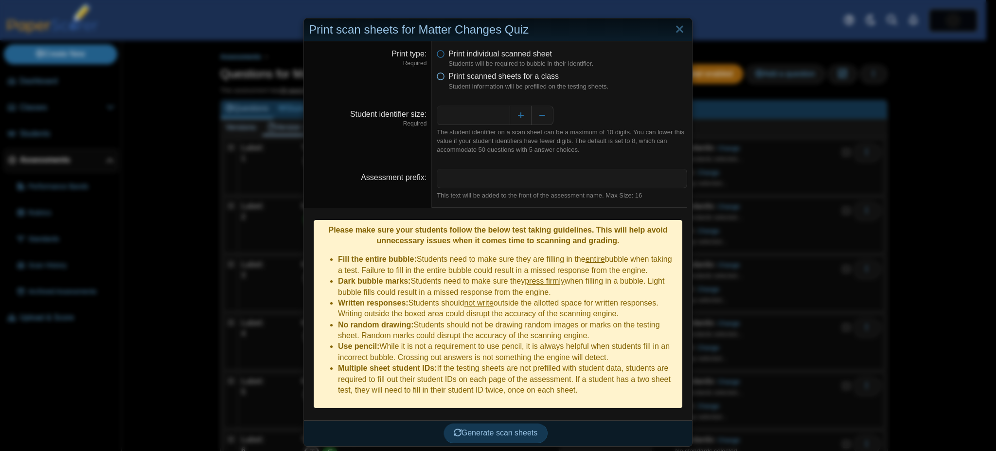
click at [438, 74] on icon at bounding box center [441, 74] width 8 height 7
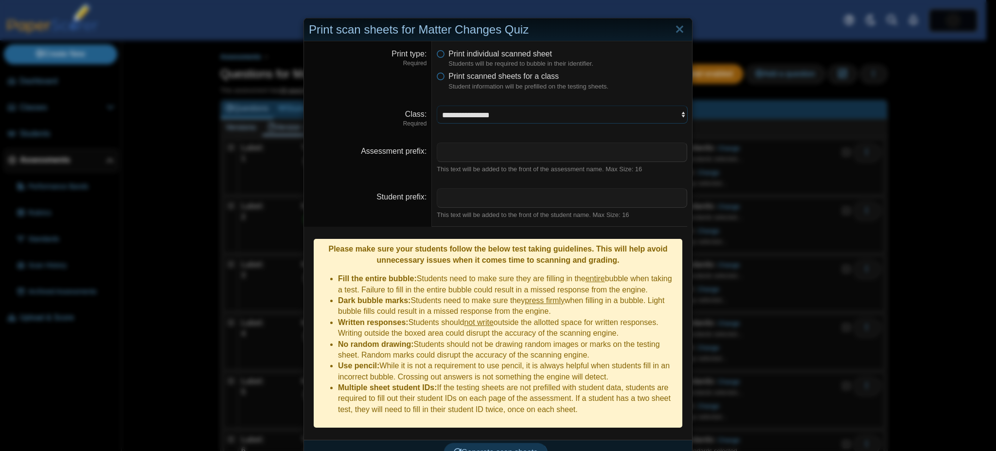
click at [486, 118] on select "**********" at bounding box center [562, 115] width 250 height 18
click at [437, 106] on select "**********" at bounding box center [562, 115] width 250 height 18
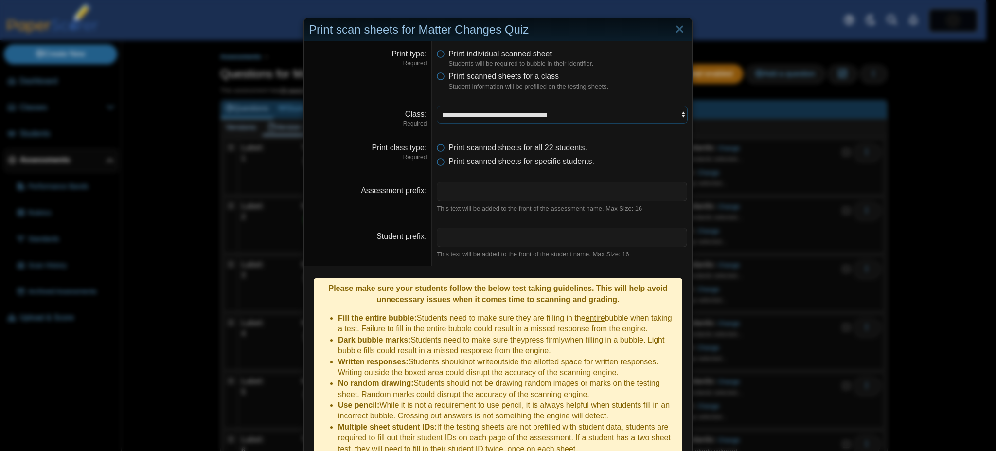
scroll to position [42, 0]
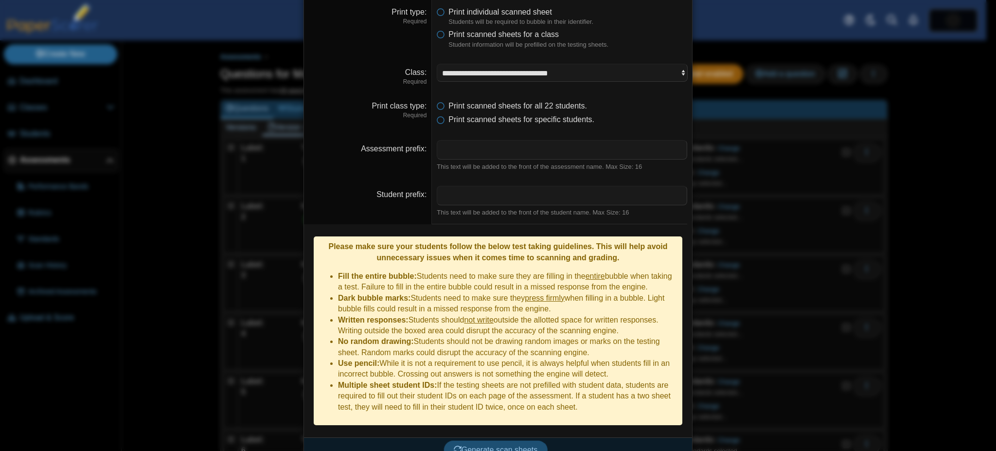
click at [496, 442] on button "Generate scan sheets" at bounding box center [495, 449] width 105 height 19
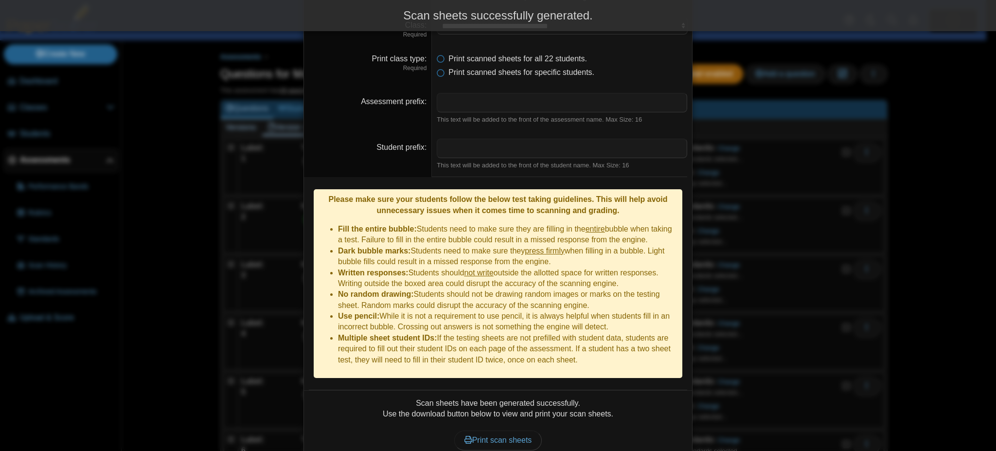
scroll to position [119, 0]
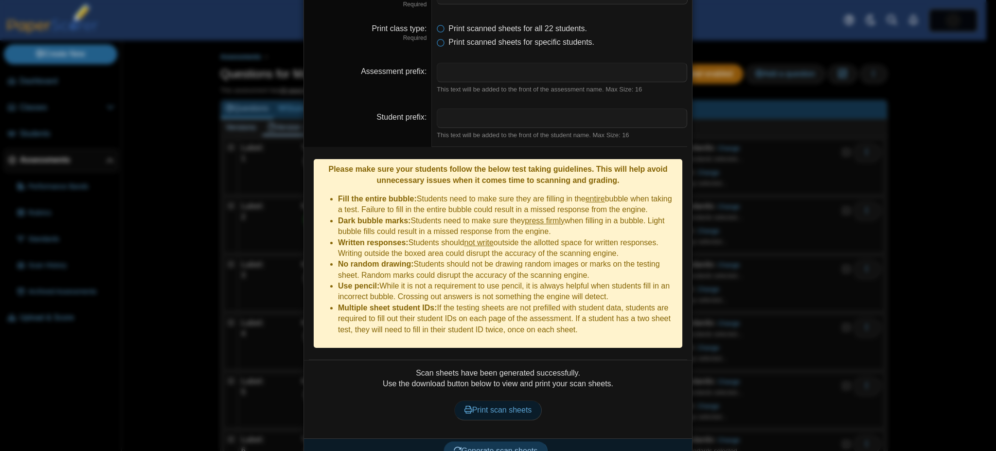
click at [483, 406] on span "Print scan sheets" at bounding box center [498, 410] width 68 height 8
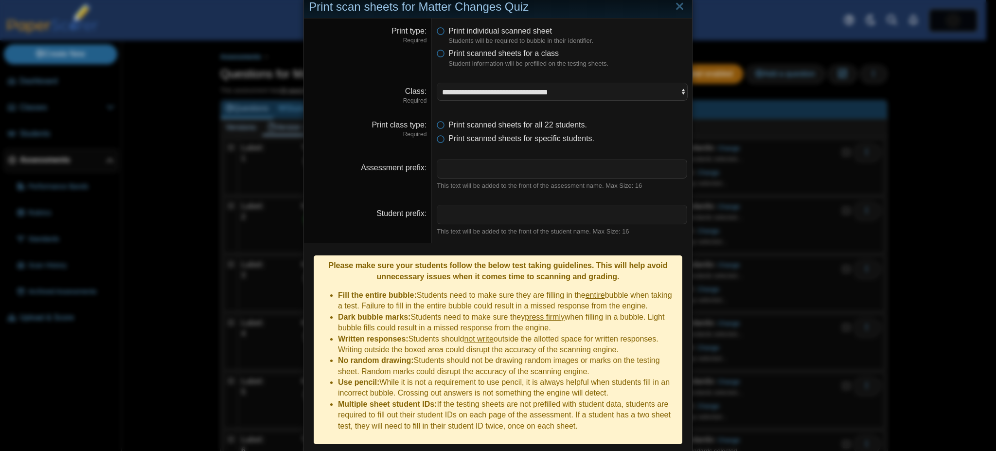
scroll to position [22, 0]
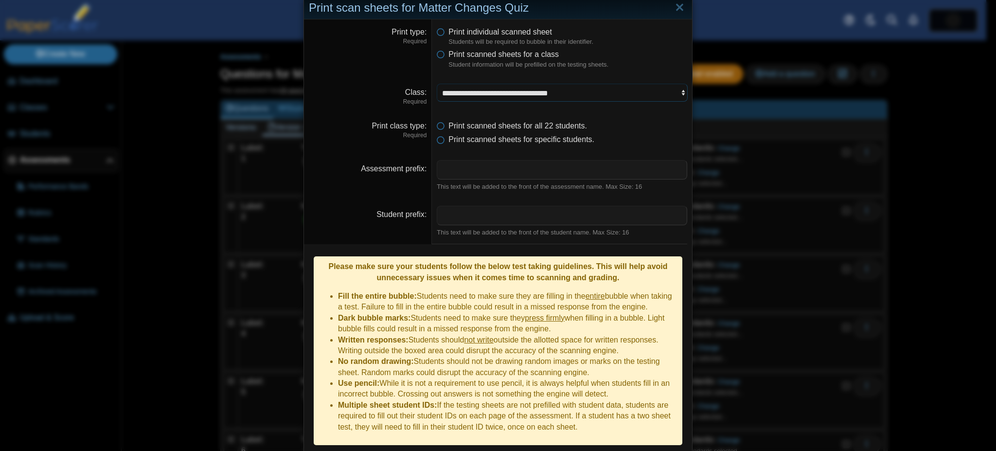
click at [496, 90] on select "**********" at bounding box center [562, 93] width 250 height 18
click at [437, 84] on select "**********" at bounding box center [562, 93] width 250 height 18
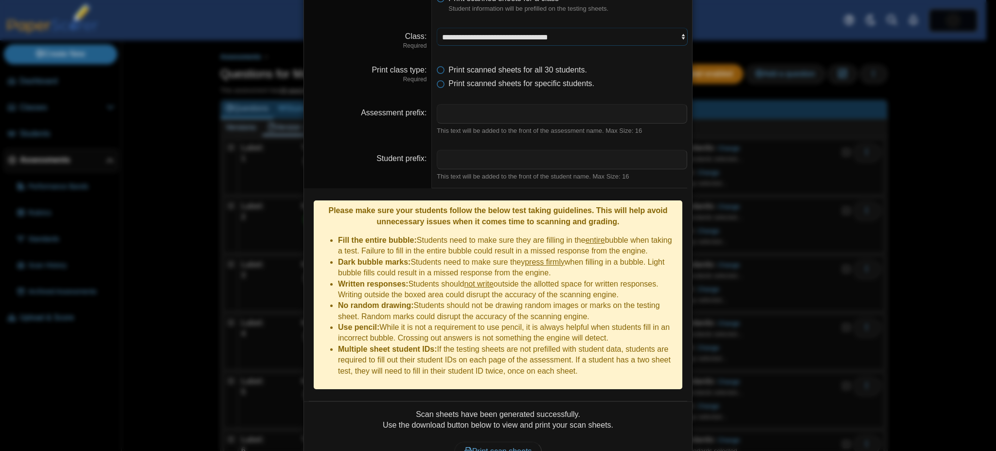
scroll to position [119, 0]
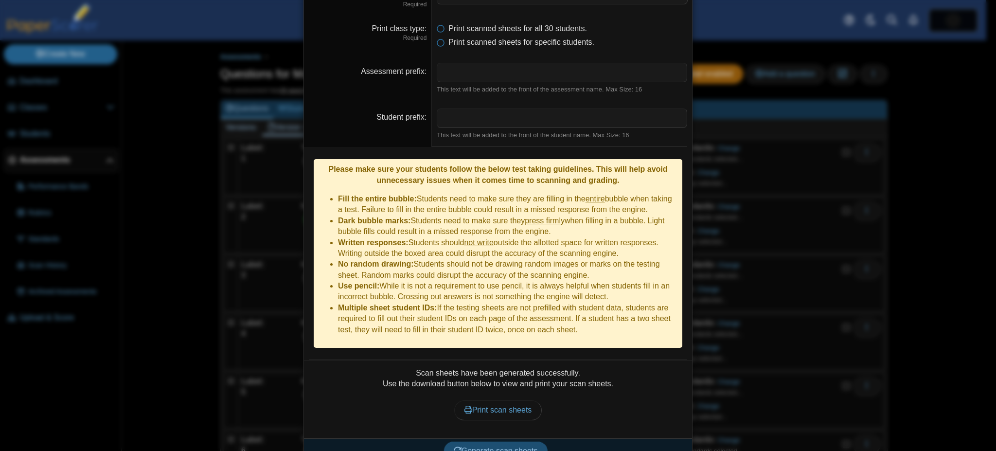
click at [496, 441] on button "Generate scan sheets" at bounding box center [495, 450] width 105 height 19
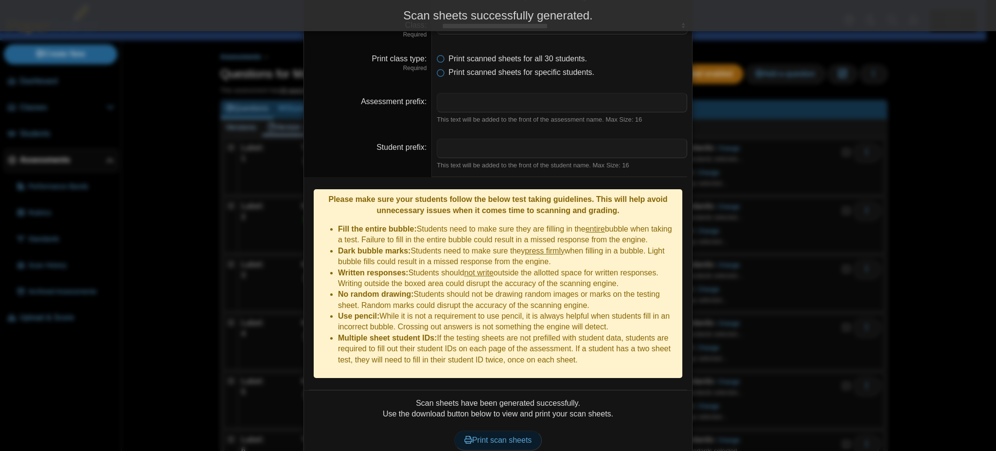
click at [496, 430] on link "Print scan sheets" at bounding box center [498, 439] width 88 height 19
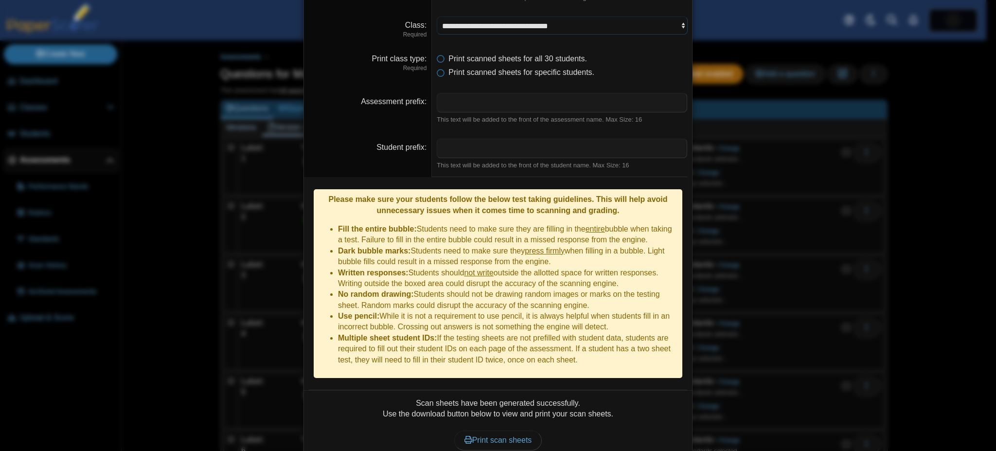
click at [493, 24] on select "**********" at bounding box center [562, 26] width 250 height 18
select select "**********"
click at [437, 17] on select "**********" at bounding box center [562, 26] width 250 height 18
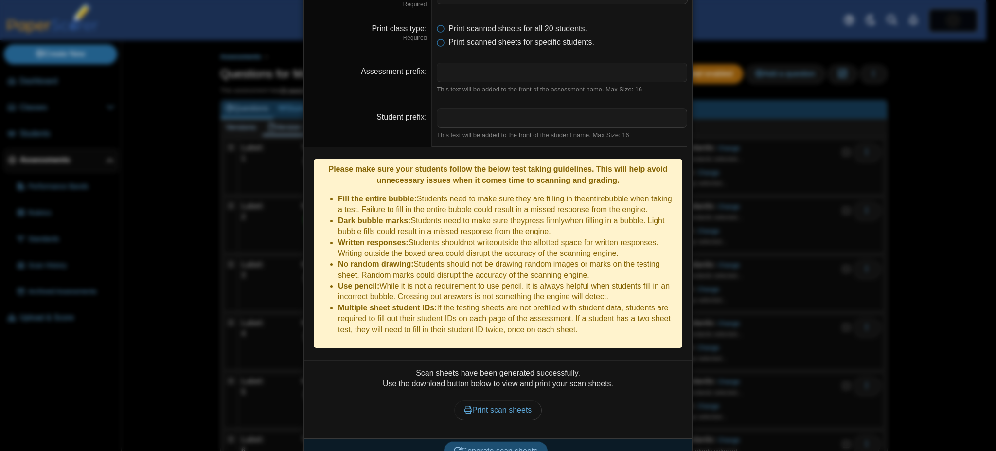
click at [493, 441] on button "Generate scan sheets" at bounding box center [495, 450] width 105 height 19
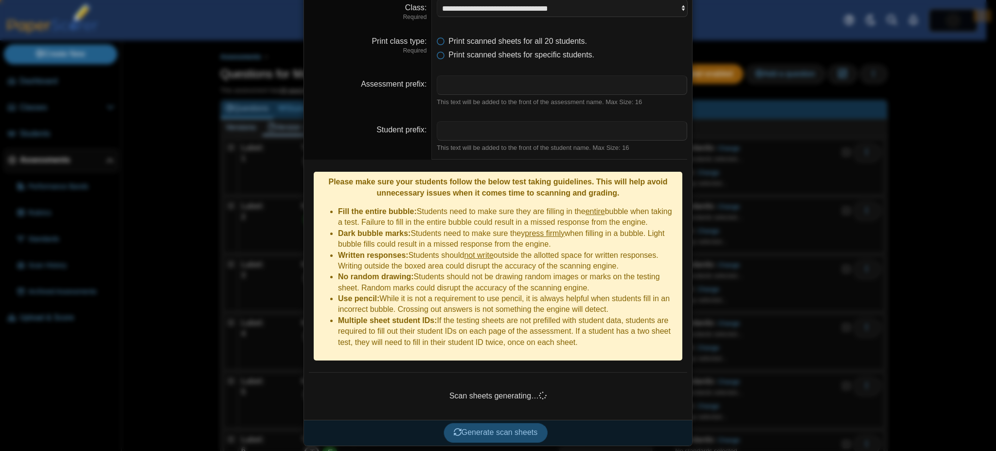
scroll to position [89, 0]
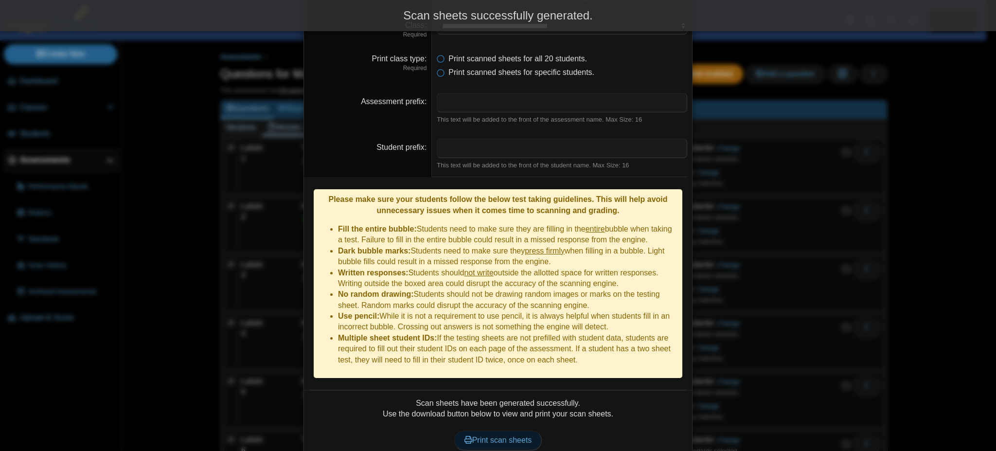
click at [493, 436] on span "Print scan sheets" at bounding box center [498, 440] width 68 height 8
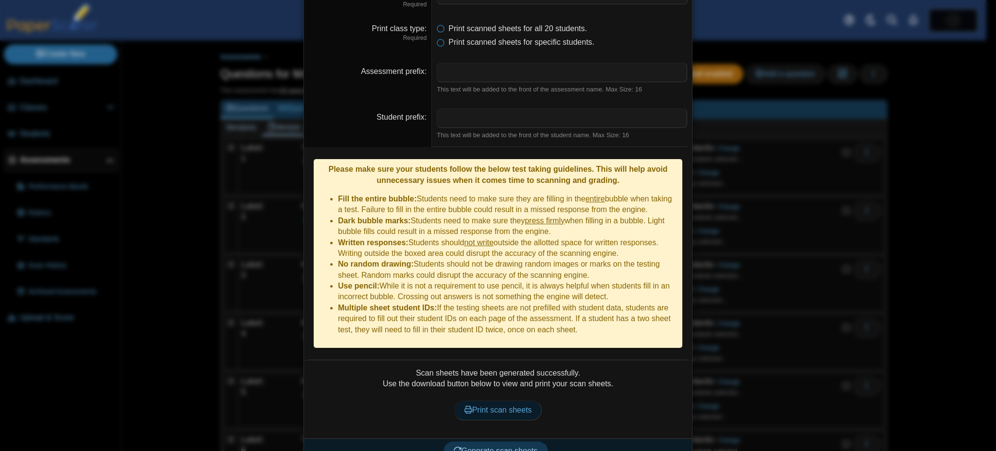
scroll to position [0, 0]
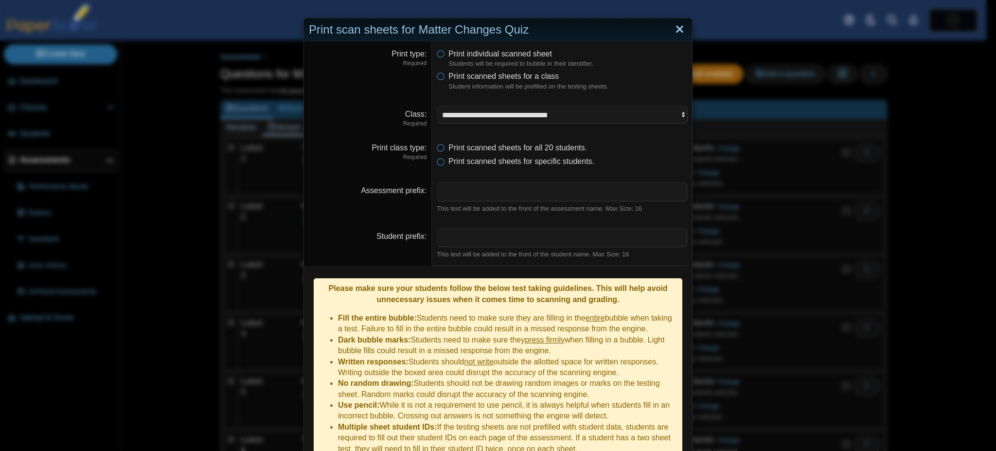
click at [496, 33] on link "Close" at bounding box center [679, 29] width 15 height 17
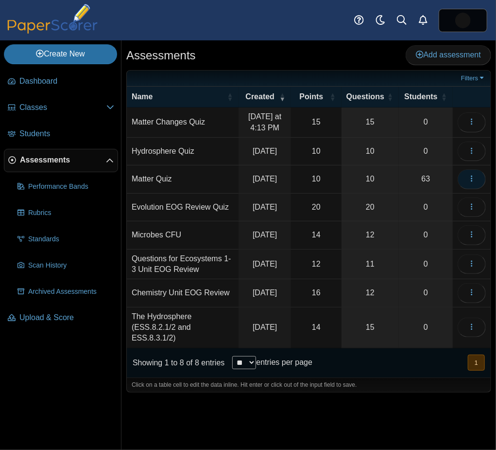
click at [471, 175] on icon "button" at bounding box center [472, 179] width 8 height 8
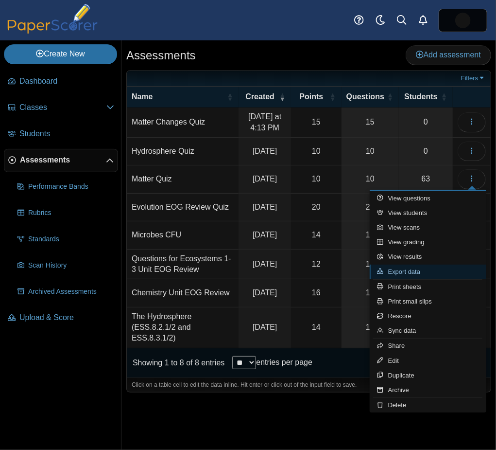
click at [420, 270] on link "Export data" at bounding box center [428, 272] width 117 height 15
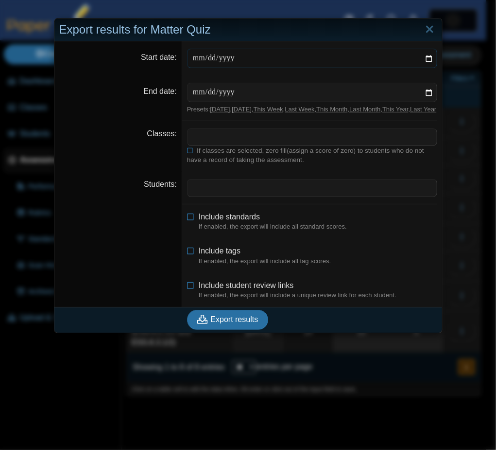
click at [425, 60] on input "Start date" at bounding box center [312, 58] width 250 height 19
click at [427, 31] on link "Close" at bounding box center [430, 29] width 15 height 17
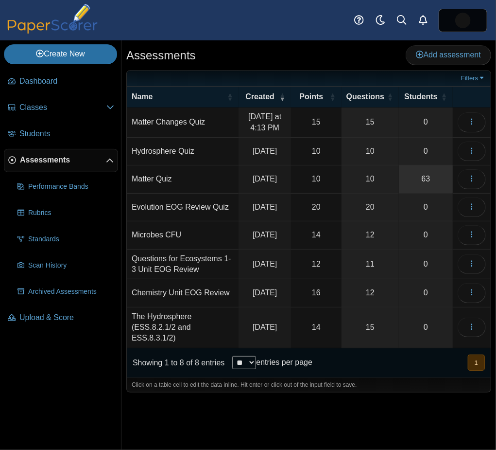
click at [416, 178] on link "63" at bounding box center [426, 178] width 54 height 27
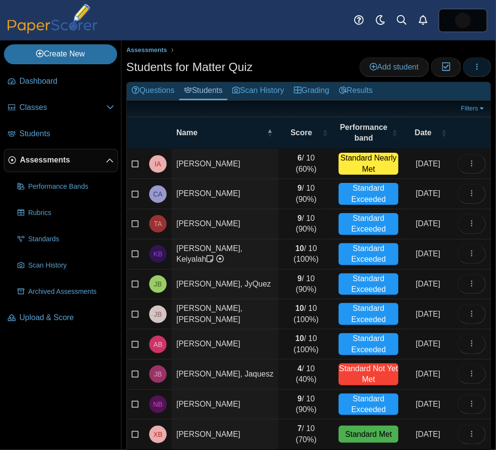
click at [474, 68] on icon "button" at bounding box center [478, 67] width 8 height 8
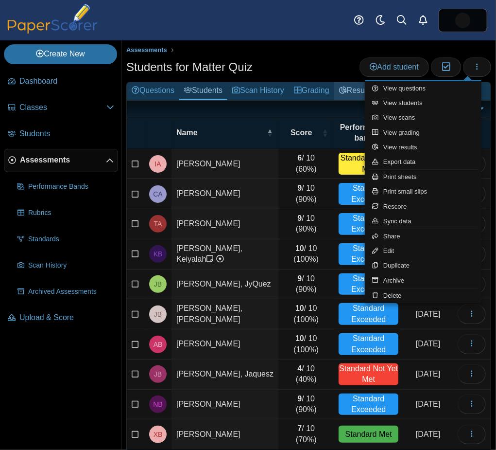
click at [344, 86] on link "Results" at bounding box center [356, 91] width 43 height 18
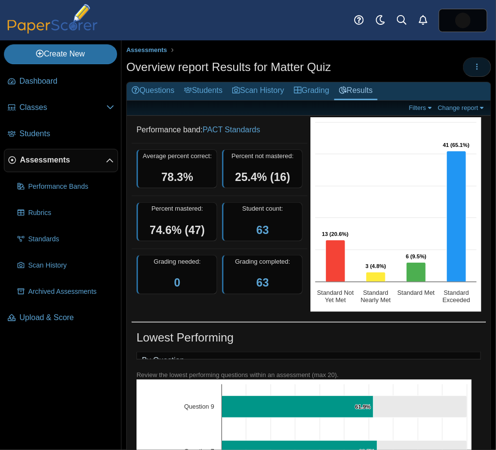
click at [474, 70] on span "button" at bounding box center [478, 67] width 8 height 8
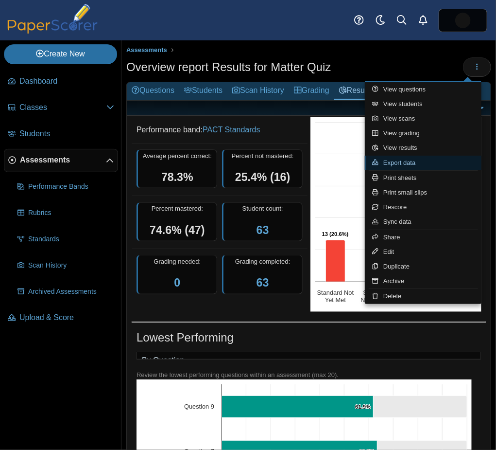
click at [408, 165] on link "Export data" at bounding box center [423, 163] width 117 height 15
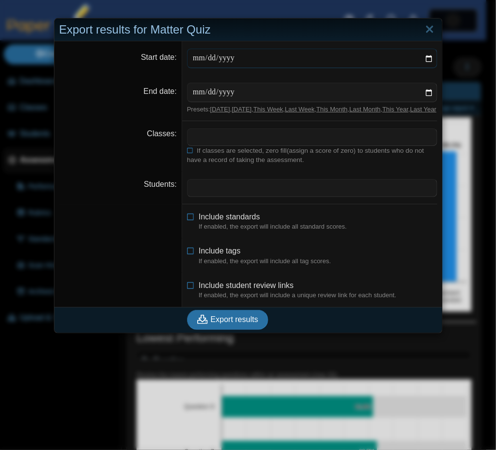
click at [422, 63] on input "Start date" at bounding box center [312, 58] width 250 height 19
type input "**********"
click at [422, 92] on input "End date" at bounding box center [312, 92] width 250 height 19
type input "**********"
click at [232, 133] on dd "​ If classes are selected, zero fill(assign a score of zero) to students who do…" at bounding box center [312, 146] width 260 height 51
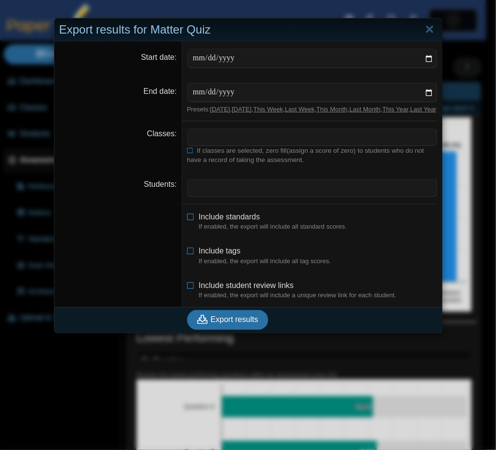
click at [231, 142] on span at bounding box center [312, 137] width 249 height 17
click at [189, 160] on span "If classes are selected, zero fill(assign a score of zero) to students who do n…" at bounding box center [305, 155] width 237 height 17
click at [193, 142] on span at bounding box center [312, 137] width 249 height 17
click at [234, 194] on span at bounding box center [312, 187] width 249 height 17
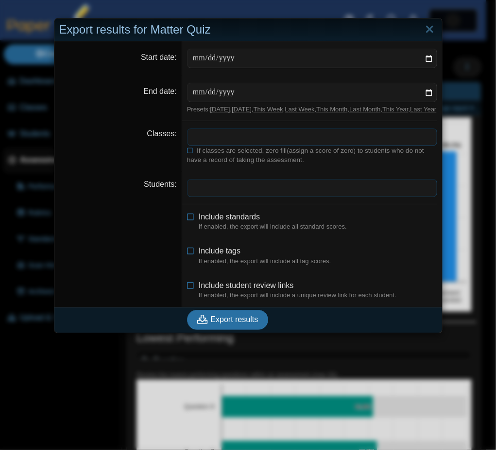
click at [216, 145] on span at bounding box center [312, 137] width 249 height 17
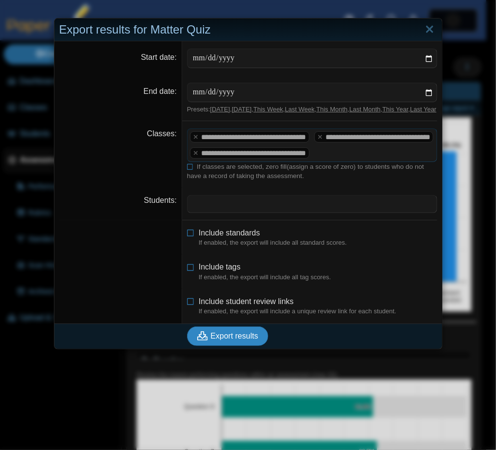
click at [209, 346] on button "Export results" at bounding box center [228, 335] width 82 height 19
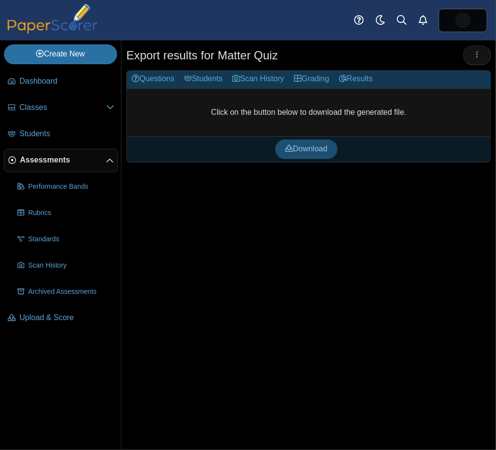
click at [289, 144] on span "Download" at bounding box center [306, 148] width 42 height 8
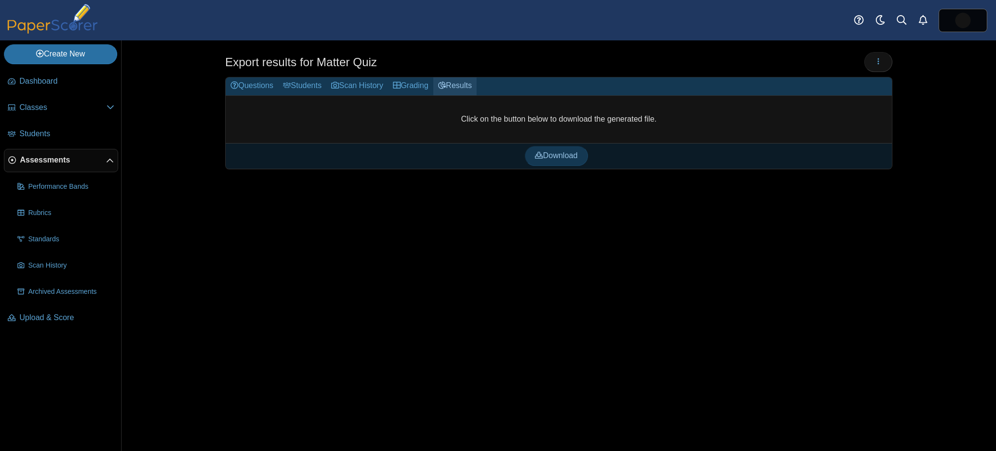
click at [456, 85] on link "Results" at bounding box center [454, 86] width 43 height 18
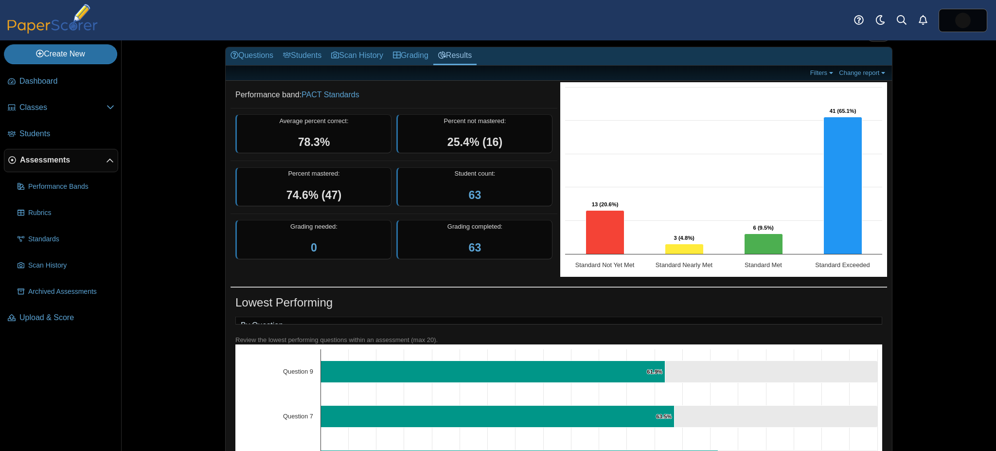
scroll to position [41, 0]
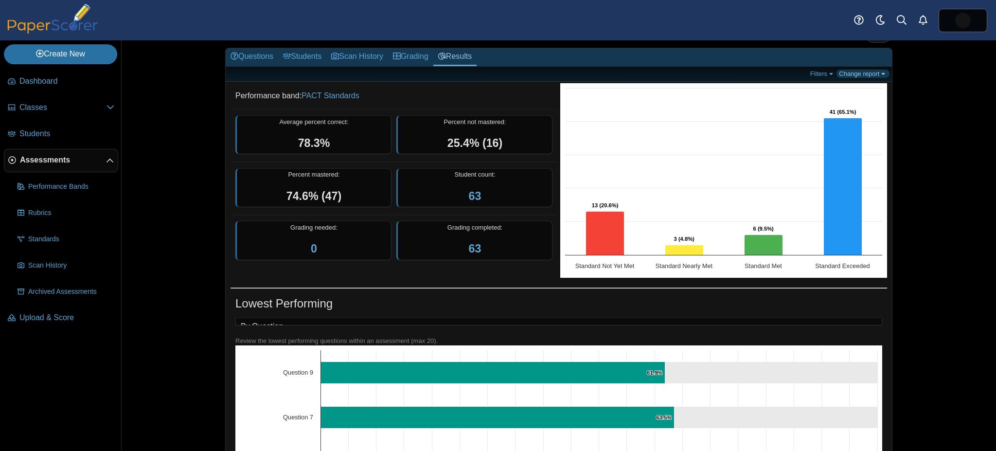
click at [854, 70] on link "Change report" at bounding box center [862, 74] width 53 height 8
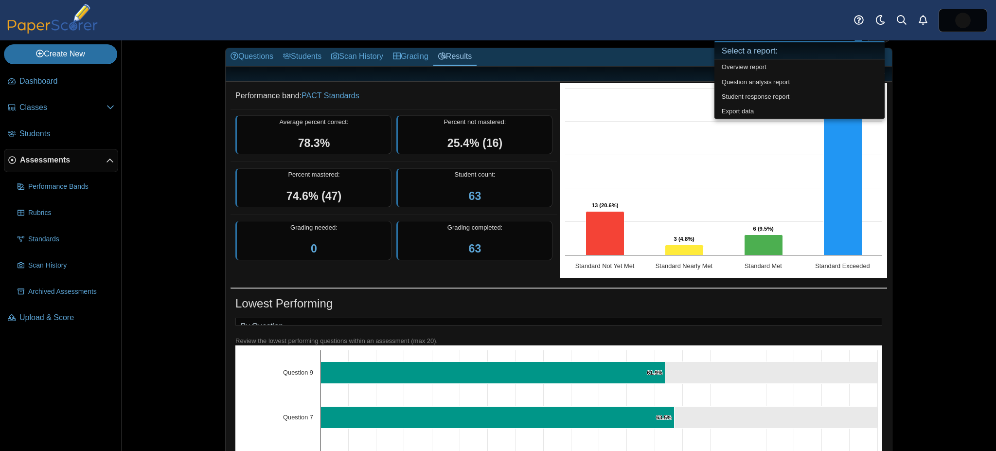
click at [933, 79] on div "Assessments Overview report Results for Matter Quiz Loading… 63" at bounding box center [559, 245] width 874 height 410
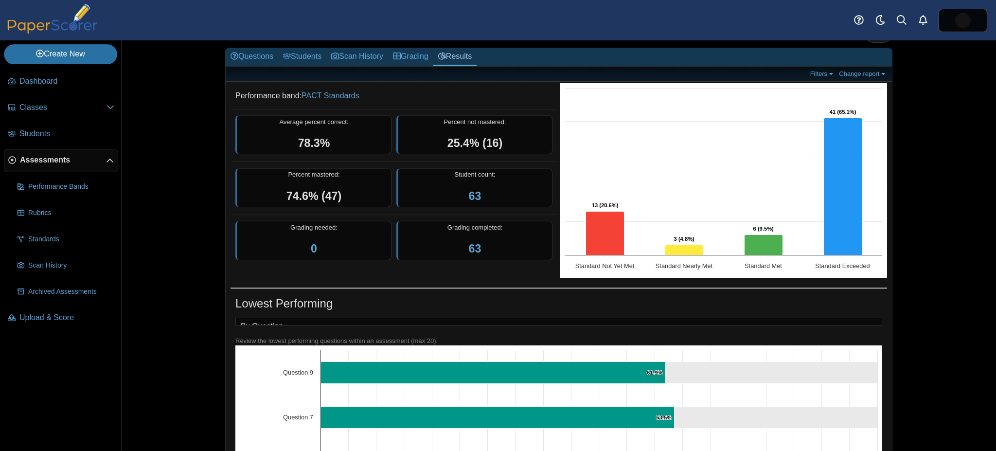
scroll to position [0, 0]
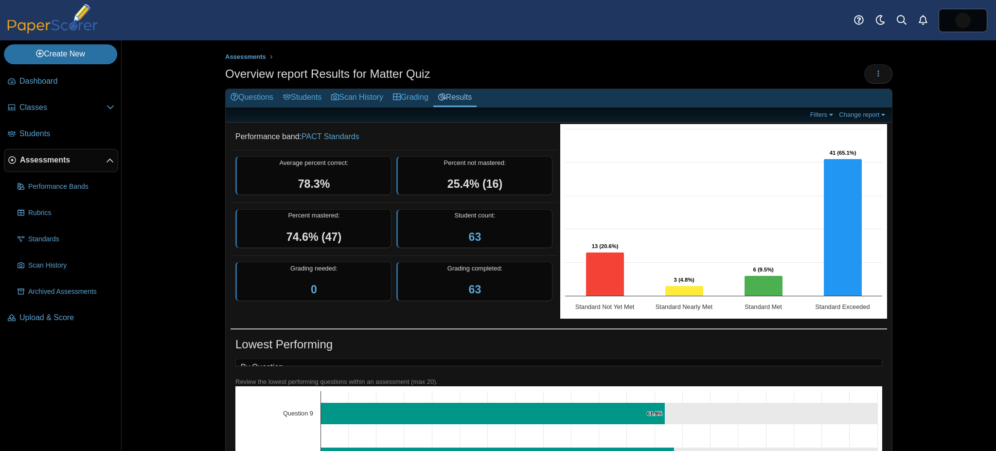
click at [24, 160] on span "Assessments" at bounding box center [63, 160] width 86 height 11
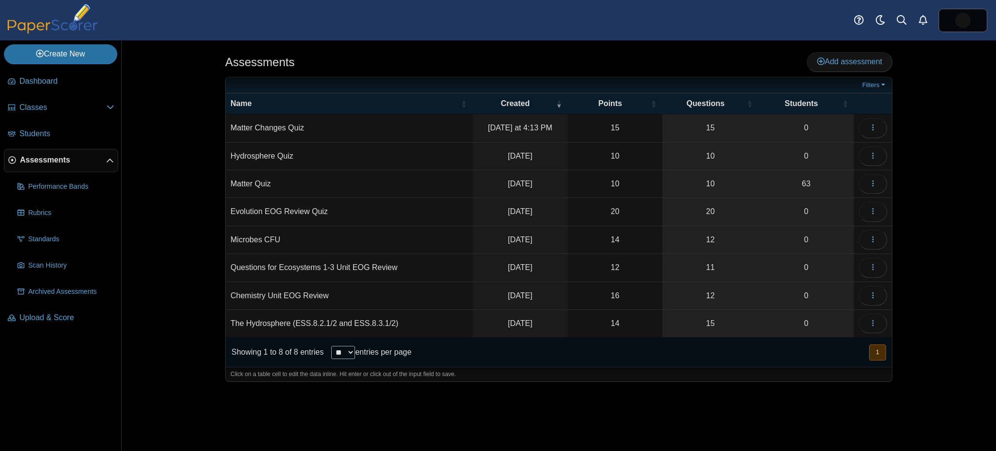
click at [254, 182] on td "Matter Quiz" at bounding box center [349, 184] width 247 height 28
click at [260, 178] on input "***" at bounding box center [348, 183] width 237 height 19
type input "*"
paste input "**********"
type input "**********"
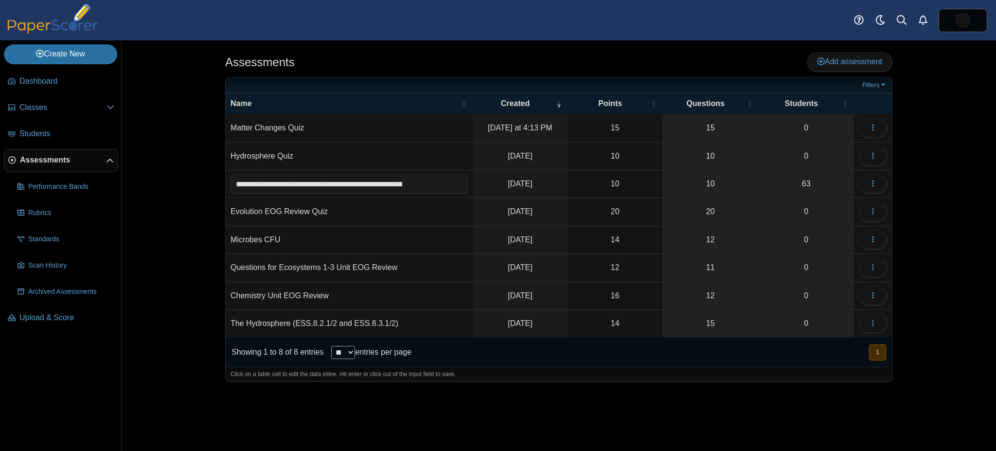
click at [176, 189] on div "Assessments Add assessment Filters" at bounding box center [559, 245] width 874 height 410
click at [806, 178] on link "63" at bounding box center [806, 183] width 96 height 27
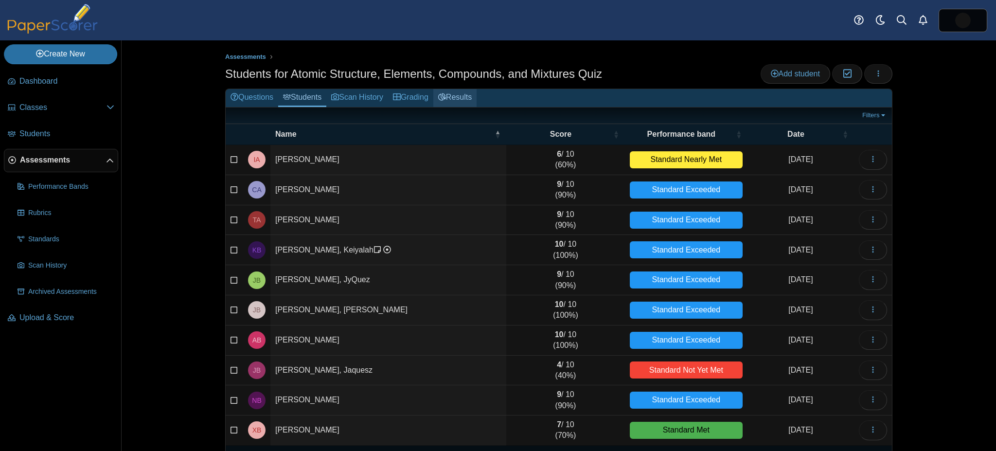
click at [460, 93] on link "Results" at bounding box center [454, 98] width 43 height 18
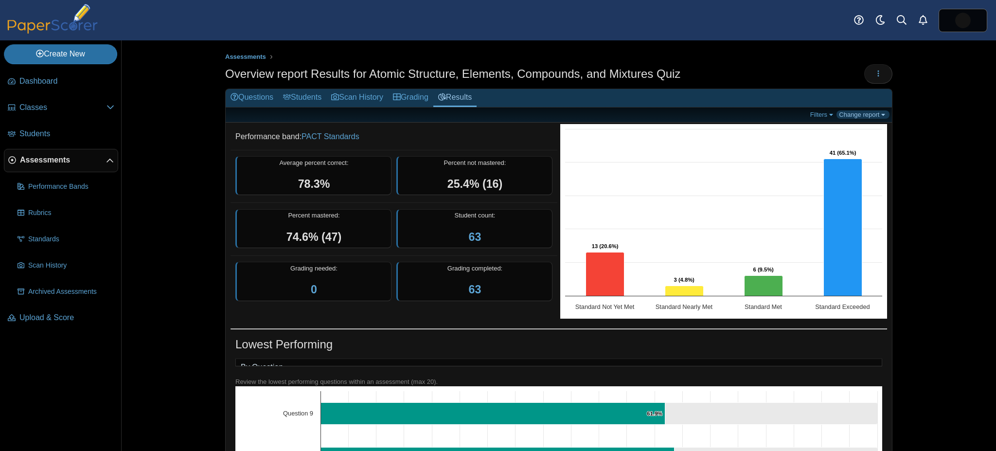
click at [847, 118] on link "Change report" at bounding box center [862, 114] width 53 height 8
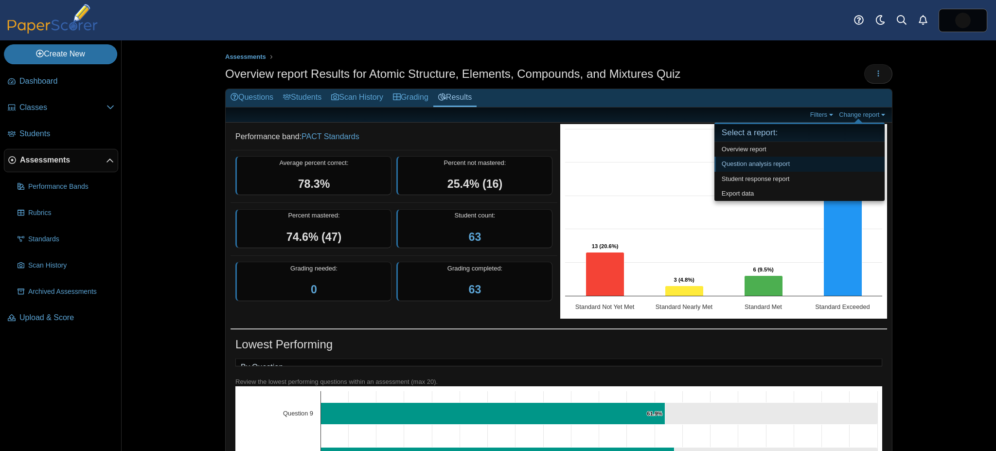
click at [788, 159] on link "Question analysis report" at bounding box center [799, 164] width 170 height 15
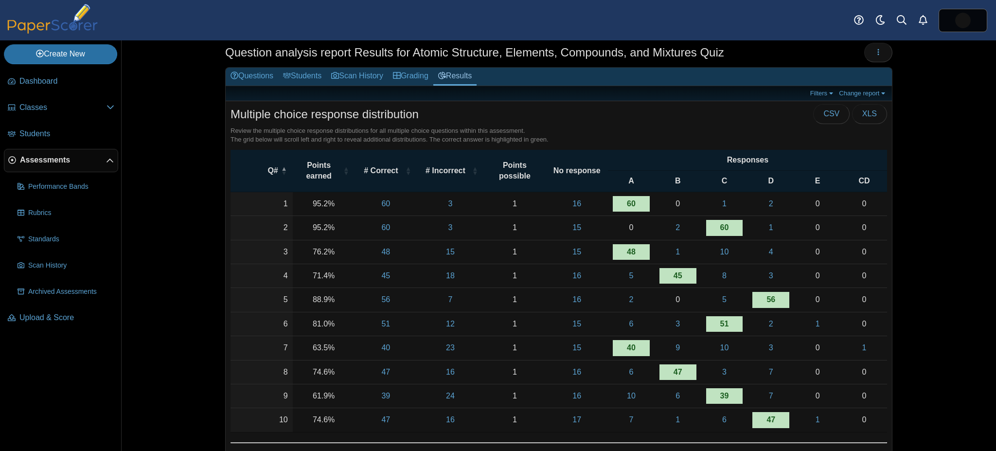
scroll to position [19, 0]
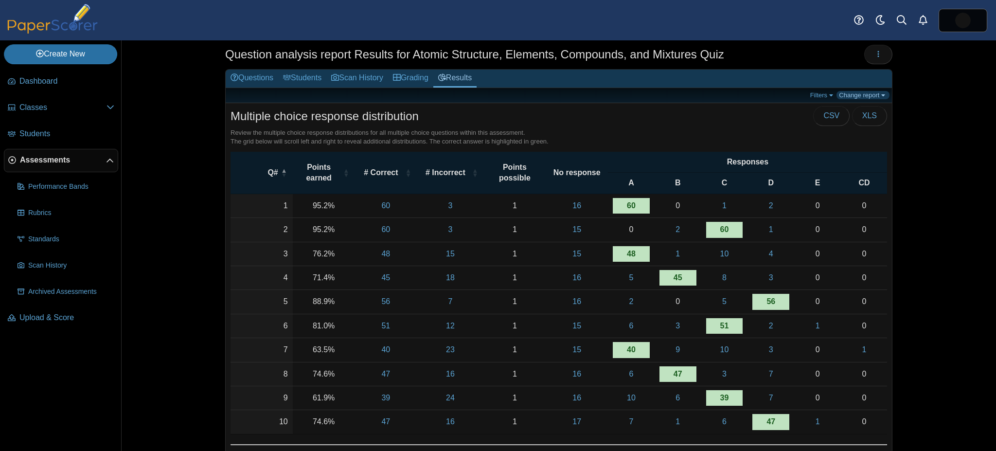
click at [851, 91] on link "Change report" at bounding box center [862, 95] width 53 height 8
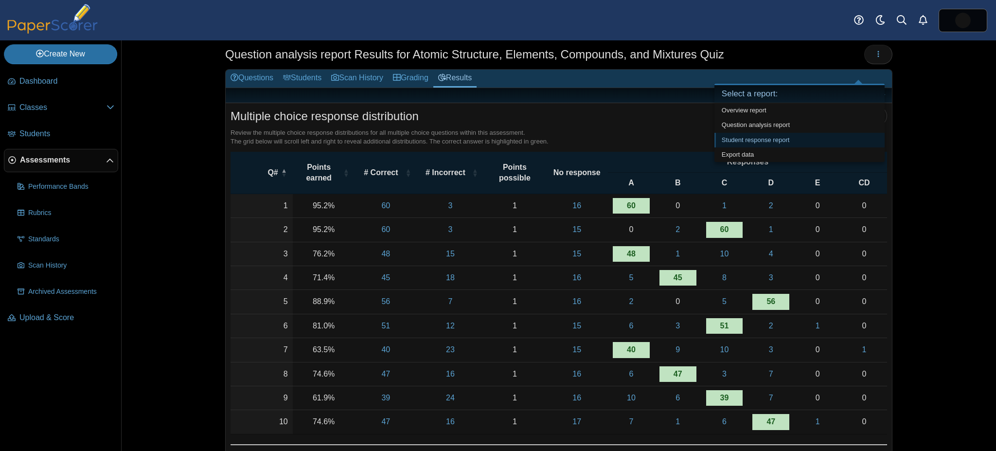
click at [841, 139] on link "Student response report" at bounding box center [799, 140] width 170 height 15
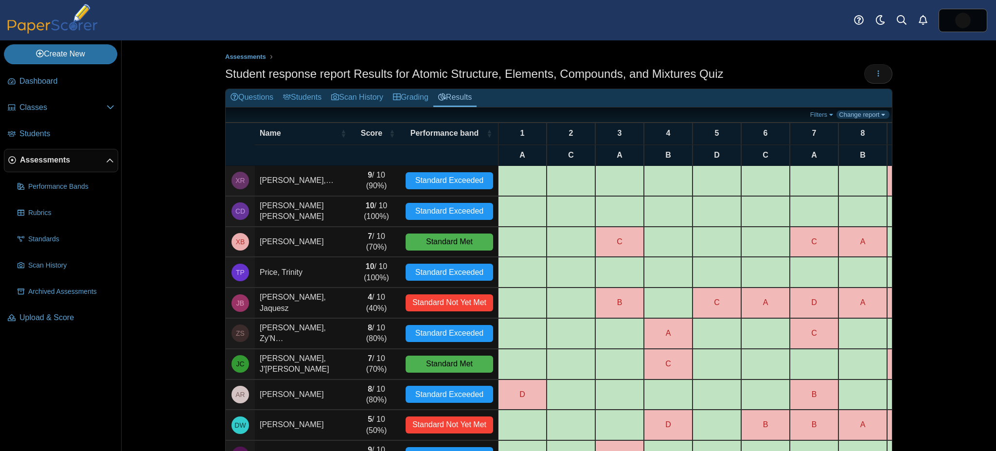
click at [861, 118] on link "Change report" at bounding box center [862, 114] width 53 height 8
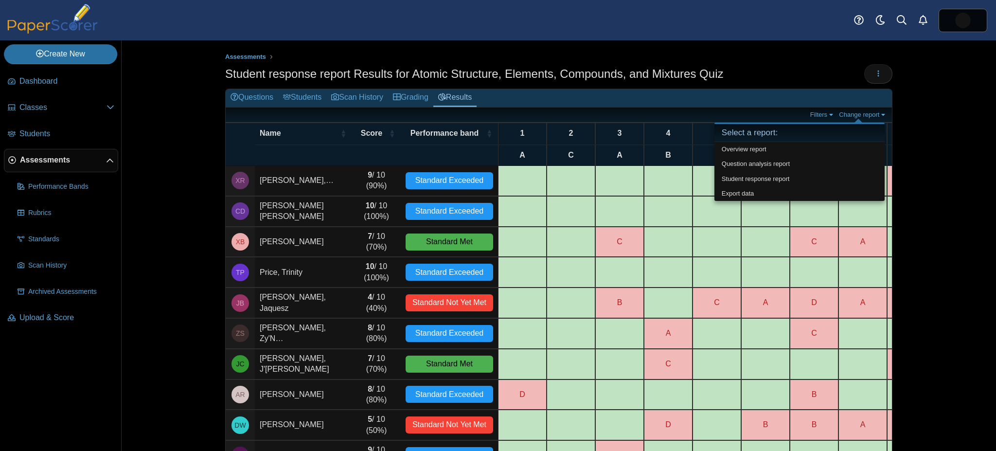
click at [935, 263] on div "Assessments Student response report Results for Atomic Structure, Elements, Com…" at bounding box center [559, 245] width 874 height 410
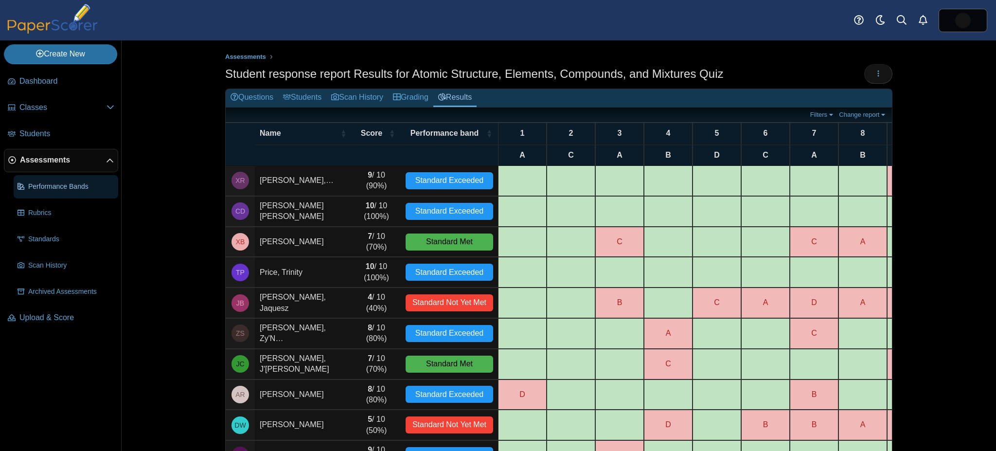
click at [44, 179] on link "Performance Bands" at bounding box center [66, 186] width 105 height 23
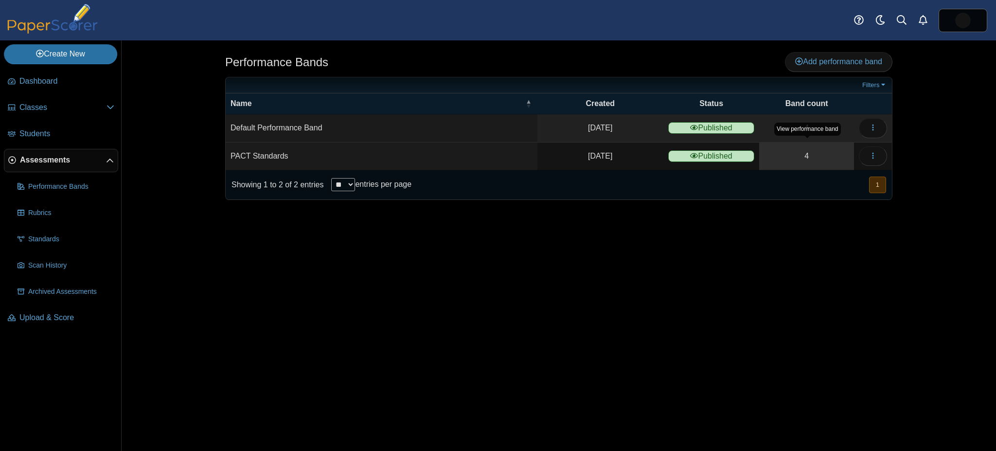
click at [782, 162] on link "4" at bounding box center [806, 155] width 95 height 27
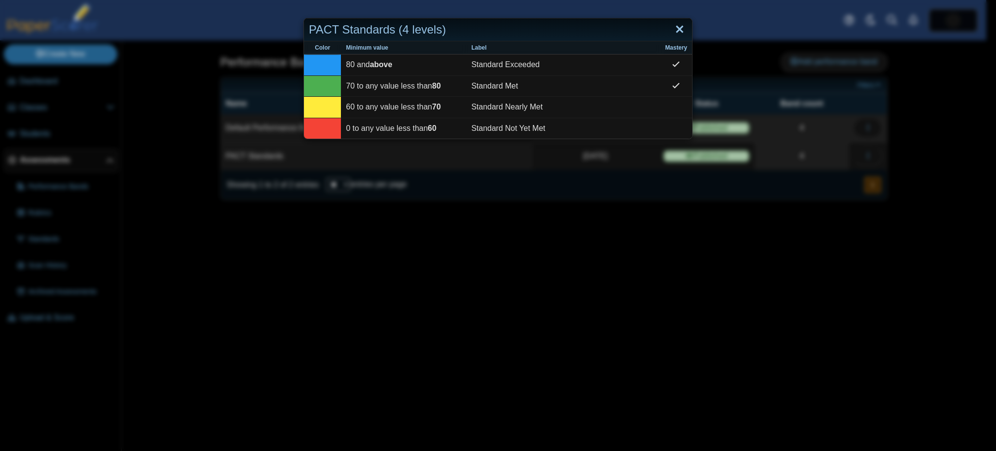
click at [678, 34] on link "Close" at bounding box center [679, 29] width 15 height 17
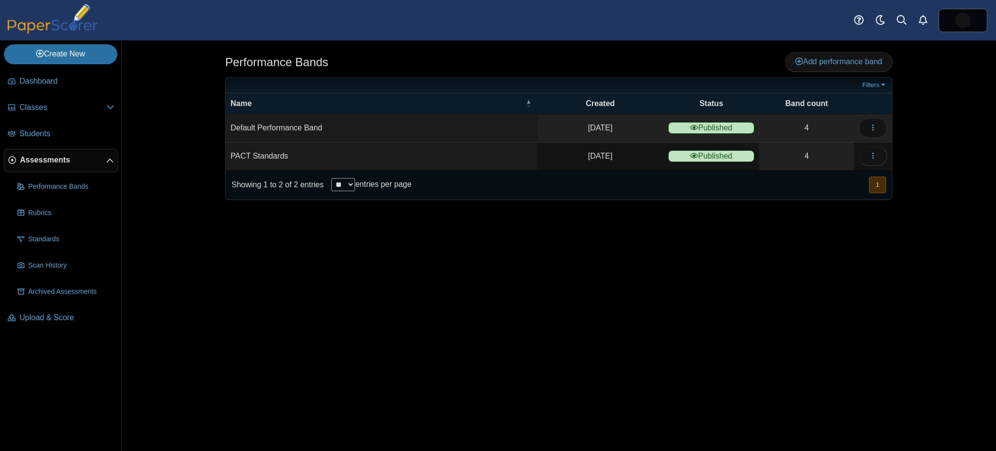
click at [31, 155] on span "Assessments" at bounding box center [63, 160] width 86 height 11
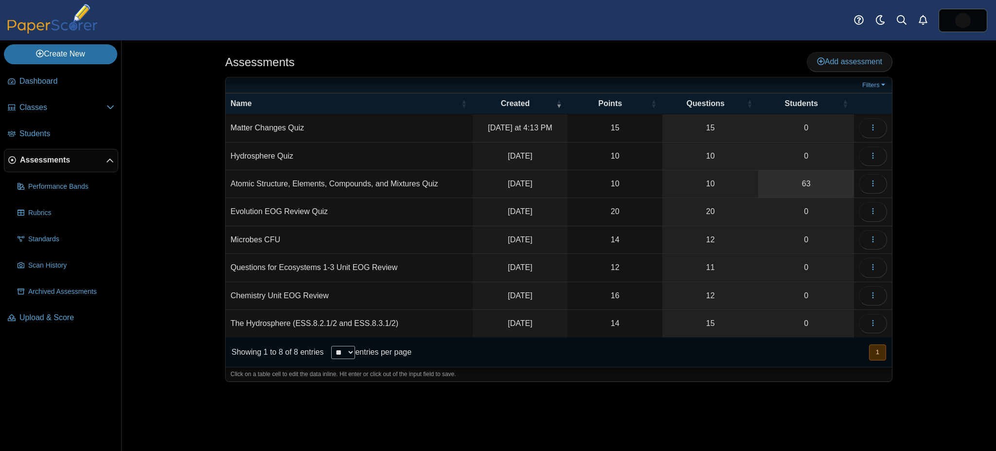
click at [828, 176] on link "63" at bounding box center [806, 183] width 96 height 27
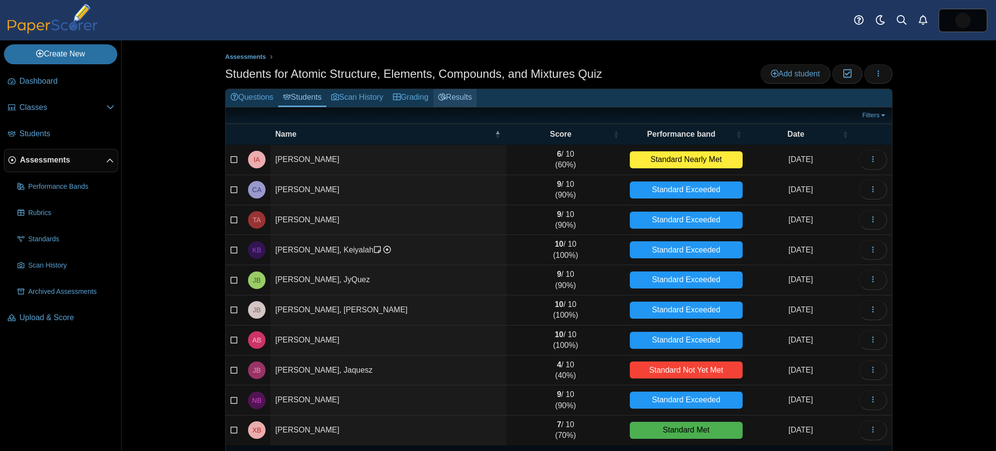
click at [441, 99] on icon at bounding box center [442, 97] width 8 height 8
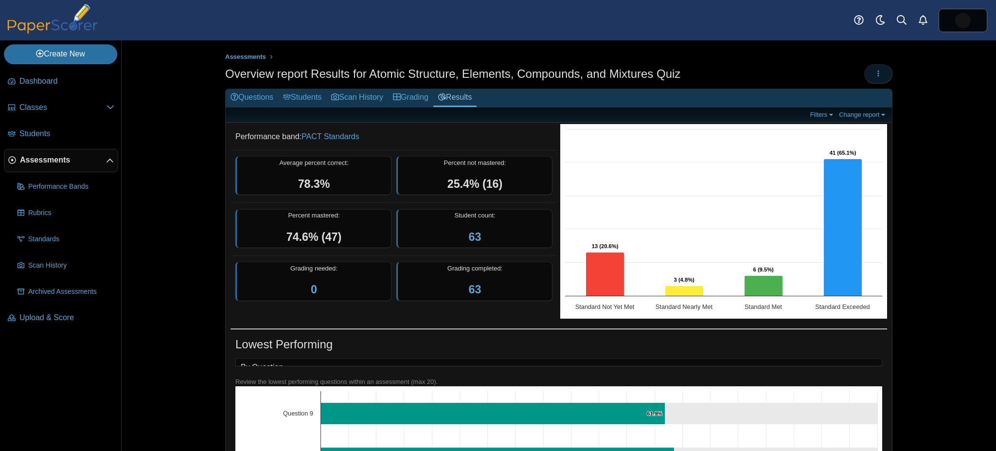
click at [868, 71] on button "button" at bounding box center [878, 73] width 28 height 19
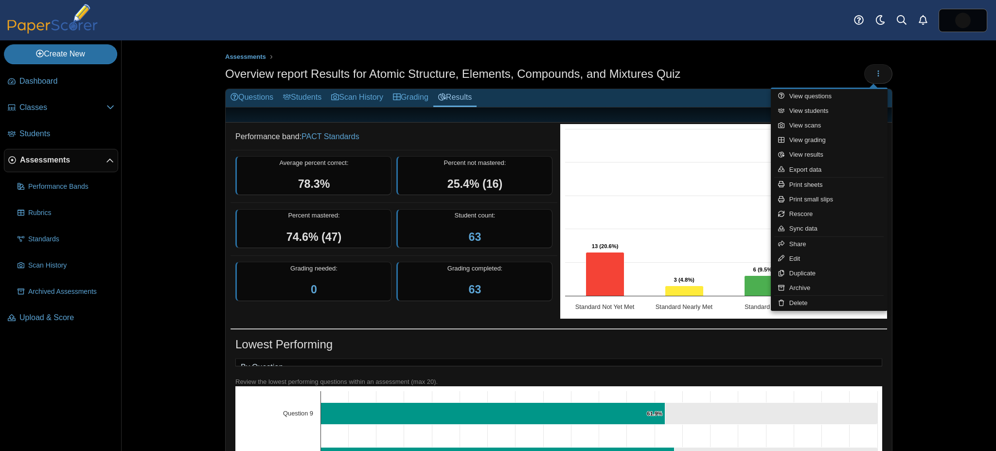
click at [741, 92] on h2 "Questions Students Scan History Grading Results" at bounding box center [559, 98] width 666 height 18
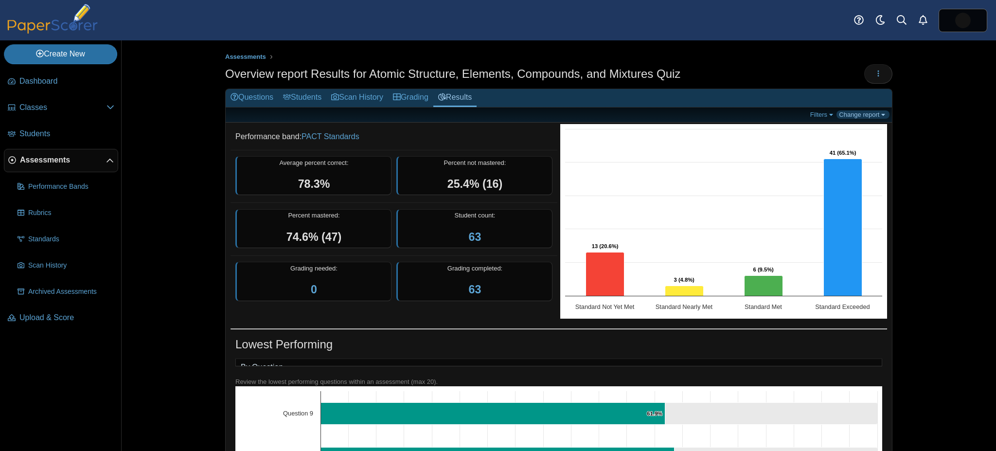
click at [862, 113] on link "Change report" at bounding box center [862, 114] width 53 height 8
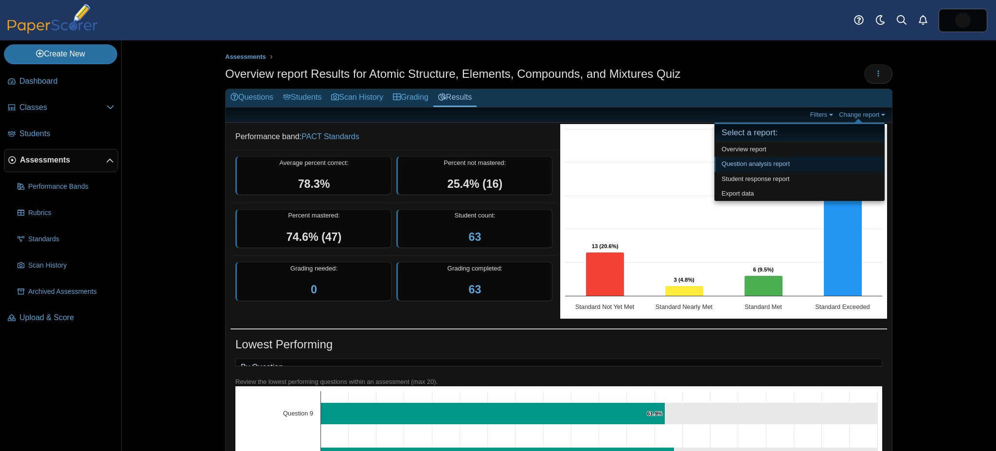
click at [798, 162] on link "Question analysis report" at bounding box center [799, 164] width 170 height 15
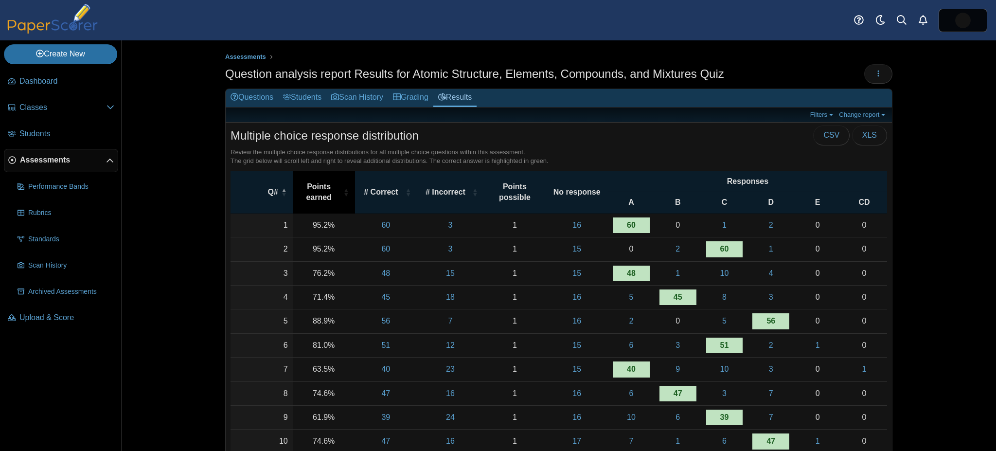
click at [343, 189] on span "\a Points earned\a : Activate to sort" at bounding box center [346, 192] width 6 height 42
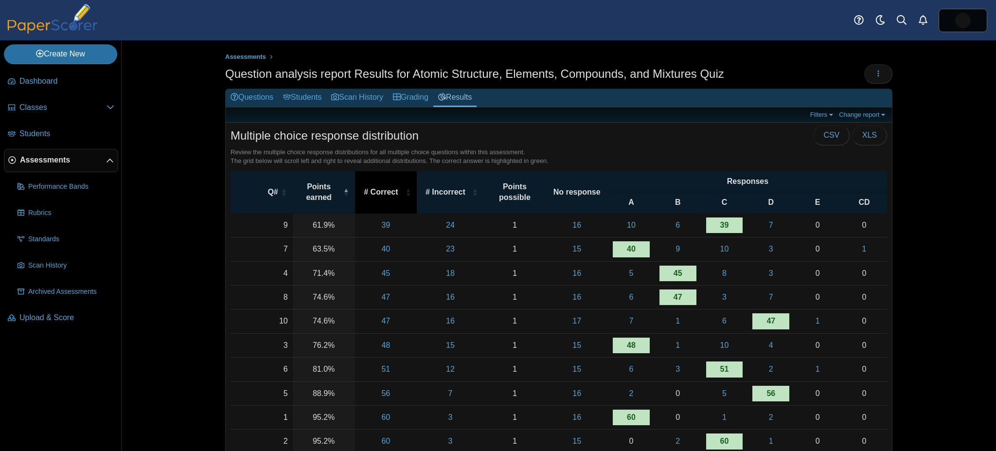
click at [405, 191] on span "\a # Correct\a : Activate to sort" at bounding box center [408, 192] width 6 height 42
click at [405, 191] on span "\a # Correct\a : Activate to invert sorting" at bounding box center [408, 192] width 6 height 42
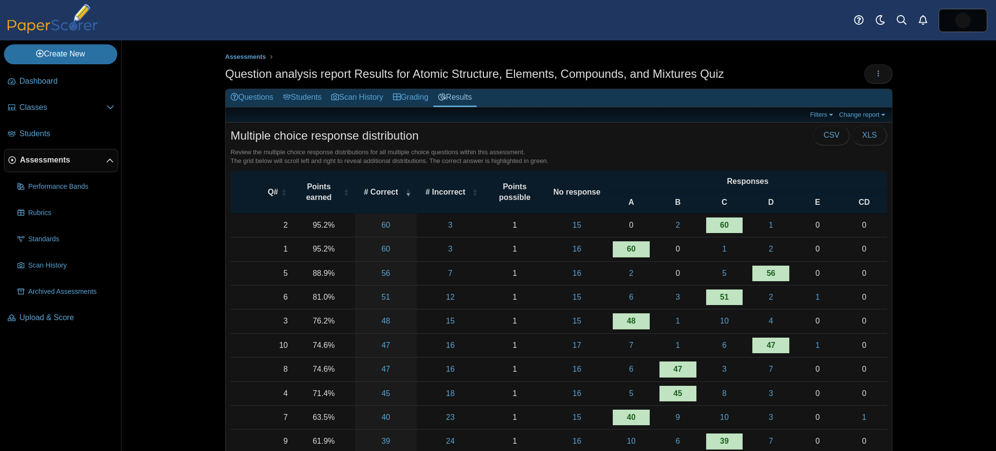
click at [35, 160] on span "Assessments" at bounding box center [63, 160] width 86 height 11
